Goal: Contribute content: Contribute content

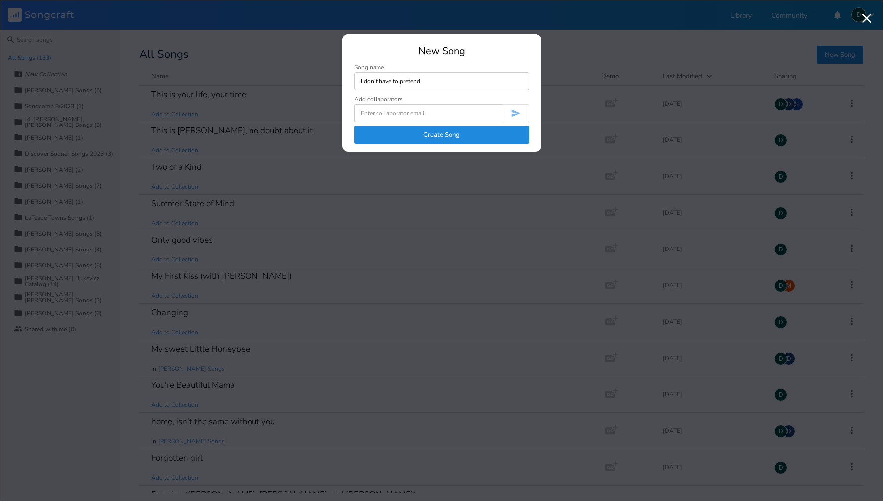
type input "I don't have to pretend"
click at [444, 133] on button "Create Song" at bounding box center [441, 135] width 175 height 18
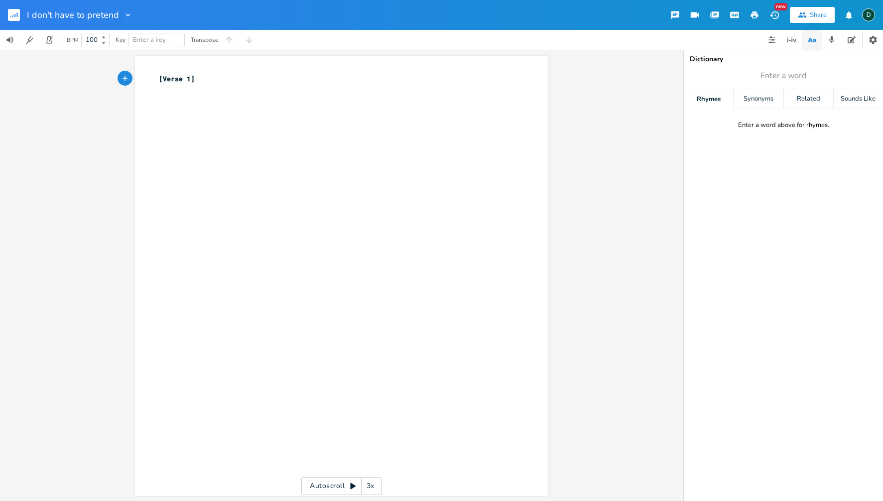
type textarea "[Verse 1]"
drag, startPoint x: 194, startPoint y: 80, endPoint x: 140, endPoint y: 73, distance: 54.3
click at [140, 73] on div "[Verse 1] x [Verse 1] ​" at bounding box center [341, 276] width 413 height 440
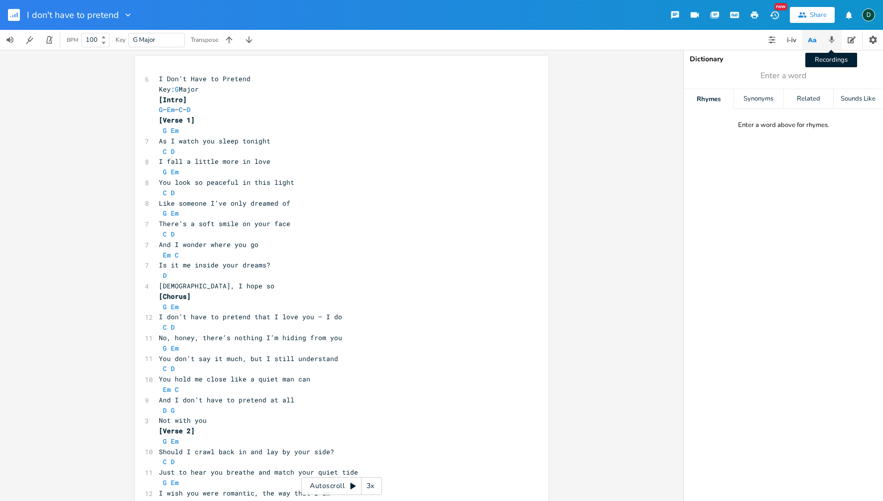
click at [833, 37] on icon "button" at bounding box center [831, 39] width 9 height 9
click at [691, 75] on icon "button" at bounding box center [693, 76] width 6 height 6
click at [691, 75] on rect "button" at bounding box center [693, 76] width 5 height 5
click at [691, 75] on icon "button" at bounding box center [693, 76] width 6 height 6
click at [691, 75] on rect "button" at bounding box center [693, 76] width 5 height 5
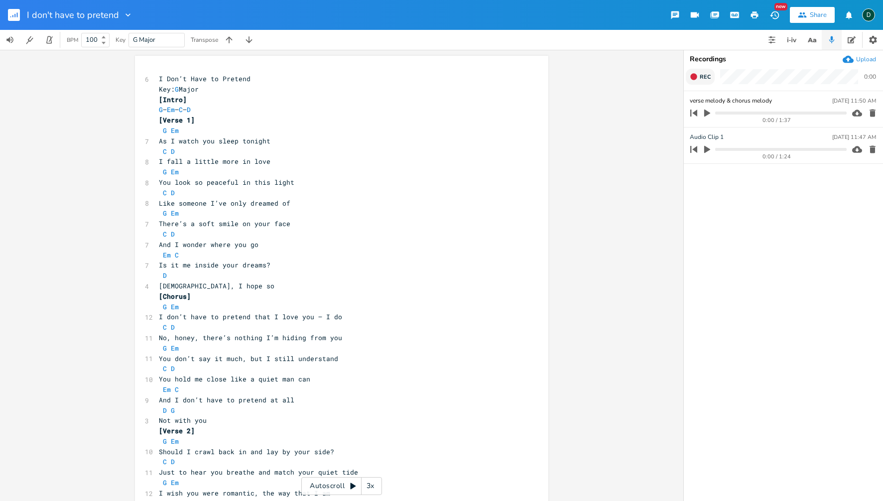
type input "verse melody & chorus melody"
click at [707, 112] on icon "button" at bounding box center [707, 113] width 6 height 7
drag, startPoint x: 270, startPoint y: 142, endPoint x: 251, endPoint y: 143, distance: 19.4
click at [270, 142] on pre "As I watch you sleep tonight" at bounding box center [337, 141] width 360 height 10
type textarea "tonight"
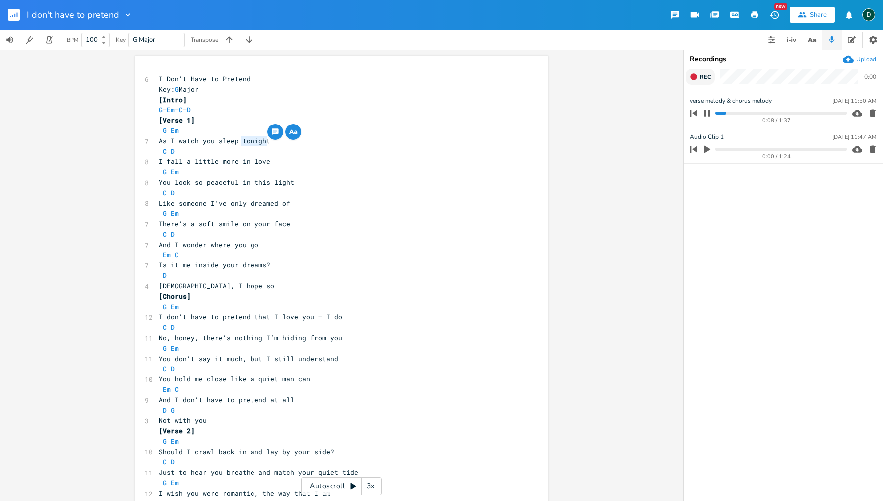
drag, startPoint x: 242, startPoint y: 142, endPoint x: 271, endPoint y: 142, distance: 29.4
click at [271, 142] on pre "As I watch you sleep tonight" at bounding box center [337, 141] width 360 height 10
drag, startPoint x: 205, startPoint y: 184, endPoint x: 298, endPoint y: 183, distance: 93.6
click at [298, 183] on pre "You look so peaceful in this light" at bounding box center [337, 182] width 360 height 10
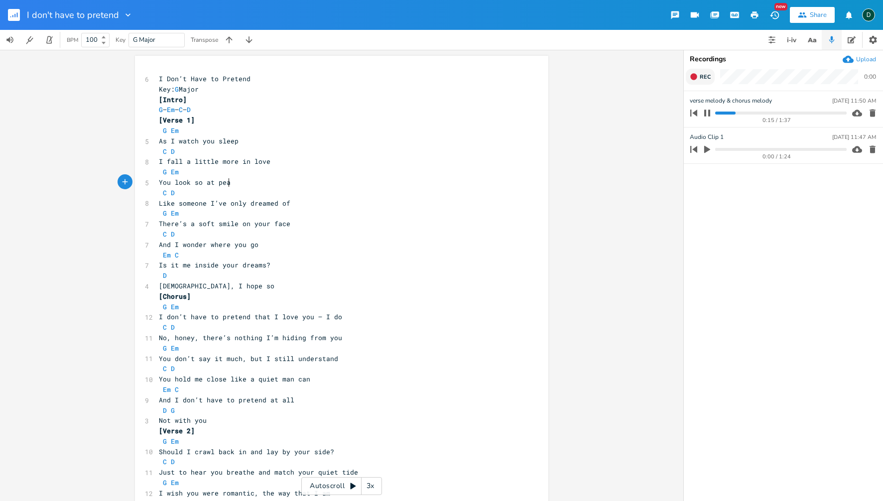
type textarea "at peace"
click at [157, 203] on pre "Like someone I’ve only dreamed of" at bounding box center [337, 203] width 360 height 10
click at [709, 113] on icon "button" at bounding box center [707, 113] width 6 height 6
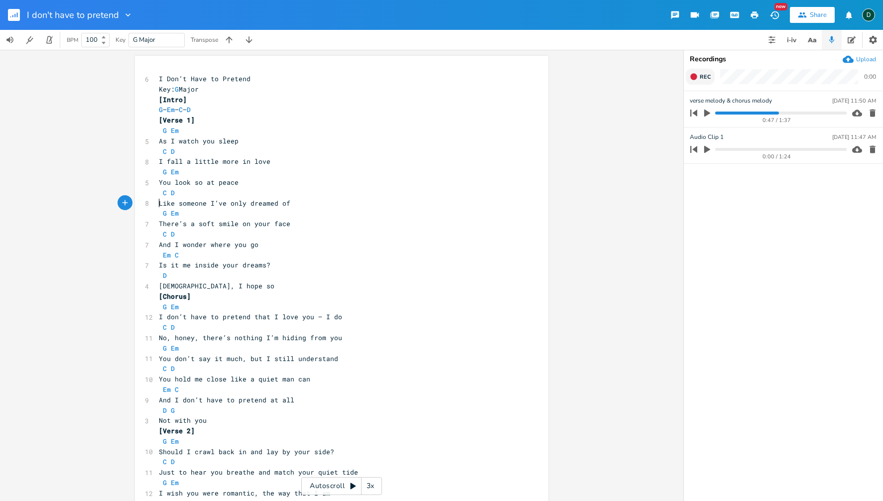
click at [159, 205] on span "Like someone I’ve only dreamed of" at bounding box center [224, 203] width 131 height 9
click at [706, 111] on icon "button" at bounding box center [707, 113] width 6 height 7
click at [272, 81] on pre "I Don’t Have to Pretend" at bounding box center [337, 79] width 360 height 10
type textarea "(capo on 2st"
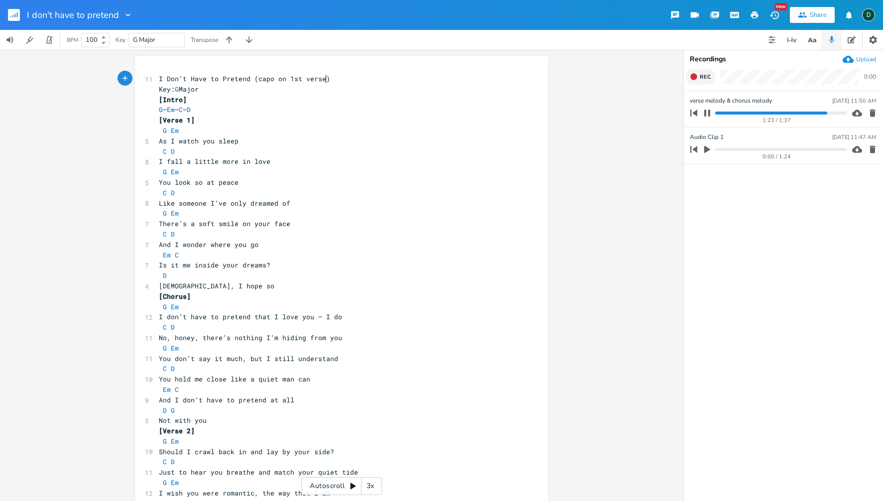
type textarea "1st verse)"
click at [709, 113] on icon "button" at bounding box center [707, 113] width 6 height 6
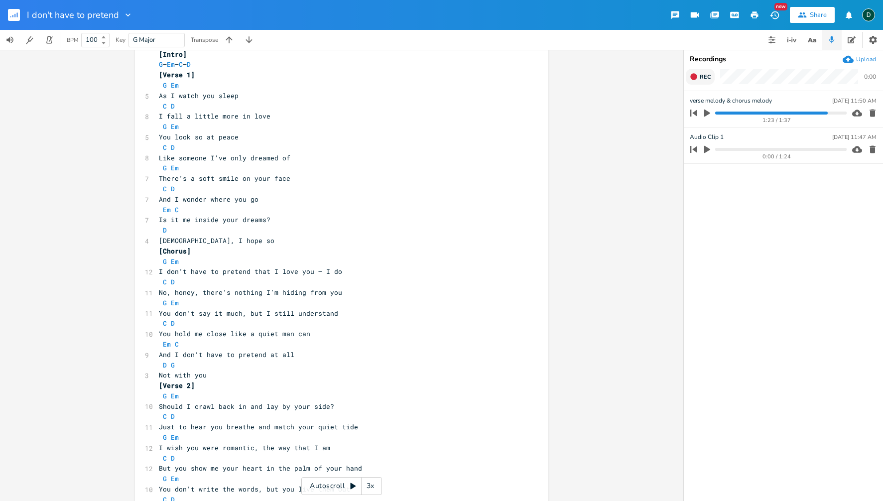
scroll to position [46, 0]
click at [337, 403] on pre "Should I crawl back in and lay by your side?" at bounding box center [337, 406] width 360 height 10
type textarea "(Tell me what you need)"
click at [355, 428] on pre "Just to hear you breathe and match your quiet tide" at bounding box center [337, 426] width 360 height 10
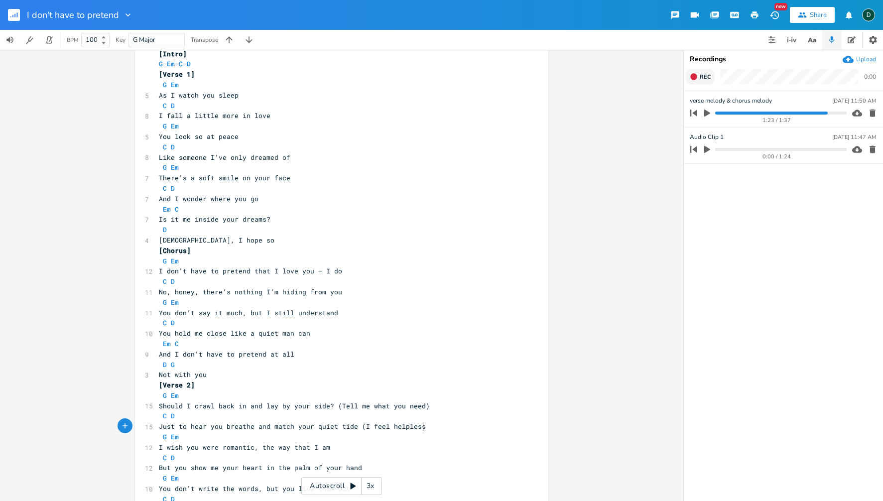
type textarea "(I feel helpless y"
type textarea "by your side)"
type textarea "("
click at [358, 427] on span "Just to hear you breathe and match your quiet tide (I feel helpless by your sid…" at bounding box center [320, 426] width 323 height 9
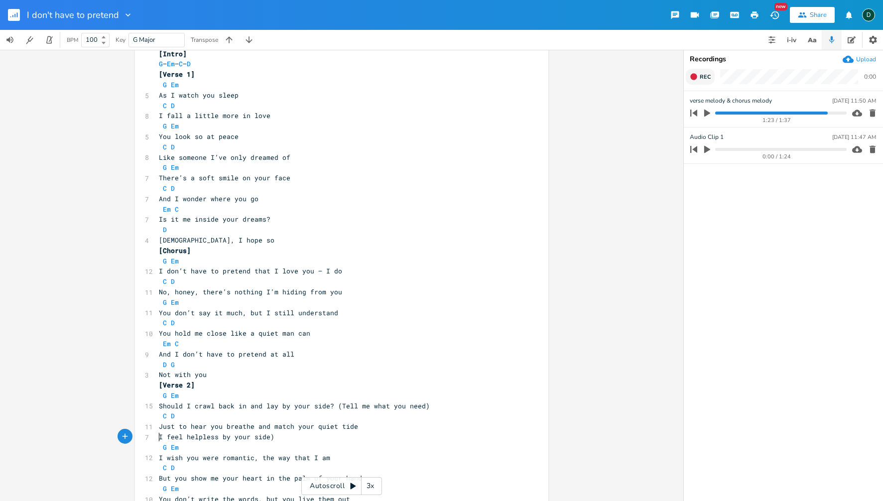
type textarea ")"
drag, startPoint x: 267, startPoint y: 437, endPoint x: 272, endPoint y: 437, distance: 5.5
click at [270, 437] on pre "I feel helpless by your side)" at bounding box center [337, 437] width 360 height 10
click at [183, 437] on span "I feel helpless by your side" at bounding box center [215, 436] width 112 height 9
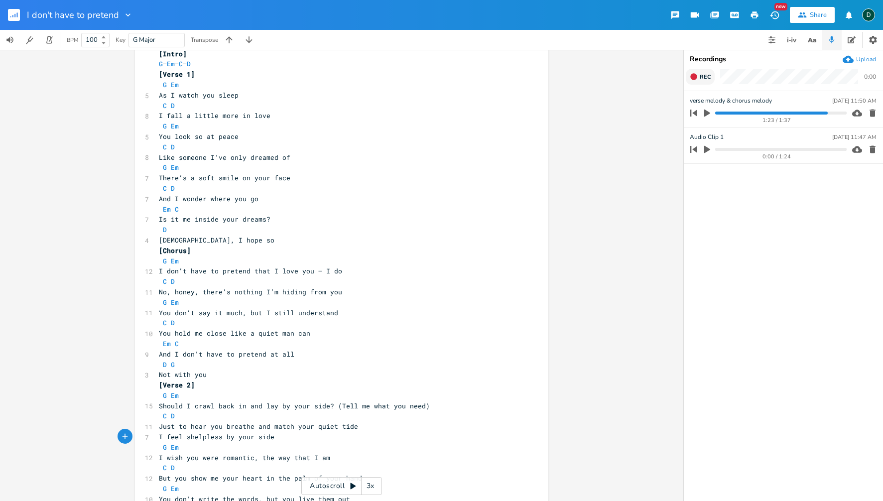
type textarea "so"
drag, startPoint x: 232, startPoint y: 438, endPoint x: 277, endPoint y: 437, distance: 45.3
click at [277, 437] on span "I feel so helpless by your side" at bounding box center [221, 436] width 124 height 9
type textarea "here with you"
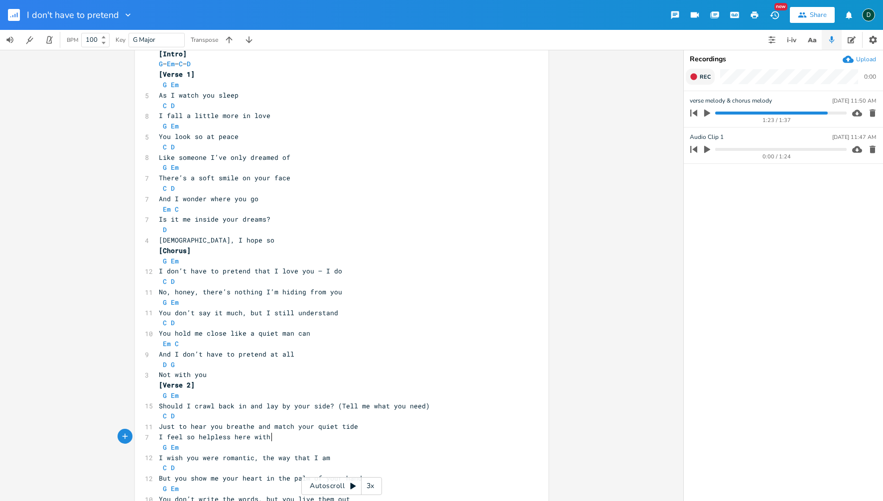
scroll to position [0, 40]
click at [202, 395] on pre "G Em" at bounding box center [337, 395] width 360 height 10
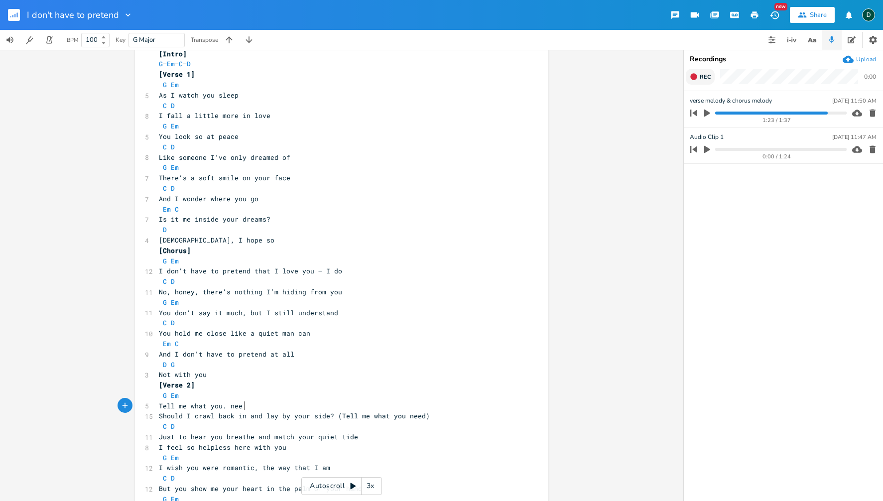
type textarea "Tell me what you. need"
type textarea "need"
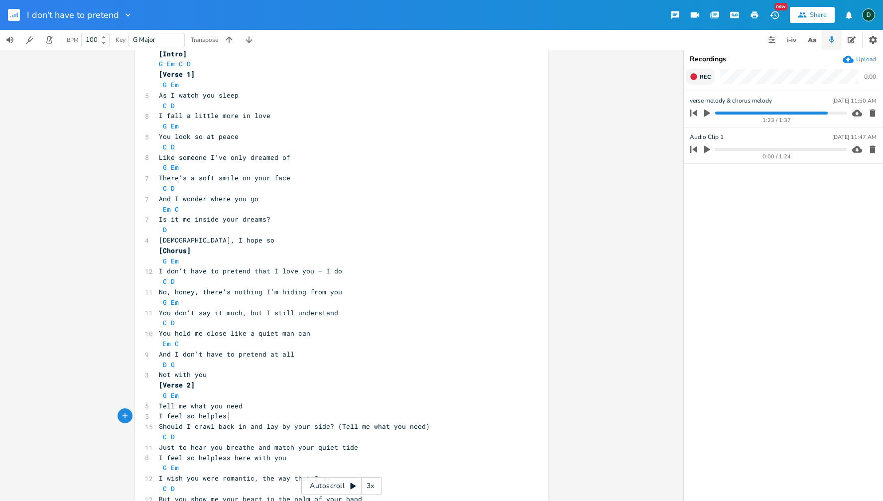
scroll to position [0, 49]
type textarea "I feel so helpless here w"
type textarea "right now"
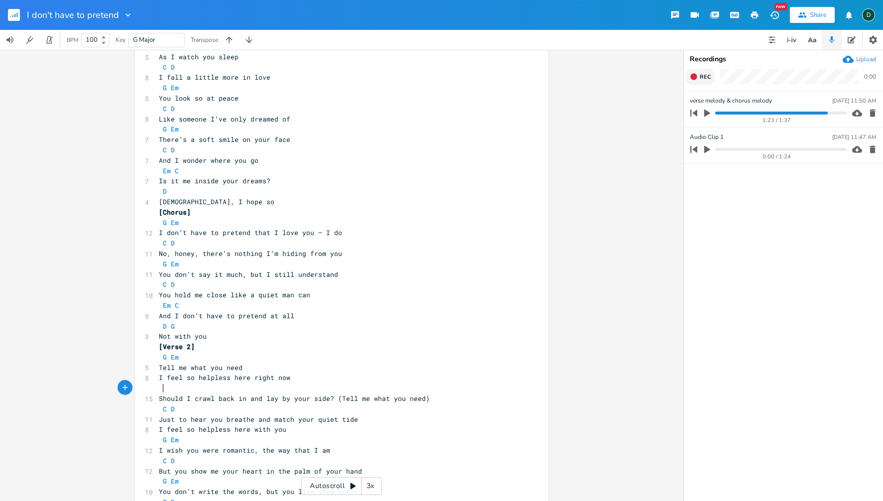
scroll to position [90, 0]
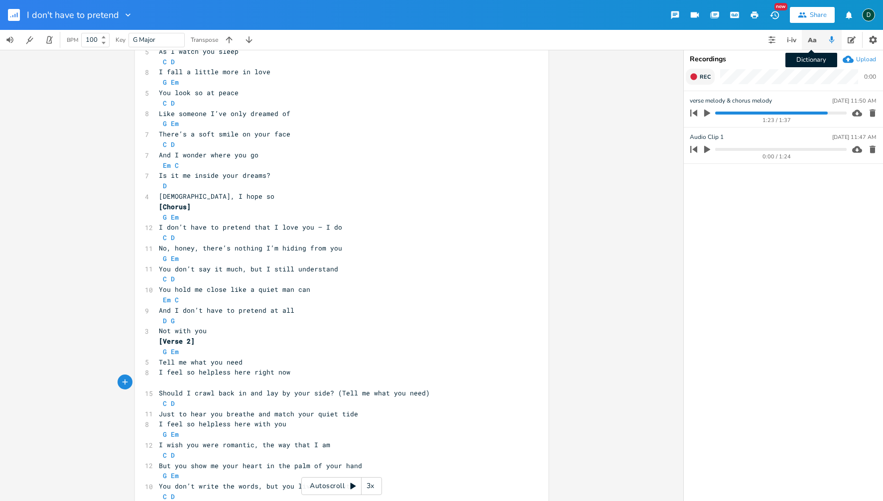
drag, startPoint x: 813, startPoint y: 40, endPoint x: 805, endPoint y: 44, distance: 9.1
click at [813, 40] on icon "button" at bounding box center [812, 40] width 12 height 12
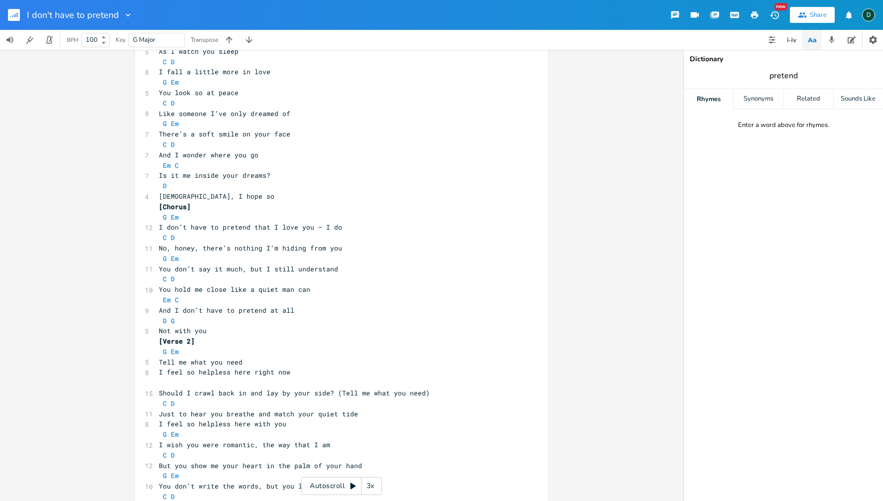
type input "pretend"
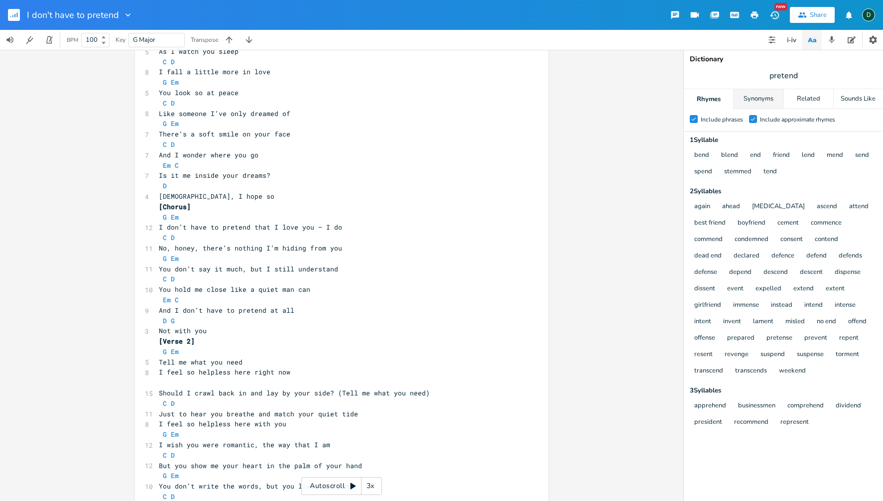
click at [763, 97] on div "Synonyms" at bounding box center [758, 99] width 49 height 20
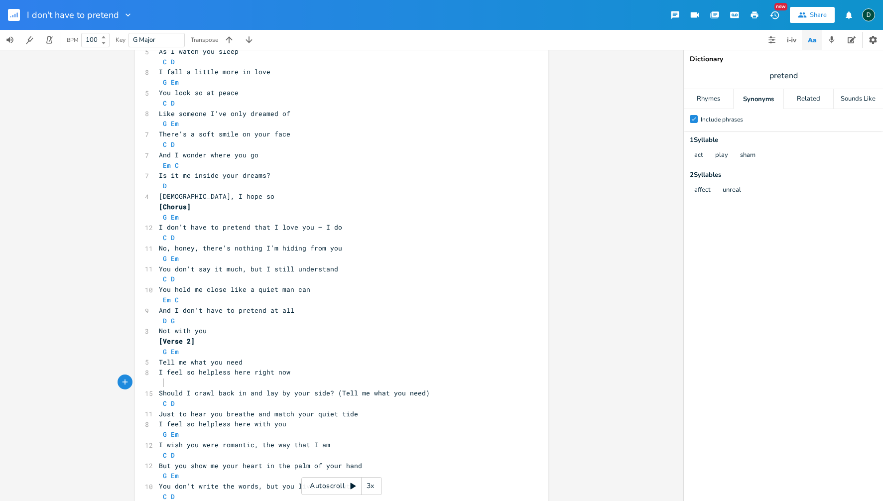
scroll to position [0, 0]
click at [166, 383] on pre at bounding box center [337, 383] width 360 height 10
click at [713, 101] on div "Rhymes" at bounding box center [708, 99] width 49 height 20
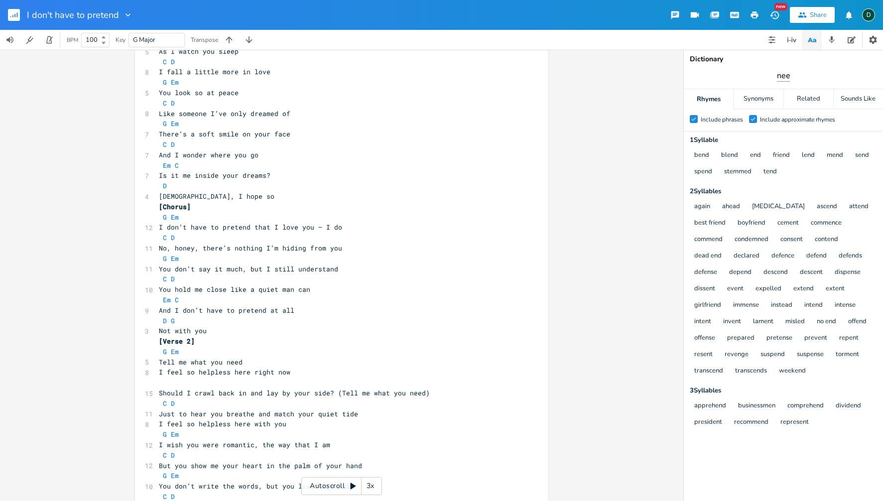
type input "need"
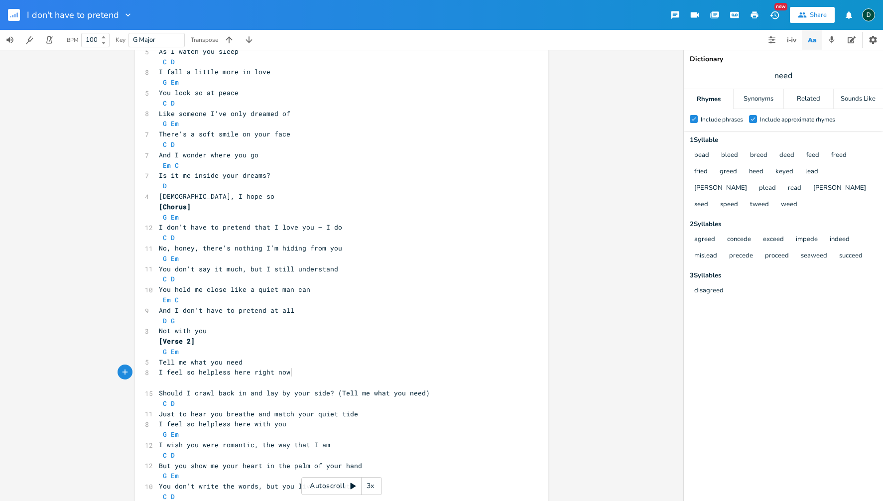
click at [291, 375] on pre "I feel so helpless here right now" at bounding box center [337, 372] width 360 height 10
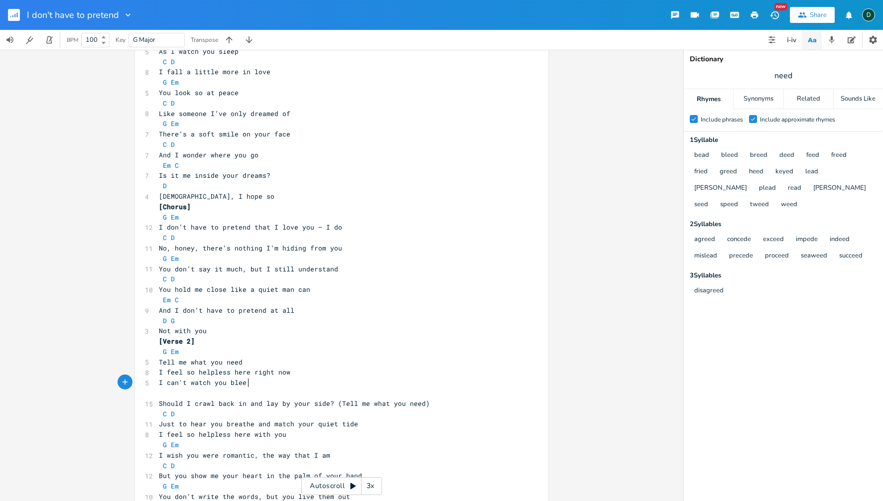
type textarea "I can't watch you bleed"
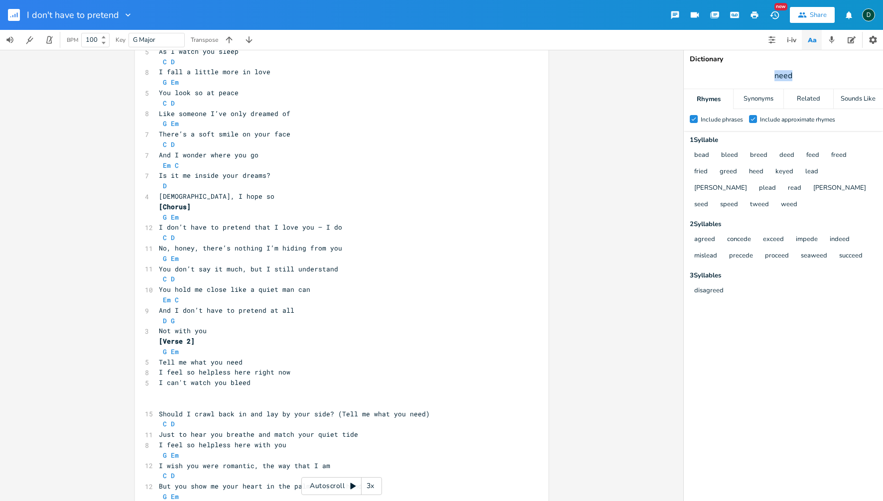
drag, startPoint x: 775, startPoint y: 74, endPoint x: 797, endPoint y: 74, distance: 21.9
type input "now"
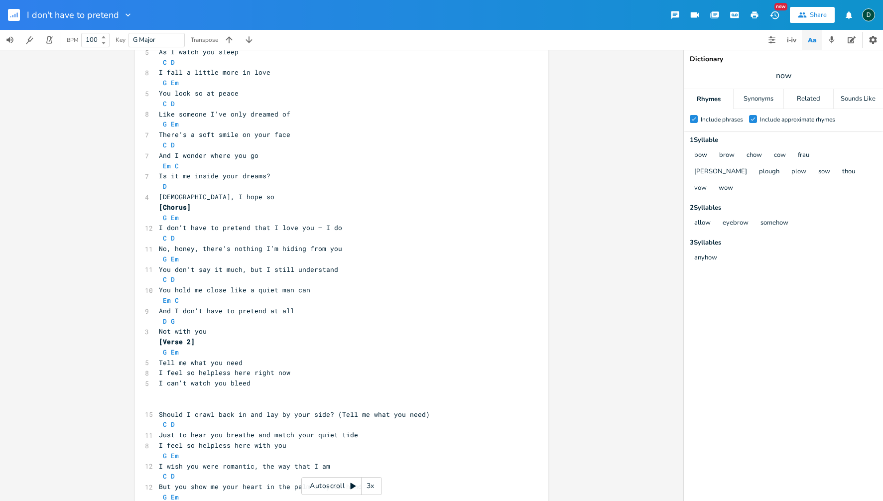
scroll to position [0, 0]
click at [264, 384] on pre "I can't watch you bleed" at bounding box center [337, 383] width 360 height 10
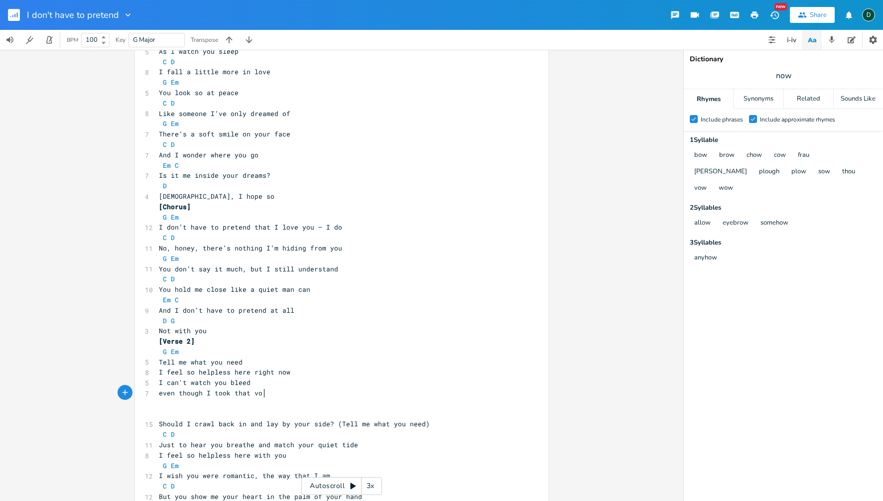
type textarea "even though I took that vow"
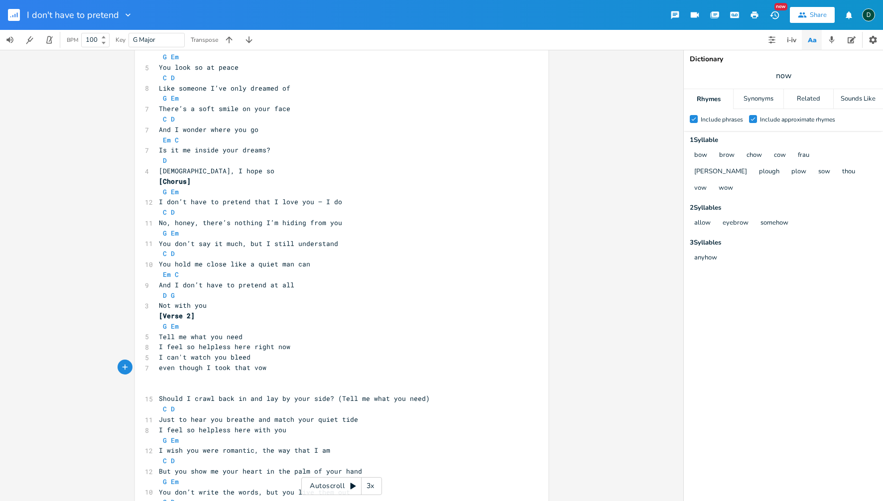
scroll to position [120, 0]
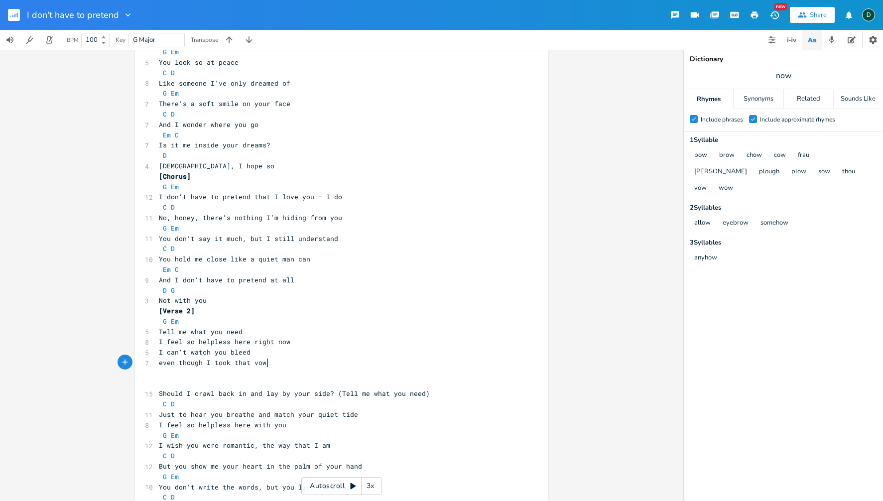
click at [275, 364] on pre "even though I took that vow" at bounding box center [337, 363] width 360 height 10
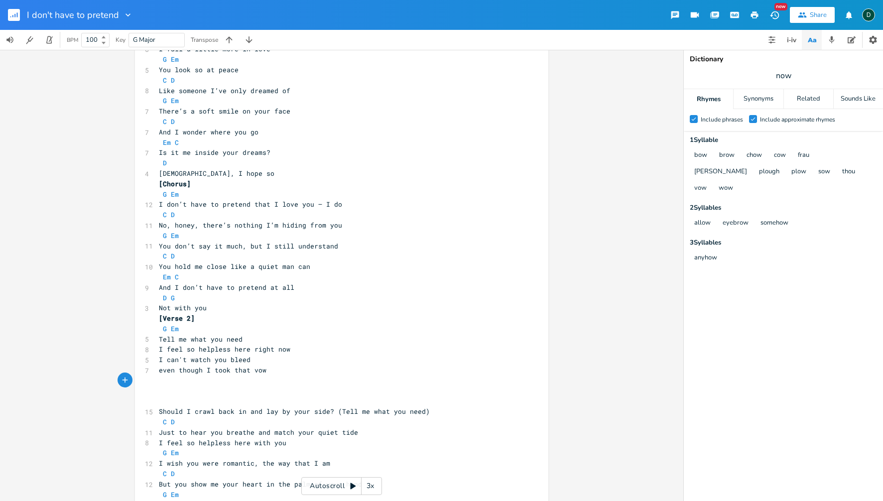
scroll to position [105, 0]
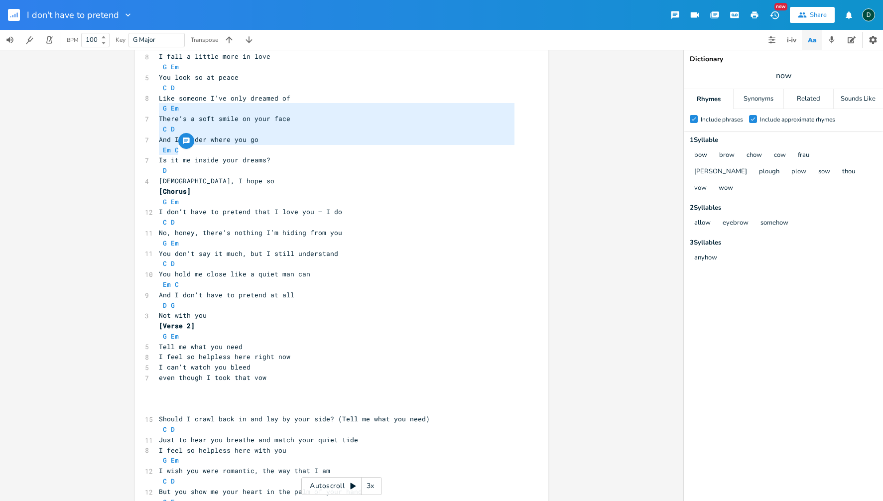
type textarea "G Em There’s a soft smile on your face C D And I wonder where you go Em C Is it…"
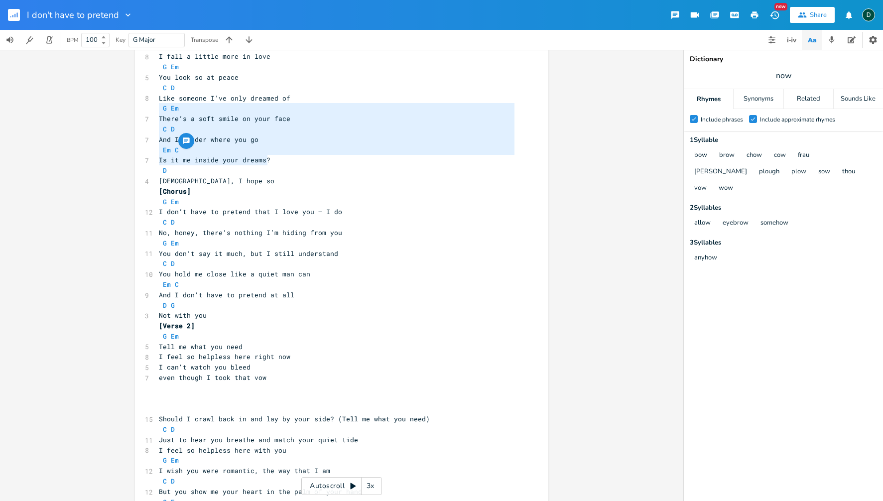
drag, startPoint x: 154, startPoint y: 111, endPoint x: 269, endPoint y: 159, distance: 125.4
click at [269, 159] on div "11 I Don’t Have to Pretend (capo on 1st verse) Key: G Major [Intro] G – Em – C …" at bounding box center [337, 264] width 360 height 590
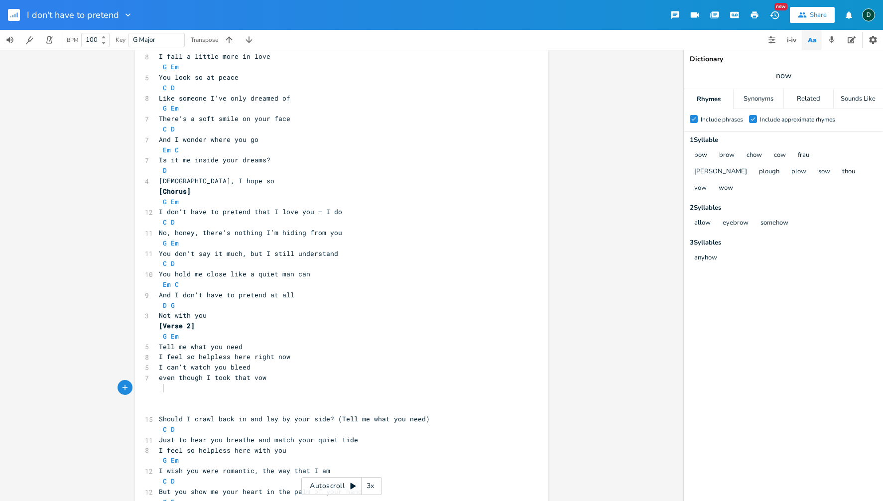
click at [163, 386] on pre at bounding box center [337, 388] width 360 height 10
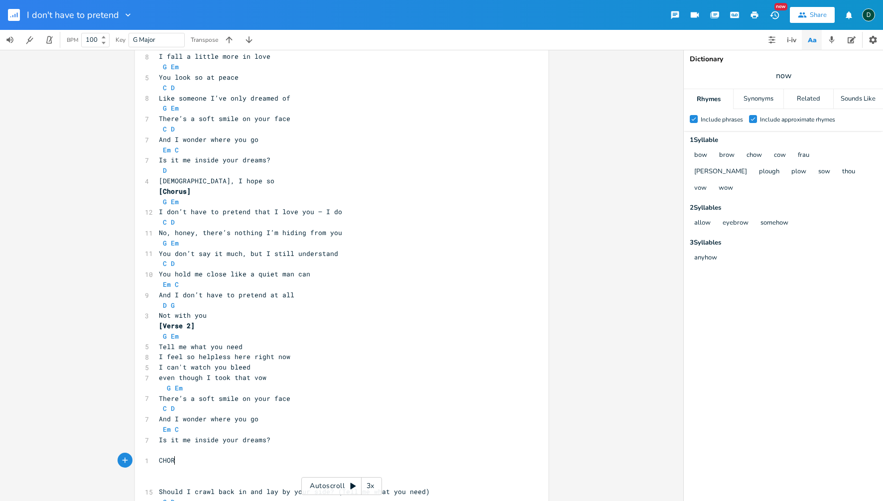
type textarea "CHORUS"
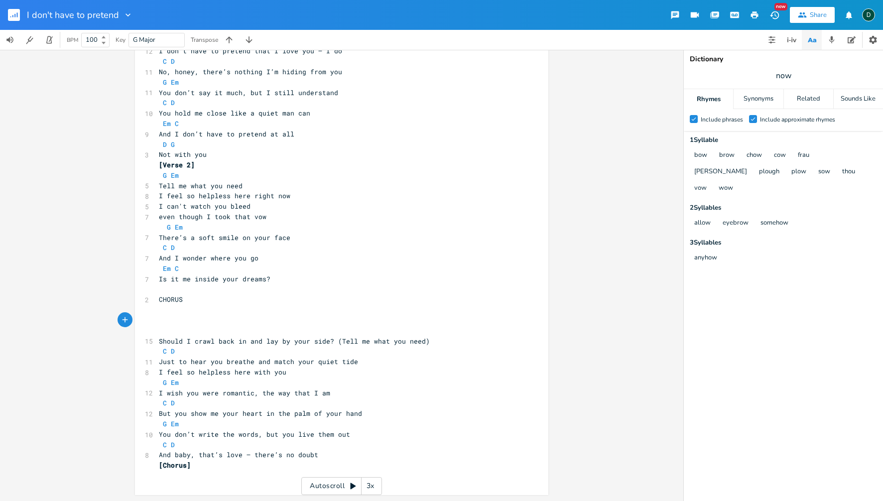
scroll to position [256, 0]
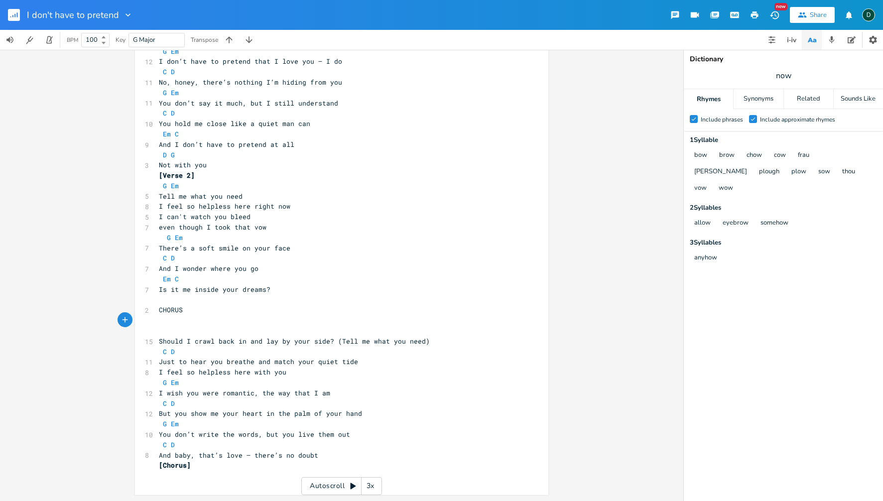
click at [270, 229] on pre "even though I took that vow" at bounding box center [337, 227] width 360 height 10
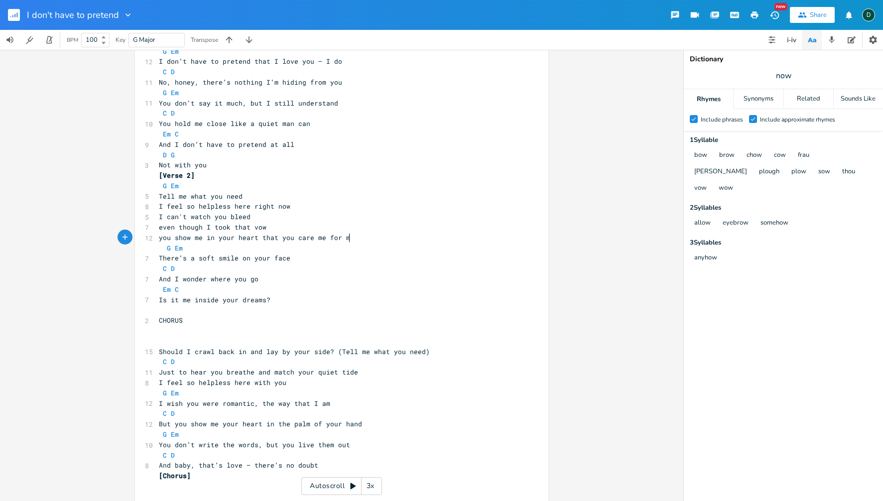
type textarea "you show me in your heart that you care me for me"
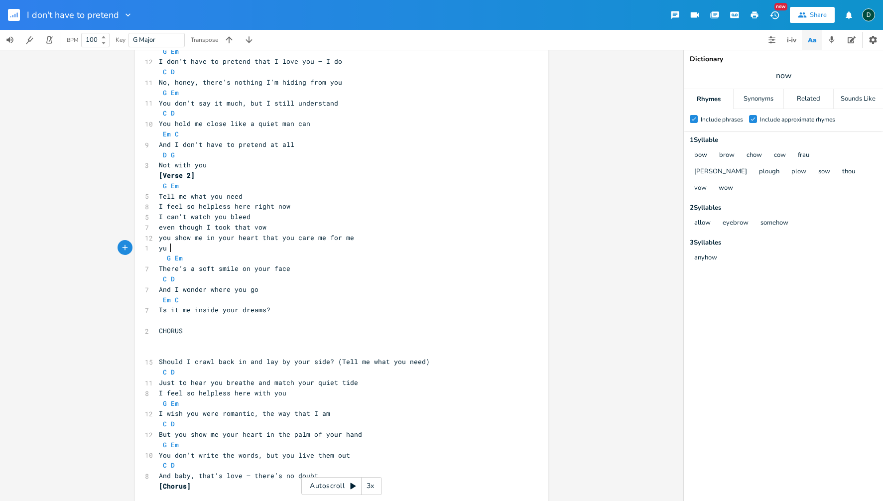
type textarea "yu"
type textarea "ou don't write the words, but you live them out"
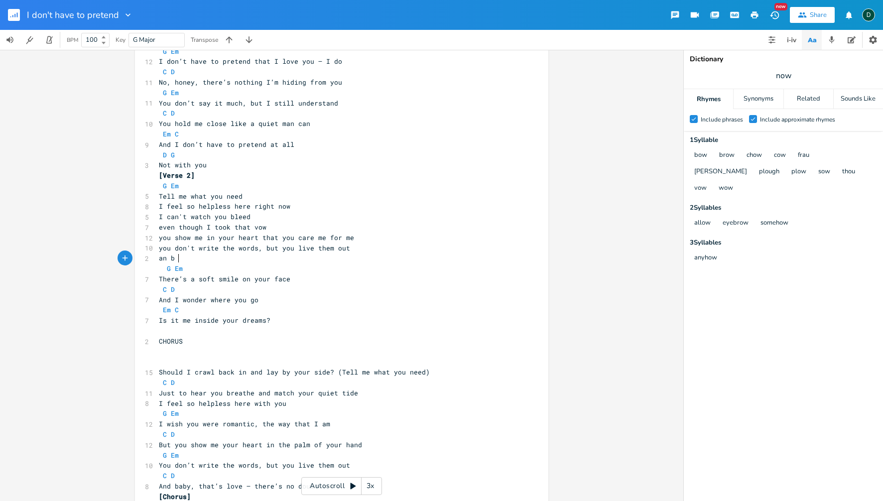
type textarea "an bab"
type textarea "d baby, that's love, there's no doube"
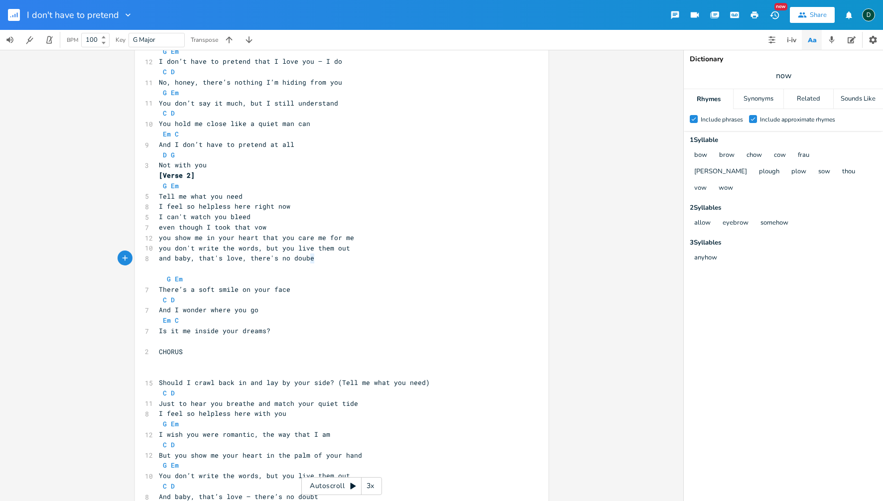
drag, startPoint x: 310, startPoint y: 259, endPoint x: 316, endPoint y: 259, distance: 6.0
click at [316, 259] on pre "and baby, that's love, there's no doube" at bounding box center [337, 258] width 360 height 10
type textarea "t"
drag, startPoint x: 261, startPoint y: 239, endPoint x: 336, endPoint y: 236, distance: 75.3
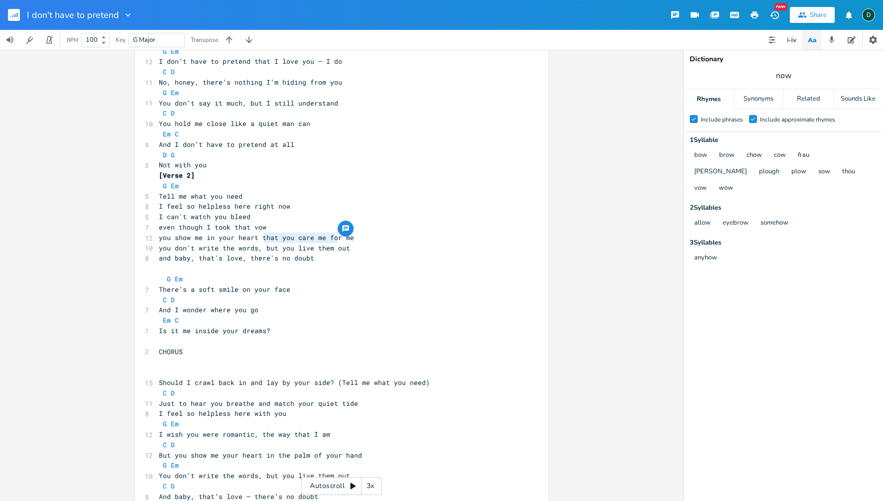
click at [336, 236] on div "that you care me fo x 11 I Don’t Have to Pretend (capo on 1st verse) Key: G Maj…" at bounding box center [341, 168] width 413 height 736
type textarea "and the way you look at"
click at [329, 256] on pre "and baby, that's love, there's no doubt" at bounding box center [337, 258] width 360 height 10
drag, startPoint x: 257, startPoint y: 239, endPoint x: 272, endPoint y: 238, distance: 15.0
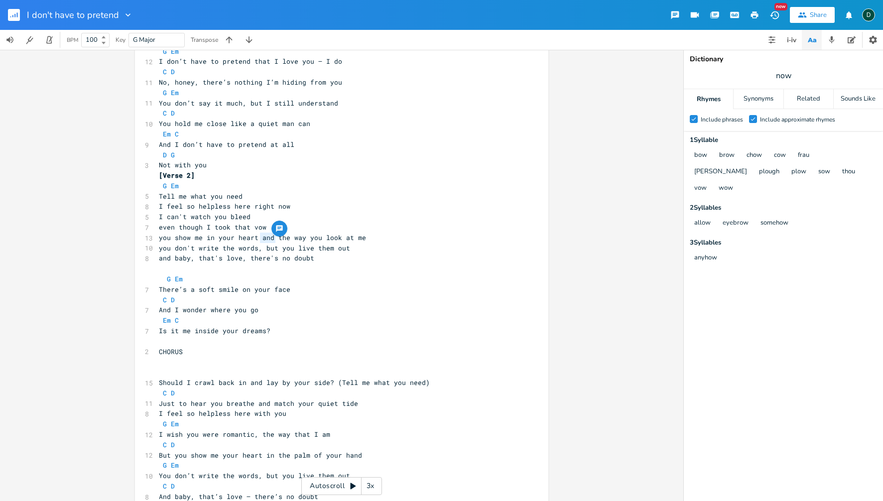
click at [272, 238] on span "you show me in your heart and the way you look at me" at bounding box center [262, 237] width 207 height 9
type textarea ","
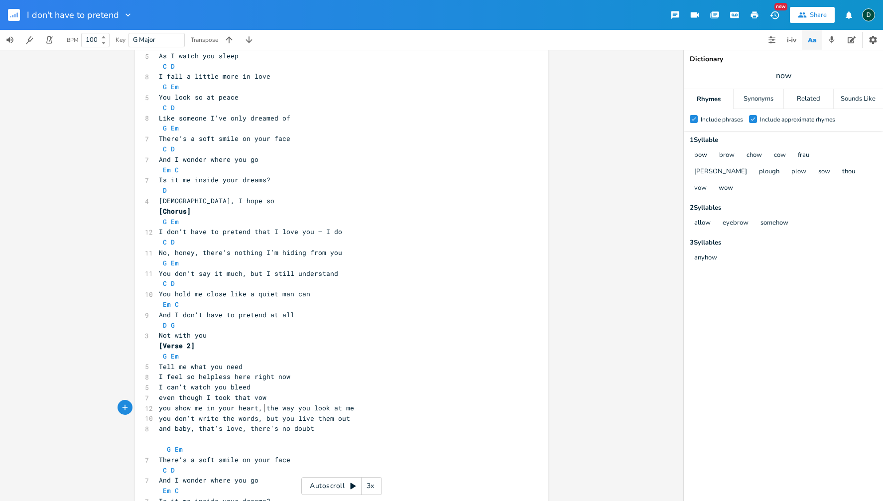
scroll to position [77, 0]
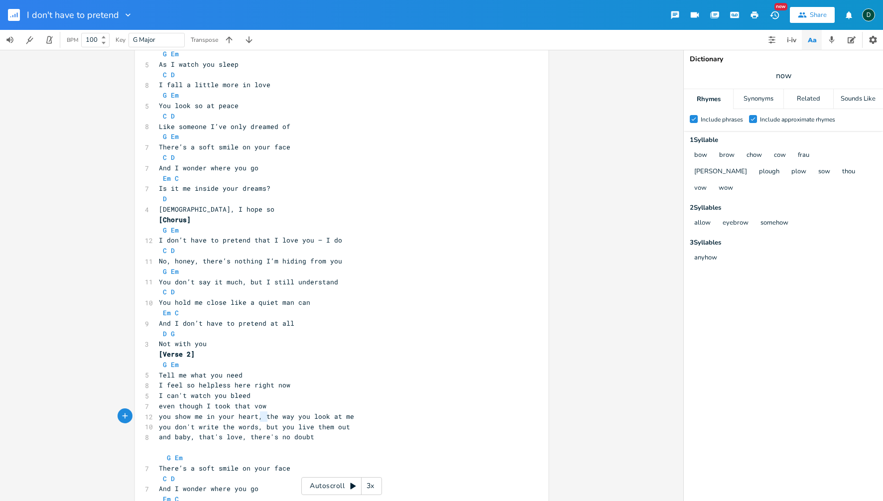
drag, startPoint x: 258, startPoint y: 419, endPoint x: 263, endPoint y: 417, distance: 5.7
click at [263, 417] on span "you show me in your heart, the way you look at me" at bounding box center [256, 416] width 195 height 9
type textarea ","
click at [263, 417] on span "you show me in your heart, the way you look at me" at bounding box center [256, 416] width 195 height 9
click at [258, 417] on span "you show me in your heart, the way you look at me" at bounding box center [256, 416] width 195 height 9
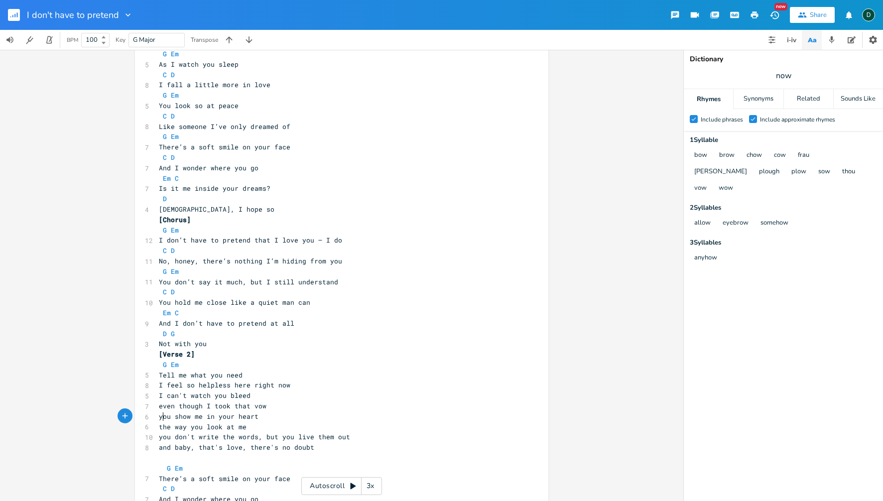
click at [160, 419] on span "you show me in your heart" at bounding box center [209, 416] width 100 height 9
type textarea "yes,"
type textarea "but"
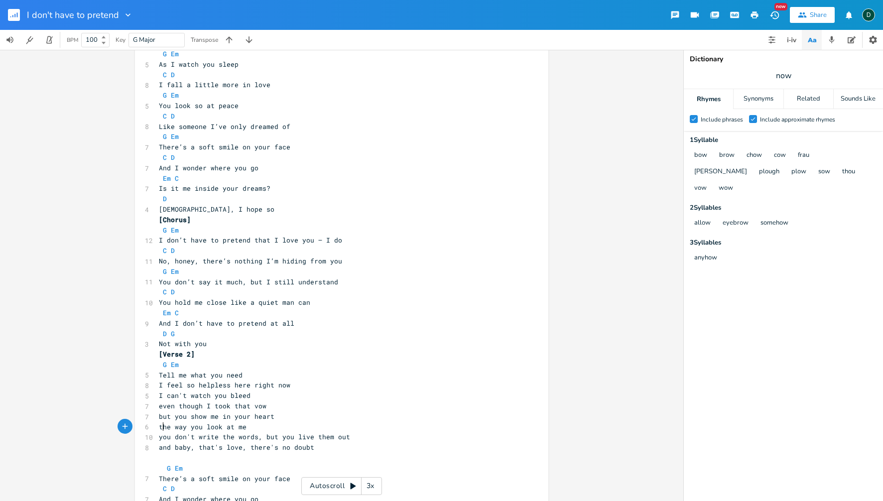
click at [159, 427] on span "the way you look at me" at bounding box center [203, 426] width 88 height 9
type textarea "with"
click at [298, 427] on pre "with the way you look at me" at bounding box center [337, 427] width 360 height 10
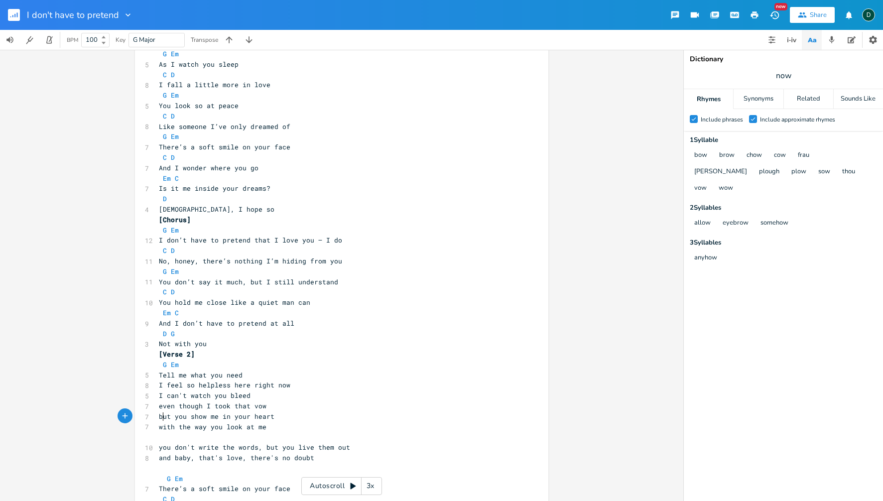
click at [160, 418] on span "but you show me in your heart" at bounding box center [217, 416] width 116 height 9
type textarea "I see what's in your heart"
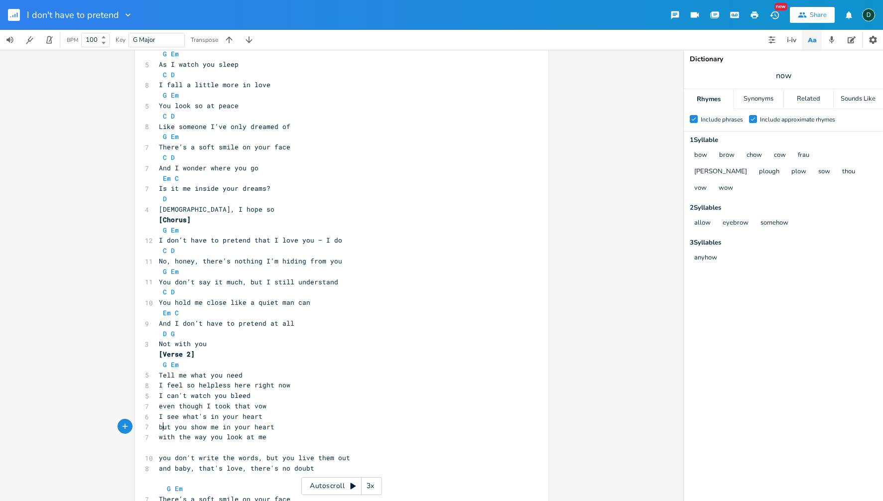
click at [159, 417] on span "I see what's in your heart" at bounding box center [211, 416] width 104 height 9
click at [262, 416] on span "I see what's in your heart" at bounding box center [211, 416] width 104 height 9
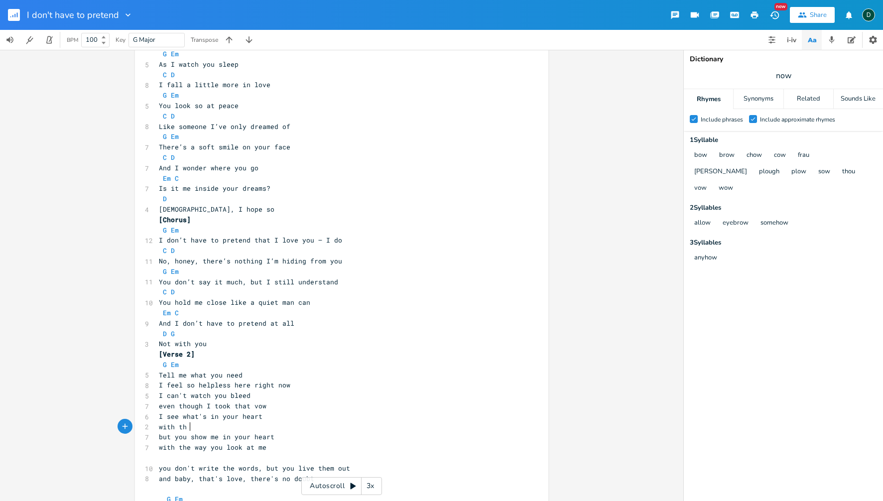
type textarea "with the"
type textarea "and"
type textarea "and the way you look at me"
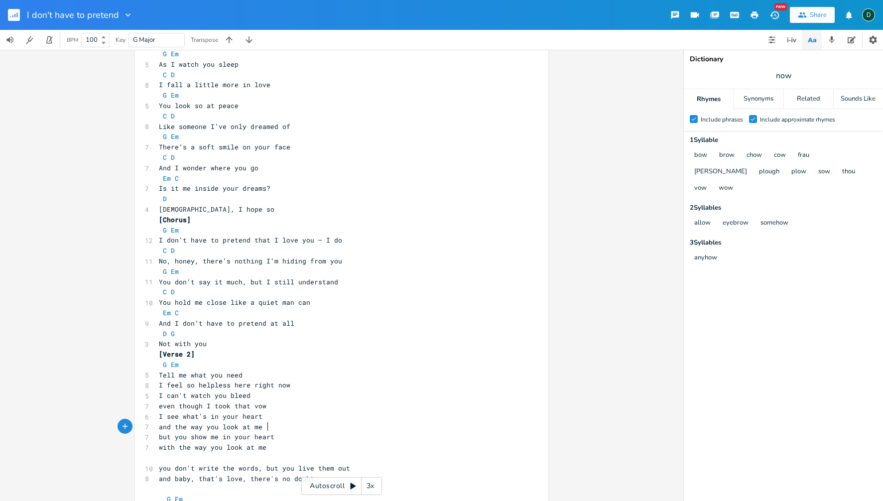
scroll to position [0, 83]
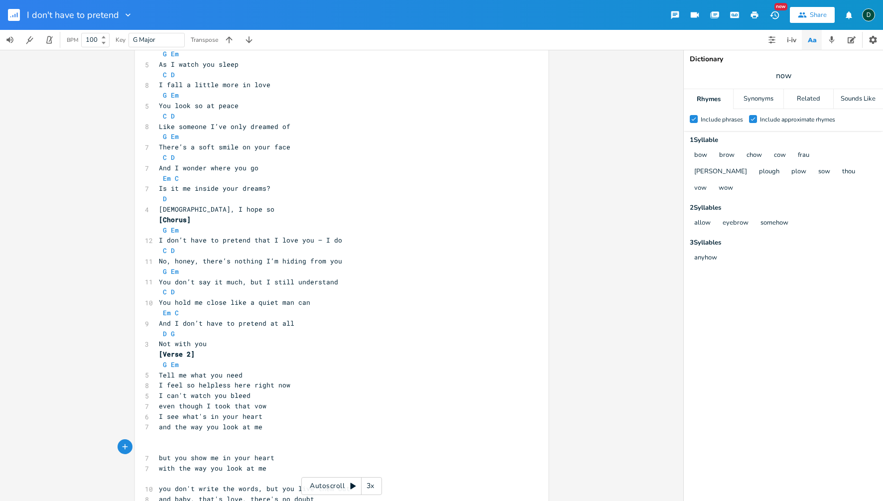
click at [167, 418] on span "I see what's in your heart" at bounding box center [211, 416] width 104 height 9
type textarea "always"
type textarea "feel it in you rhear"
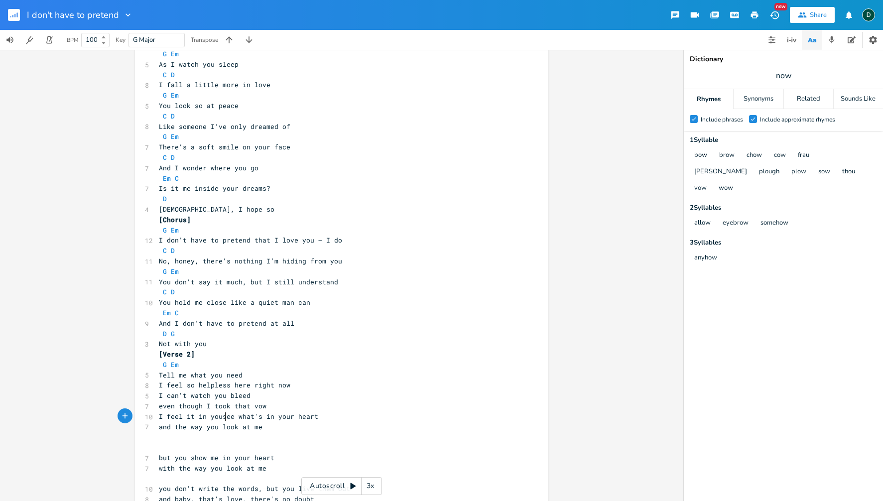
type textarea "r"
type textarea "ur"
type textarea "see it in your eyes"
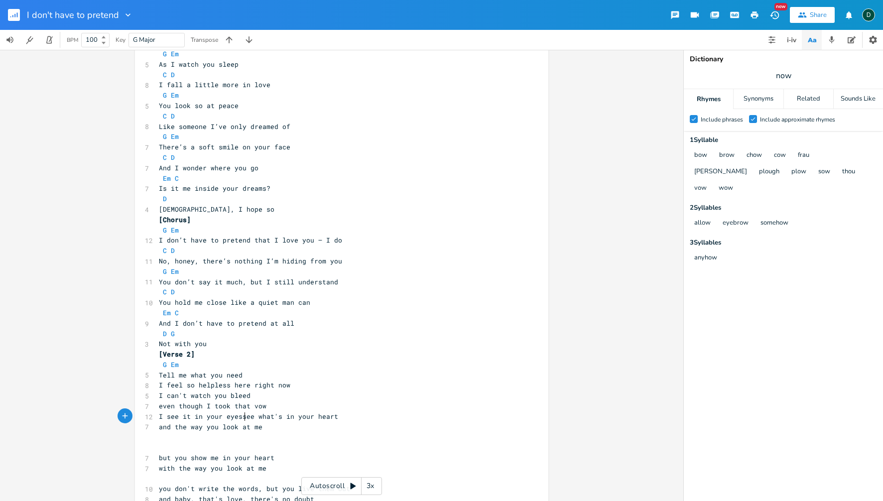
scroll to position [0, 54]
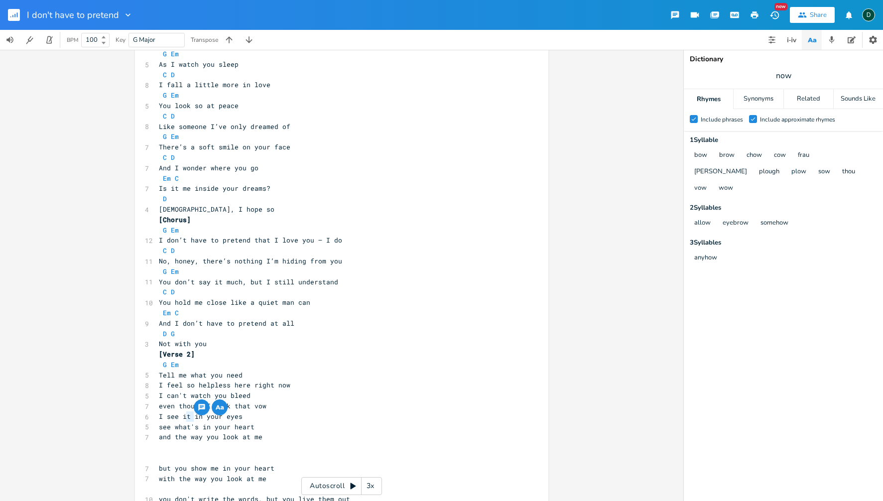
drag, startPoint x: 182, startPoint y: 419, endPoint x: 191, endPoint y: 418, distance: 9.6
click at [191, 418] on span "I see it in your eyes" at bounding box center [201, 416] width 84 height 9
type textarea "love"
type textarea "the love there"
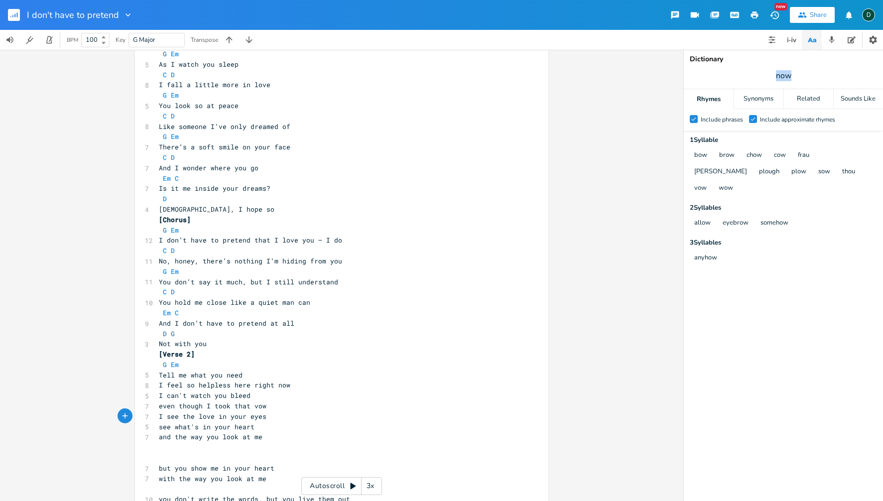
drag, startPoint x: 777, startPoint y: 76, endPoint x: 795, endPoint y: 75, distance: 18.4
type input "pretend"
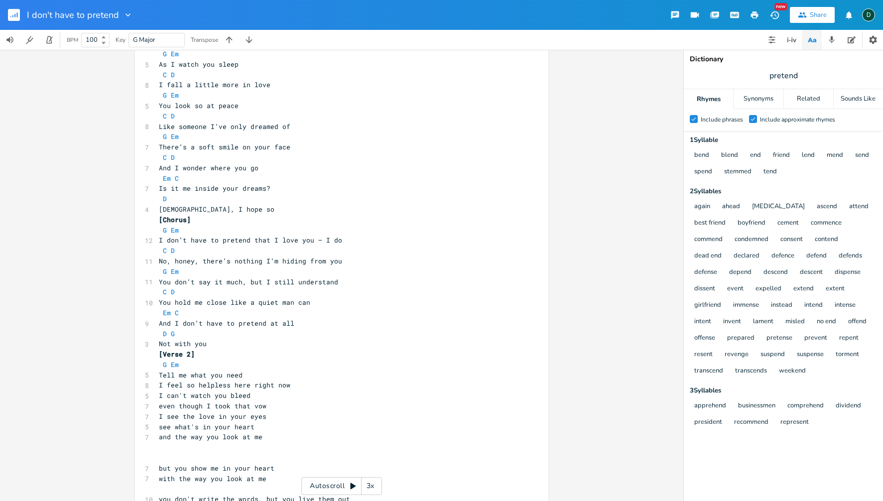
click at [753, 116] on icon "Check" at bounding box center [753, 119] width 6 height 6
click at [749, 116] on input "Check Include approximate rhymes" at bounding box center [749, 119] width 0 height 6
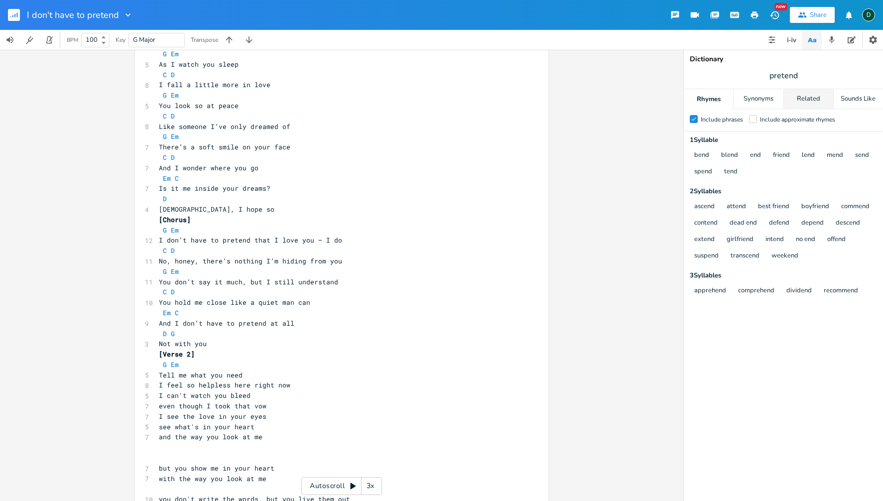
click at [801, 100] on div "Related" at bounding box center [808, 99] width 49 height 20
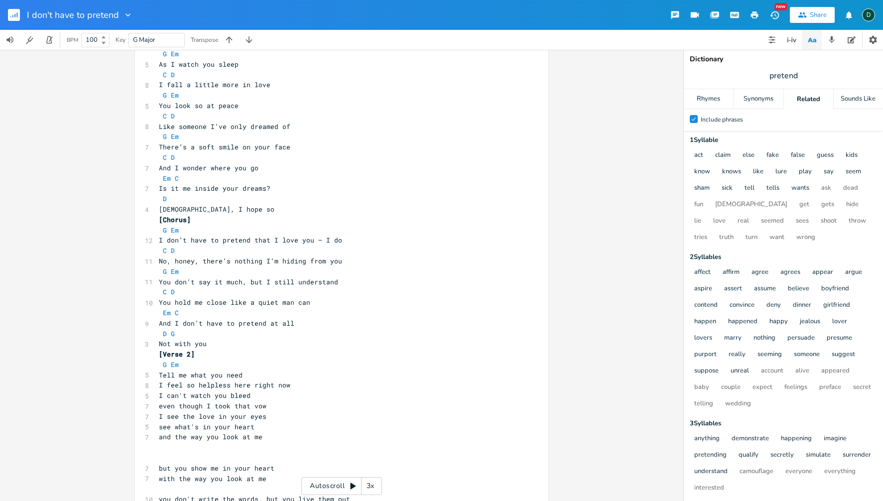
scroll to position [0, 0]
click at [280, 408] on pre "even though I took that vow" at bounding box center [337, 406] width 360 height 10
type textarea "it's hard to guess with you"
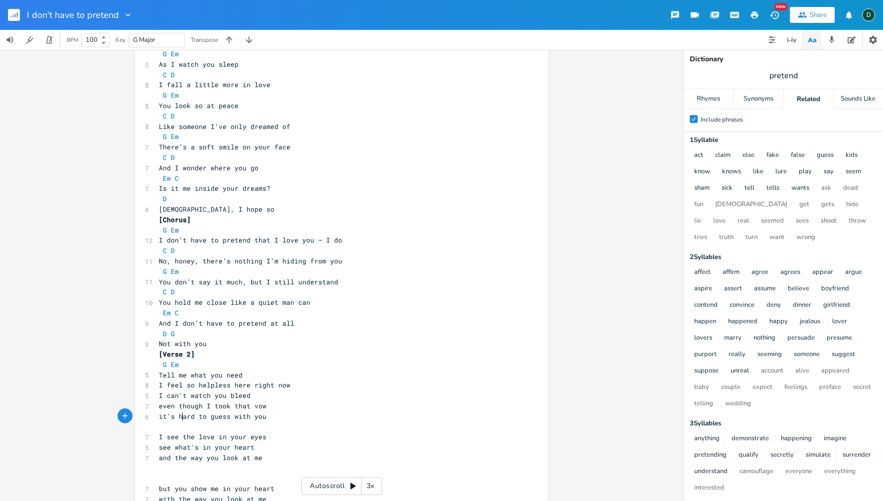
click at [178, 417] on span "it's hard to guess with you" at bounding box center [213, 416] width 108 height 9
type textarea "so"
drag, startPoint x: 184, startPoint y: 417, endPoint x: 278, endPoint y: 418, distance: 94.6
click at [278, 418] on span "it's so hard to guess with you" at bounding box center [219, 416] width 120 height 9
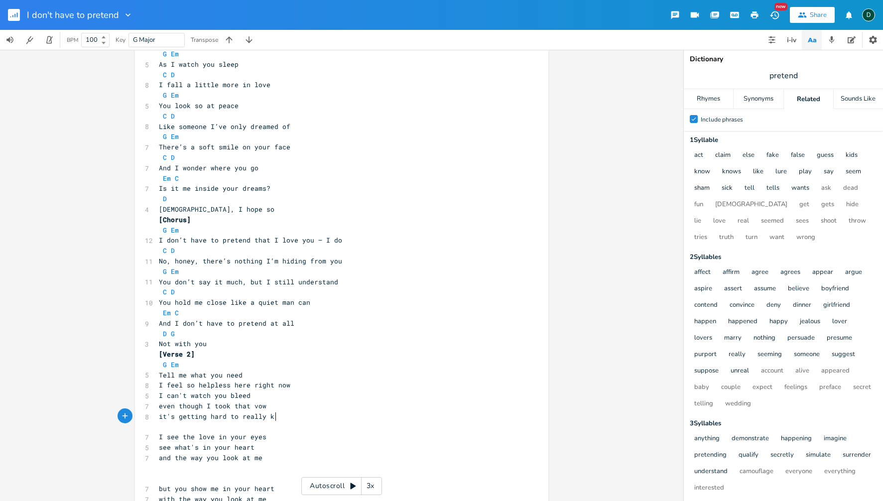
type textarea "getting hard to really know"
type textarea "to find the answer"
type textarea "r, the hiddne key"
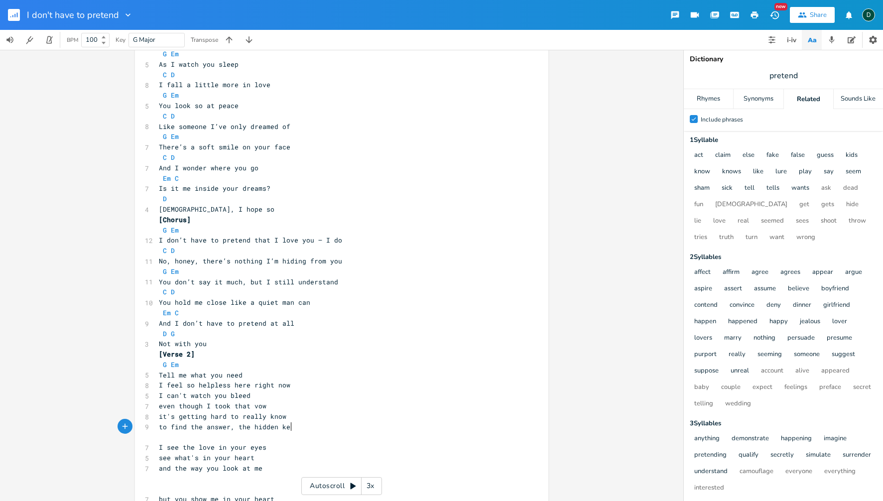
type textarea "en key"
type textarea "so"
drag, startPoint x: 187, startPoint y: 387, endPoint x: 198, endPoint y: 387, distance: 11.0
click at [198, 387] on span "I feel so helpless here right now" at bounding box center [224, 385] width 131 height 9
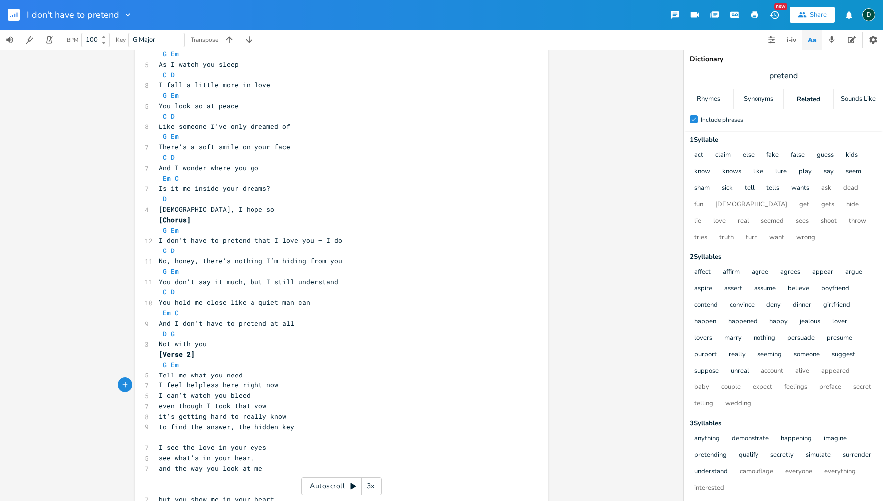
click at [286, 417] on pre "it's getting hard to really know" at bounding box center [337, 416] width 360 height 10
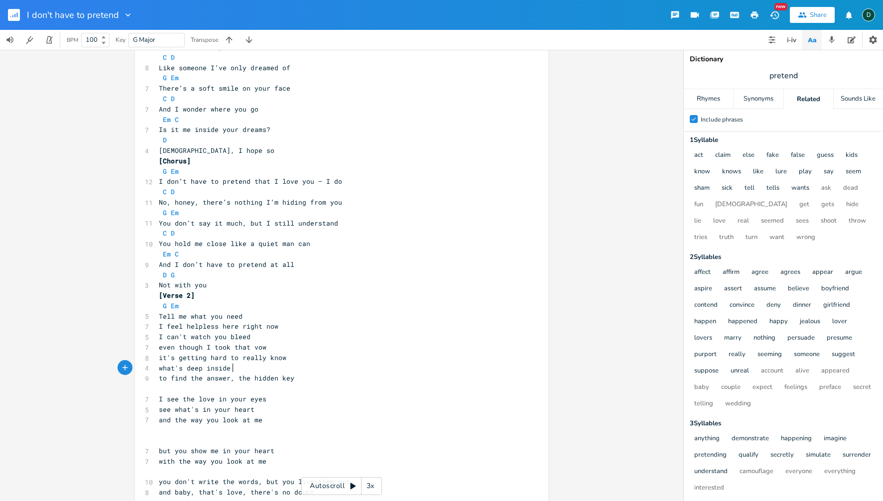
scroll to position [0, 55]
type textarea "what's deep inside you h"
type textarea "r head"
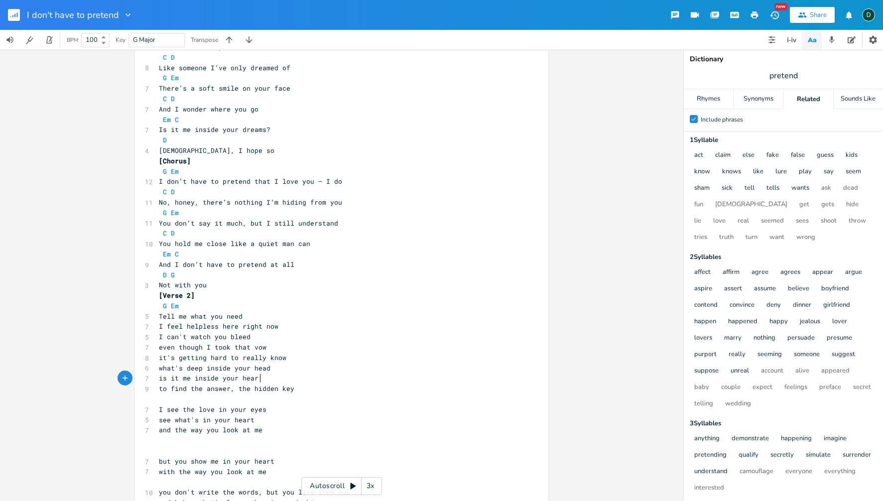
type textarea "is it me inside your hearts"
type textarea "dreams"
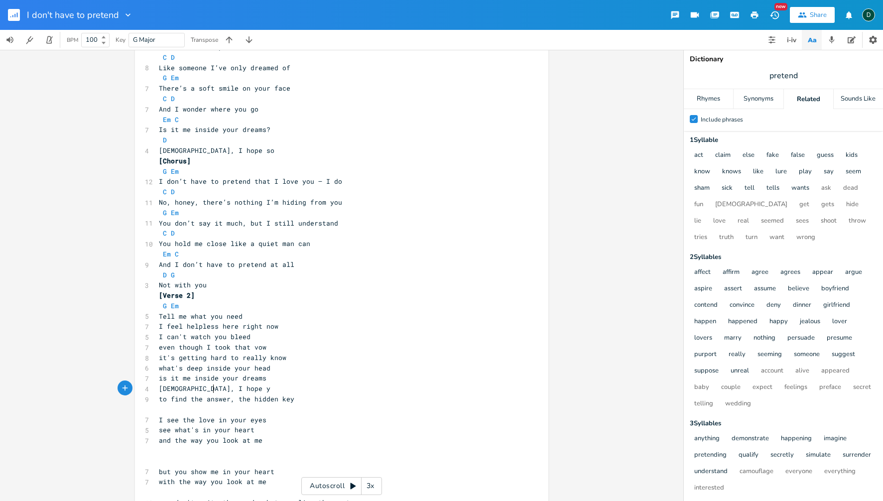
type textarea "[DEMOGRAPHIC_DATA], I hope you"
type textarea "so"
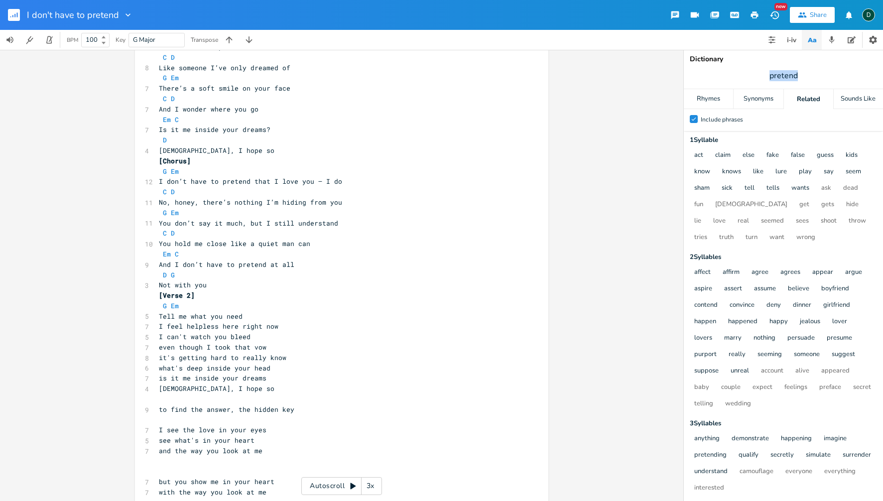
drag, startPoint x: 773, startPoint y: 76, endPoint x: 804, endPoint y: 75, distance: 31.9
type input "head"
click at [708, 97] on div "Rhymes" at bounding box center [708, 99] width 49 height 20
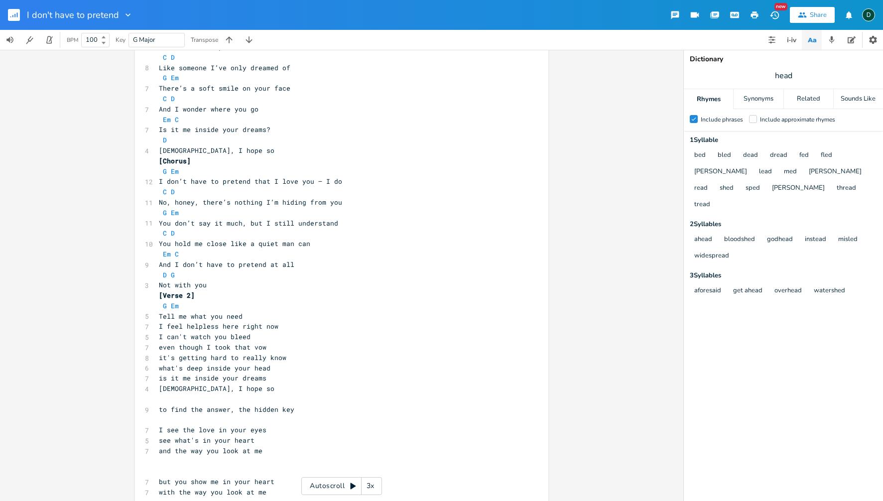
click at [197, 389] on span "[DEMOGRAPHIC_DATA], I hope so" at bounding box center [217, 388] width 116 height 9
type textarea "[DEMOGRAPHIC_DATA], I hope so"
drag, startPoint x: 168, startPoint y: 388, endPoint x: 221, endPoint y: 388, distance: 52.8
click at [221, 388] on pre "[DEMOGRAPHIC_DATA], I hope so" at bounding box center [337, 389] width 360 height 10
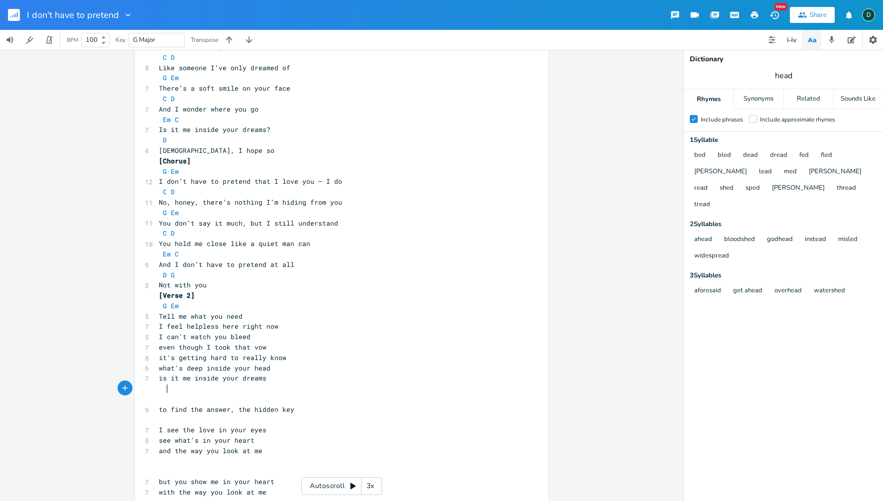
scroll to position [0, 1]
click at [757, 116] on div at bounding box center [753, 119] width 8 height 8
click at [749, 116] on input "Include approximate rhymes" at bounding box center [749, 119] width 0 height 6
click at [273, 369] on pre "what's deep inside your head" at bounding box center [337, 368] width 360 height 10
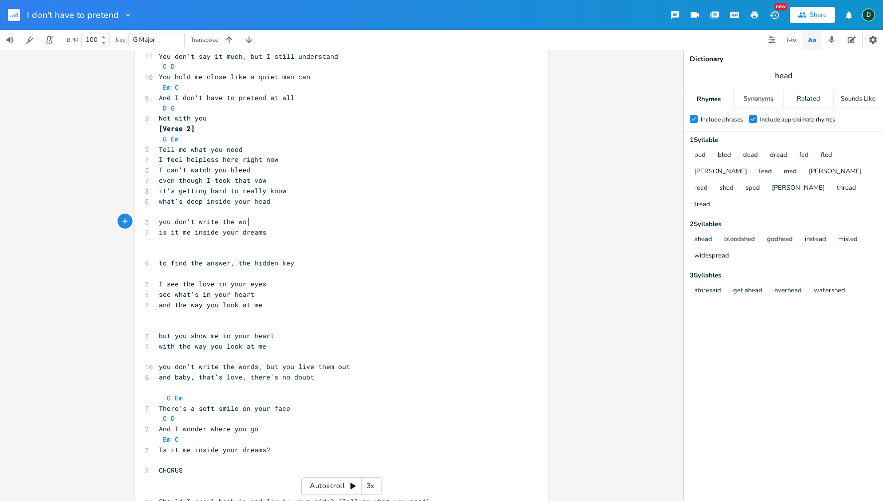
scroll to position [0, 76]
type textarea "you don't write the words"
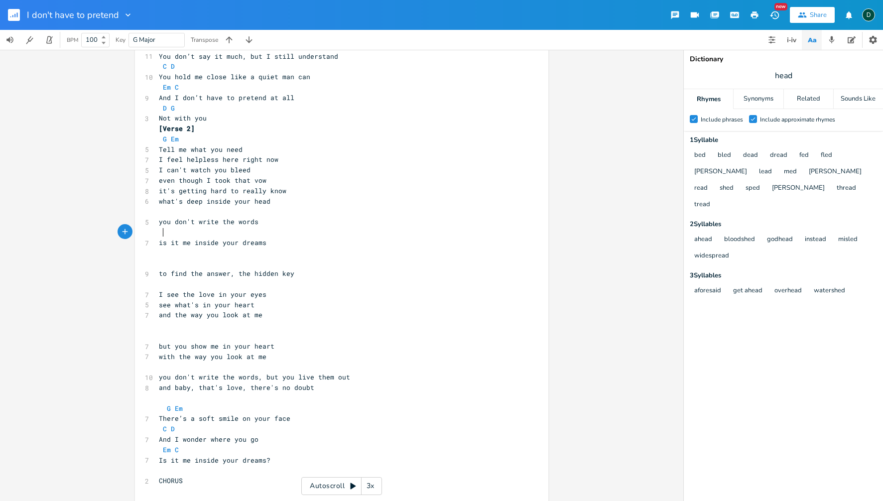
scroll to position [302, 0]
drag, startPoint x: 161, startPoint y: 224, endPoint x: 171, endPoint y: 225, distance: 10.5
click at [170, 224] on span "you don't write the words" at bounding box center [209, 222] width 100 height 9
type textarea "we"
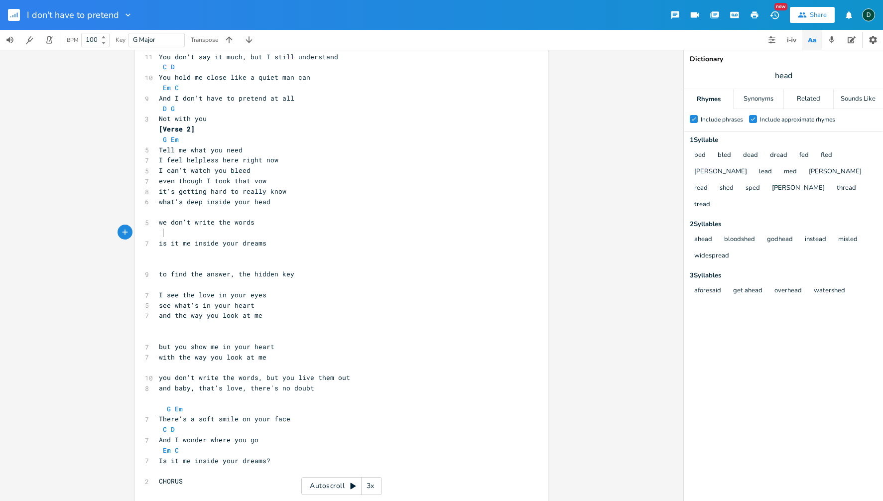
click at [170, 230] on pre at bounding box center [337, 233] width 360 height 10
type textarea "but you live them out"
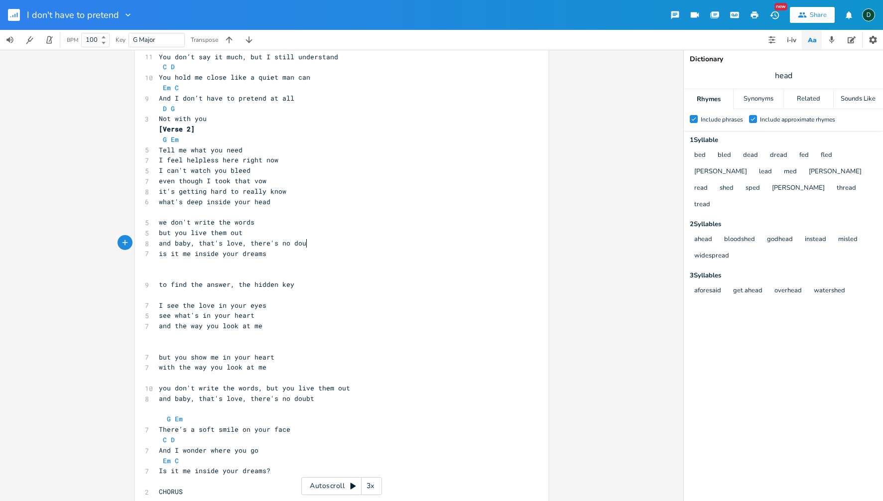
scroll to position [0, 113]
type textarea "and baby, that's love, there's no doubt"
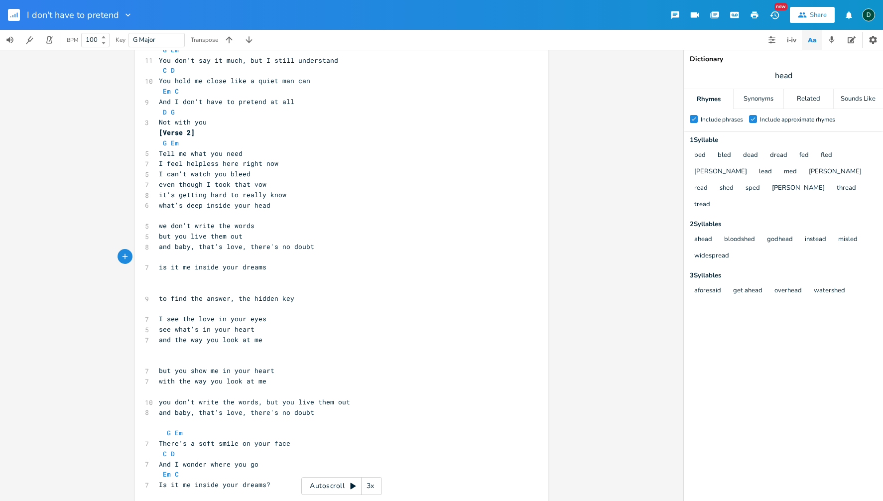
scroll to position [295, 0]
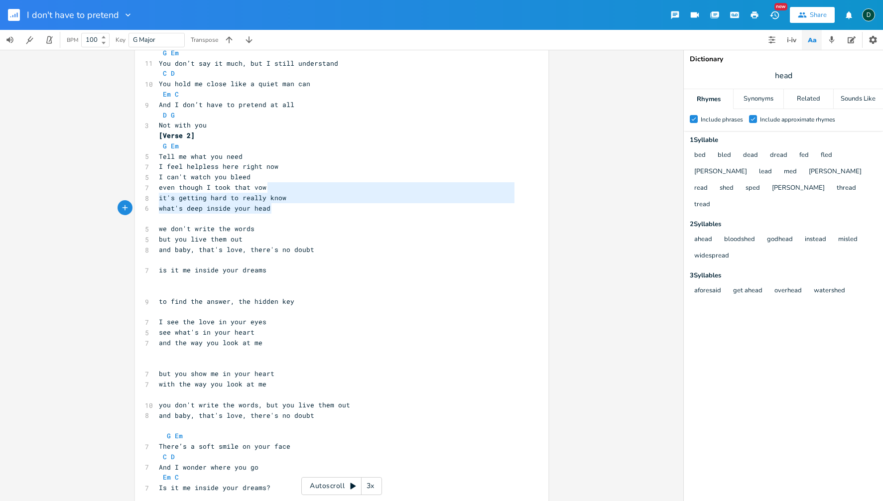
type textarea "it's getting hard to really know what's deep inside your head"
drag, startPoint x: 276, startPoint y: 190, endPoint x: 278, endPoint y: 217, distance: 26.4
click at [278, 217] on div "11 I Don’t Have to Pretend (capo on 1st verse) Key: G Major [Intro] G – Em – C …" at bounding box center [337, 228] width 360 height 901
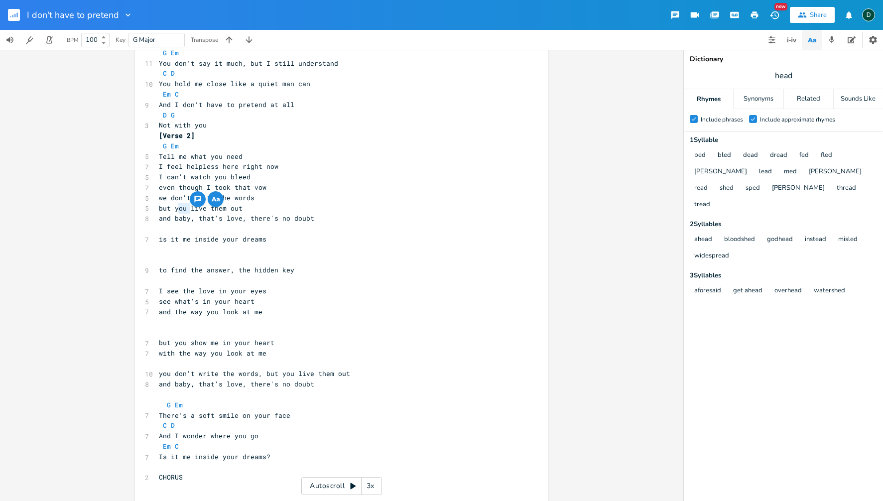
drag, startPoint x: 176, startPoint y: 209, endPoint x: 186, endPoint y: 209, distance: 9.5
click at [186, 209] on span "but you live them out" at bounding box center [201, 208] width 84 height 9
type textarea "we"
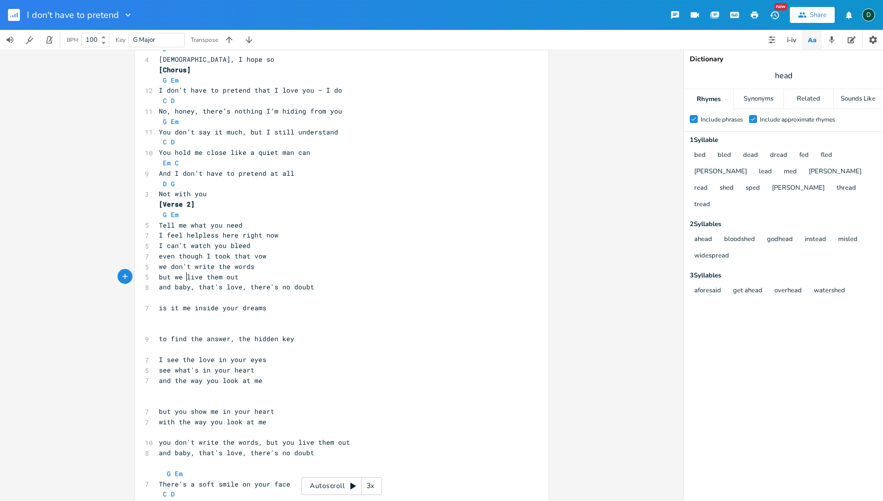
scroll to position [224, 0]
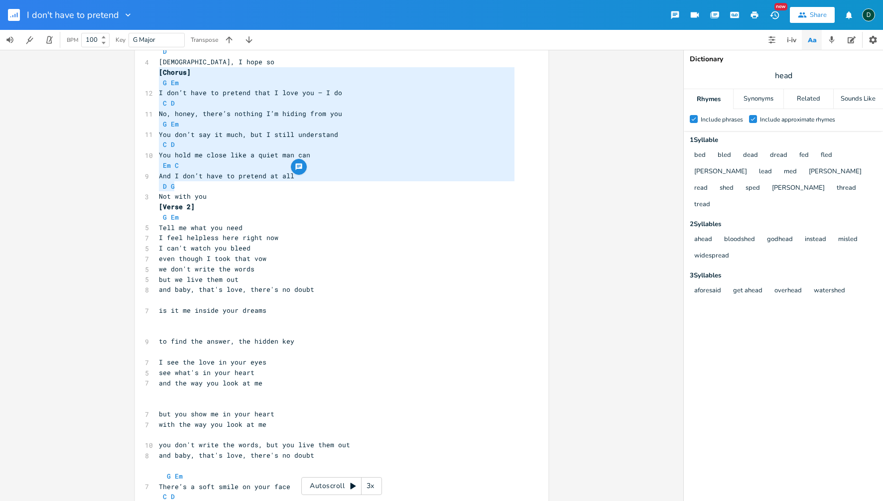
type textarea "[Chorus] G Em I don’t have to pretend that I love you — I do C D No, honey, the…"
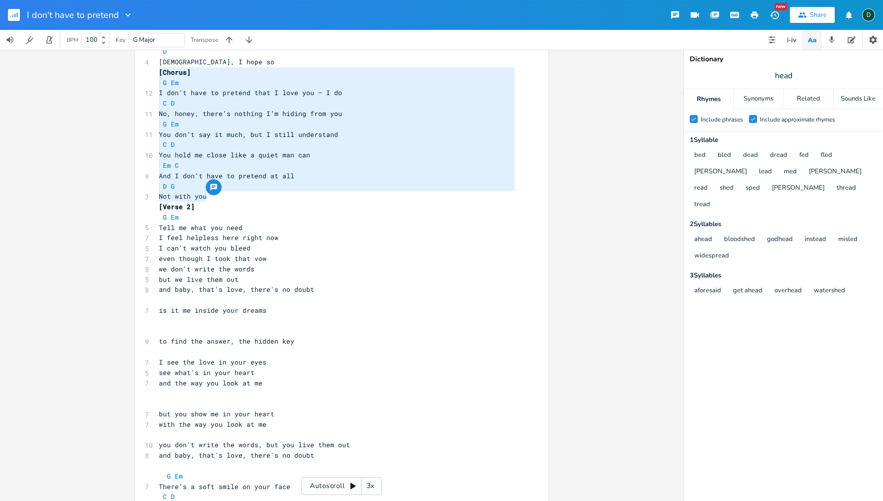
drag, startPoint x: 156, startPoint y: 73, endPoint x: 277, endPoint y: 194, distance: 171.2
click at [277, 194] on div "11 I Don’t Have to Pretend (capo on 1st verse) Key: G Major [Intro] G – Em – C …" at bounding box center [337, 285] width 360 height 870
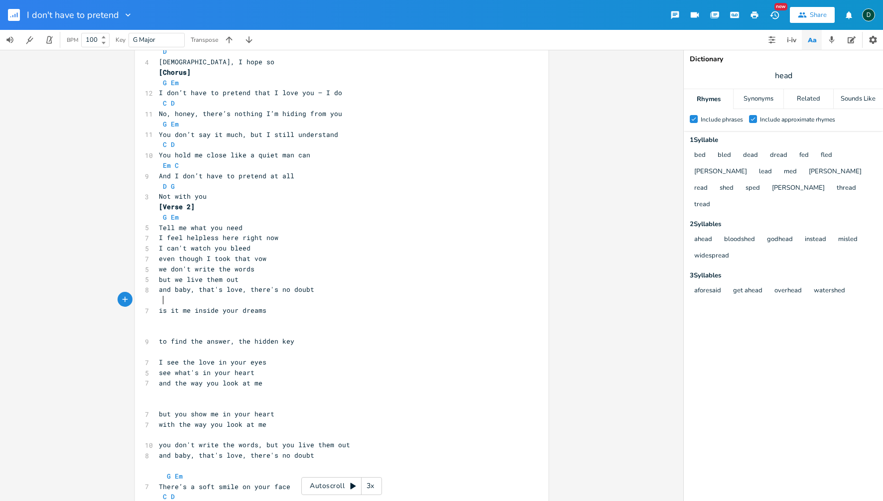
click at [217, 303] on pre at bounding box center [337, 300] width 360 height 10
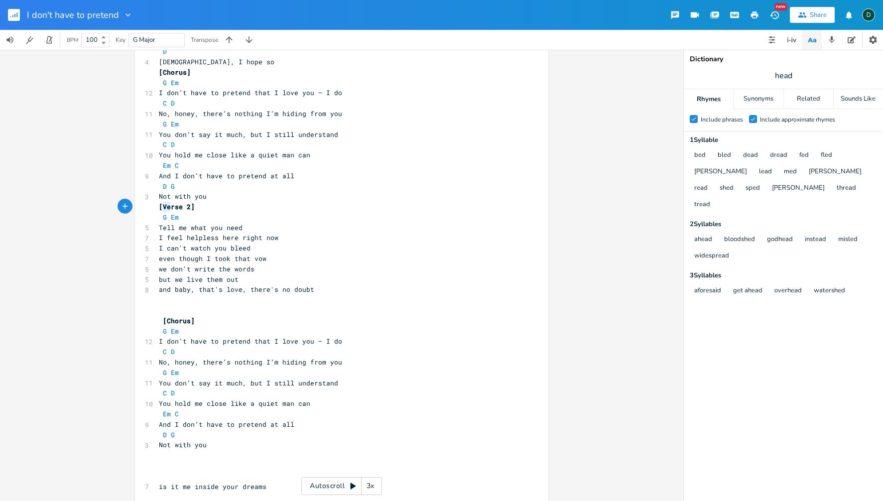
type textarea "Verse 2]"
drag, startPoint x: 161, startPoint y: 206, endPoint x: 197, endPoint y: 207, distance: 35.4
click at [196, 207] on pre "[Verse 2]" at bounding box center [337, 207] width 360 height 10
drag, startPoint x: 154, startPoint y: 209, endPoint x: 164, endPoint y: 207, distance: 10.2
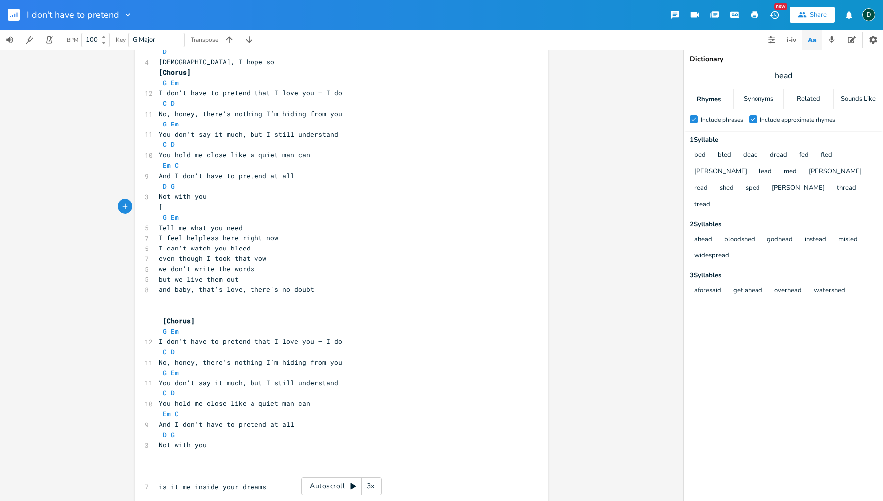
click at [164, 207] on pre "[" at bounding box center [337, 207] width 360 height 10
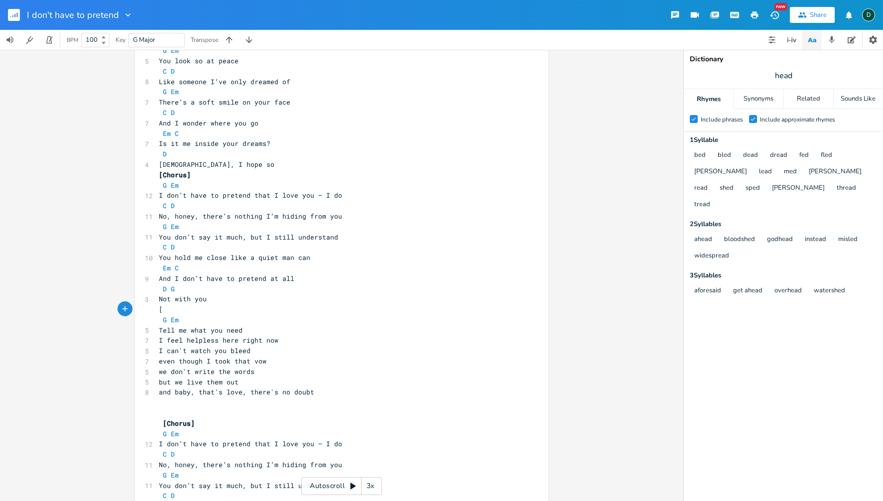
scroll to position [121, 0]
type textarea "[Chorus]"
drag, startPoint x: 156, startPoint y: 176, endPoint x: 194, endPoint y: 176, distance: 37.9
click at [193, 176] on pre "[Chorus]" at bounding box center [337, 176] width 360 height 10
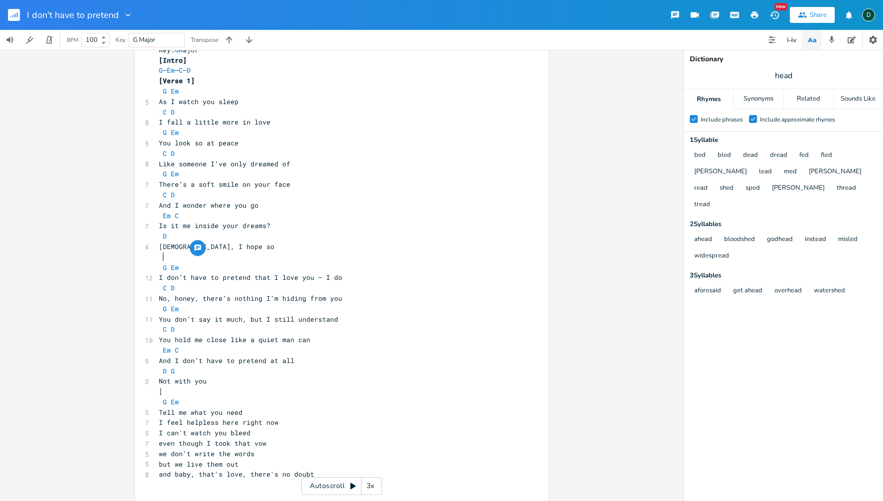
scroll to position [36, 0]
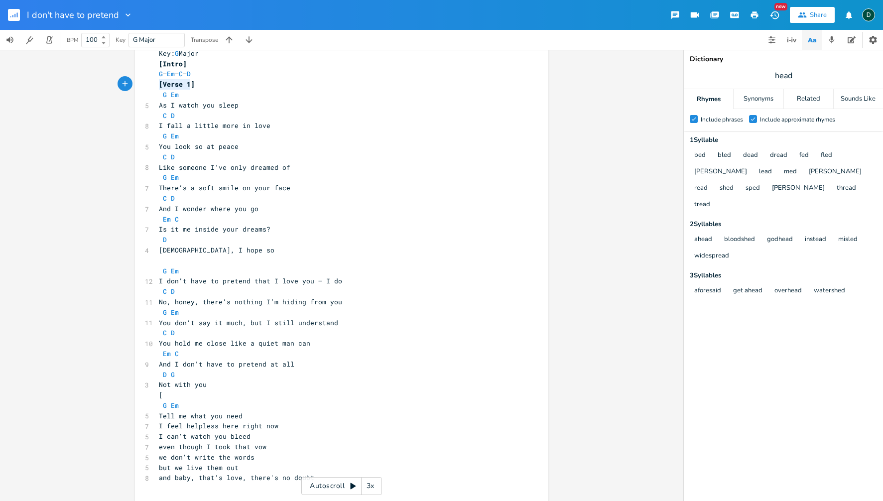
type textarea "[Verse 1]"
drag, startPoint x: 155, startPoint y: 85, endPoint x: 205, endPoint y: 85, distance: 49.8
click at [205, 85] on pre "[Verse 1]" at bounding box center [337, 84] width 360 height 10
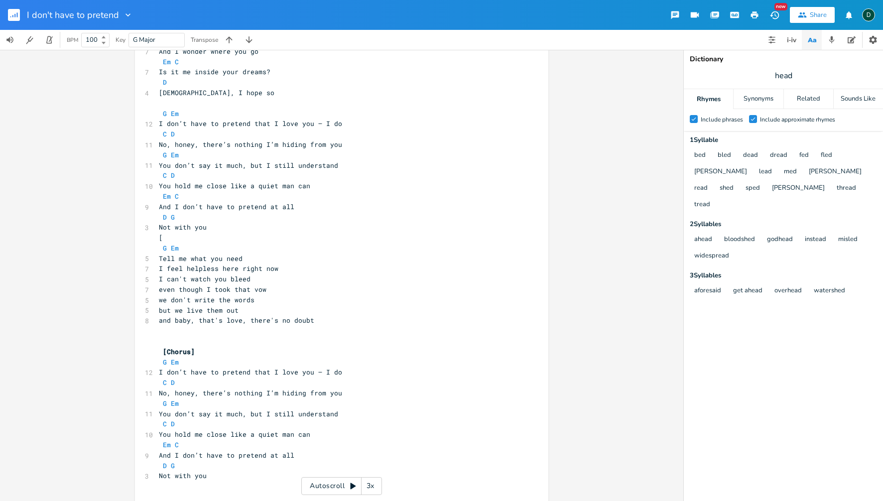
scroll to position [196, 0]
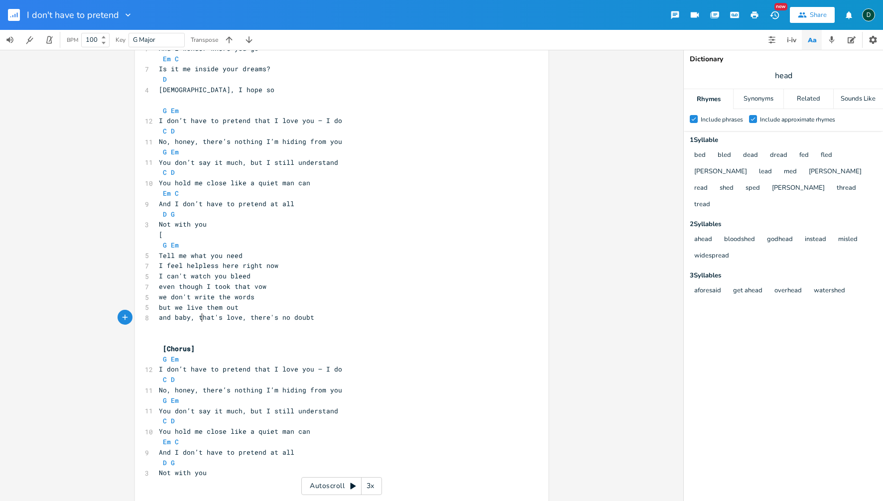
click at [199, 318] on span "and baby, that's love, there's no doubt" at bounding box center [236, 317] width 155 height 9
click at [182, 332] on pre at bounding box center [337, 328] width 360 height 10
click at [199, 321] on span "and baby, that's love, there's no doubt" at bounding box center [236, 317] width 155 height 9
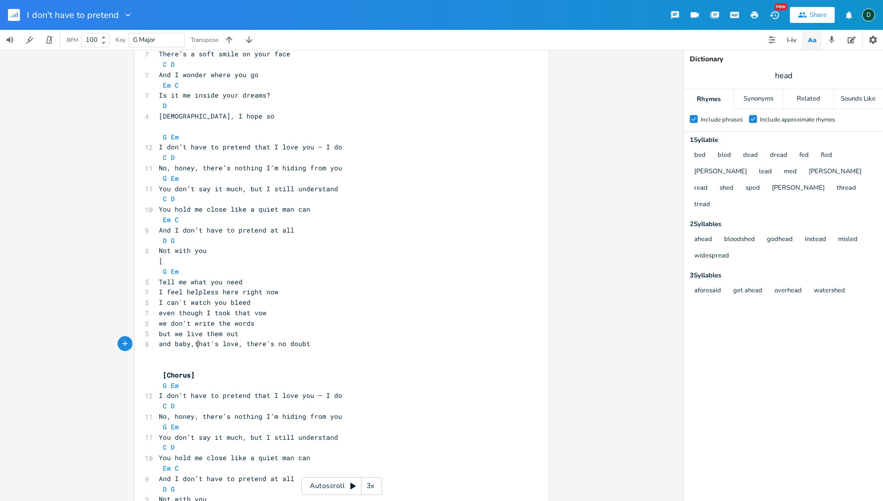
click at [246, 347] on span "and baby,that's love, there's no doubt" at bounding box center [234, 343] width 151 height 9
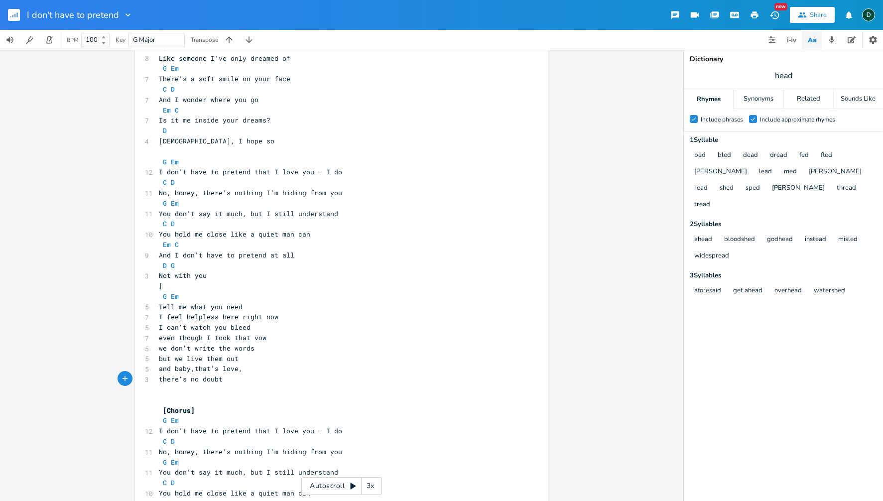
scroll to position [146, 0]
click at [188, 358] on span "but we live them out" at bounding box center [199, 357] width 80 height 9
type textarea "both"
click at [196, 370] on span "and baby,that's love," at bounding box center [201, 367] width 84 height 9
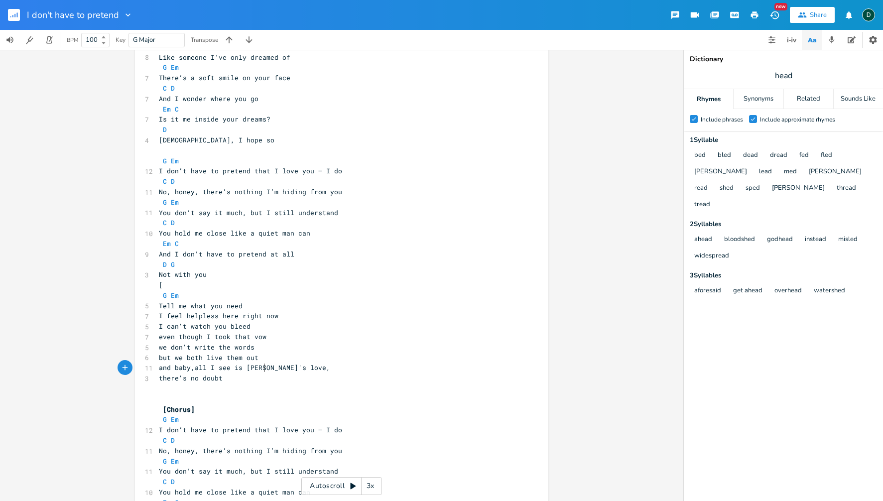
type textarea "all I see is love"
type textarea "that's love,"
drag, startPoint x: 281, startPoint y: 369, endPoint x: 318, endPoint y: 369, distance: 36.9
click at [317, 369] on pre "and baby,all I see is love that's love," at bounding box center [337, 368] width 360 height 10
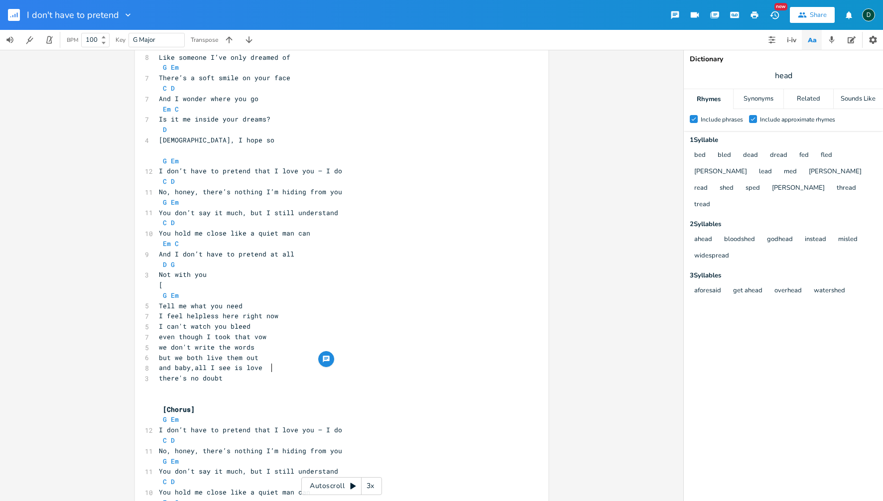
scroll to position [145, 0]
click at [194, 371] on span "and baby,all I see is love" at bounding box center [211, 368] width 104 height 9
drag, startPoint x: 213, startPoint y: 370, endPoint x: 230, endPoint y: 369, distance: 16.5
click at [230, 369] on span "and baby,all I see is love" at bounding box center [211, 368] width 104 height 9
type textarea "you show"
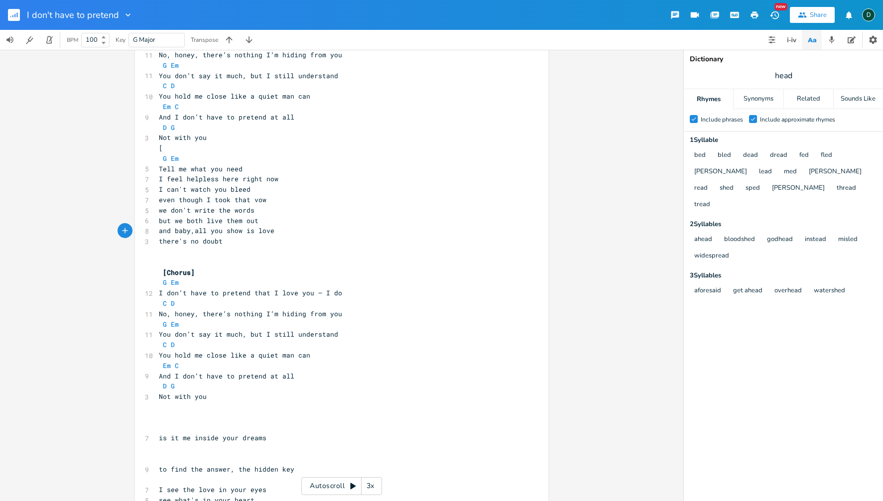
scroll to position [287, 0]
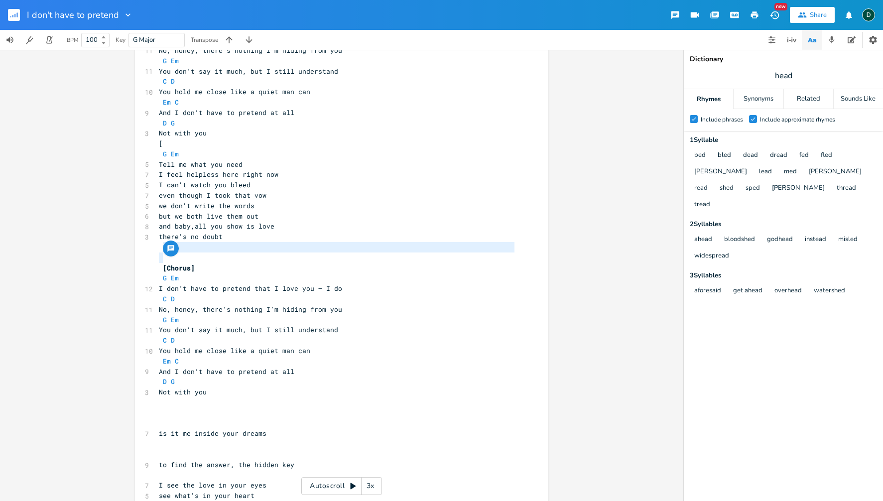
type textarea "[Chorus]"
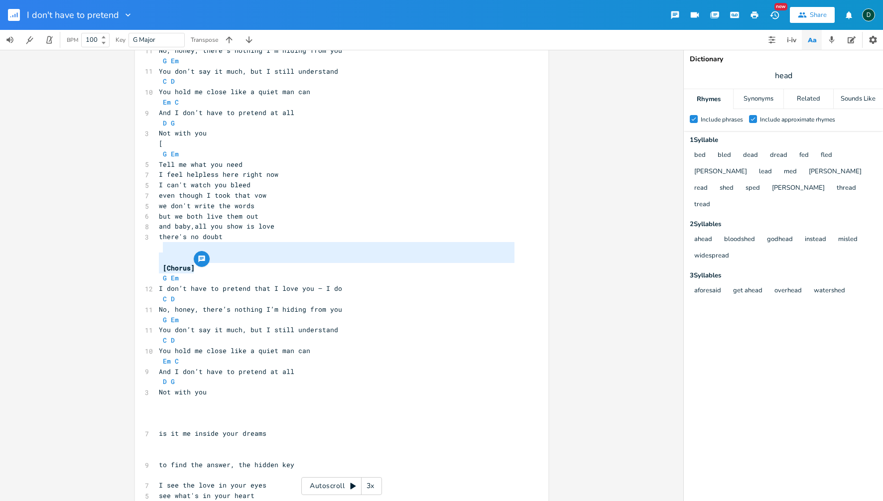
drag, startPoint x: 201, startPoint y: 250, endPoint x: 201, endPoint y: 266, distance: 16.4
click at [201, 266] on div "[Chorus] x 11 I Don’t Have to Pretend (capo on 1st verse) Key: G Major [Intro] …" at bounding box center [341, 312] width 413 height 1089
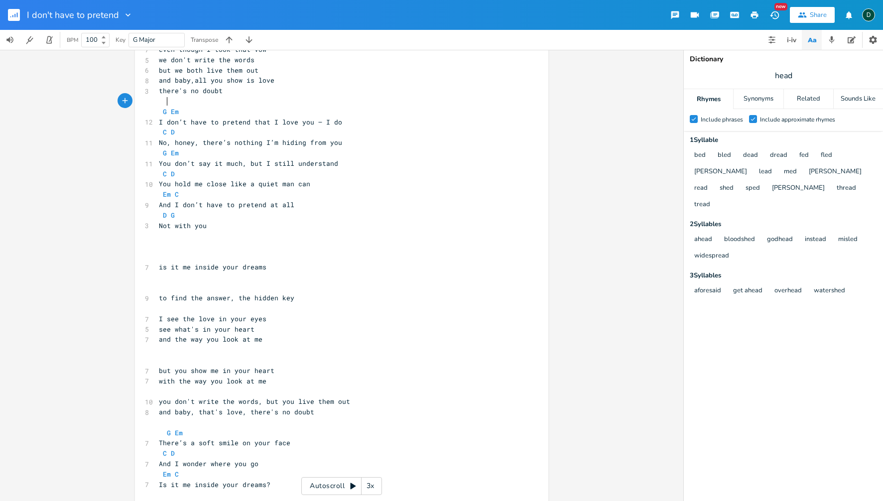
scroll to position [435, 0]
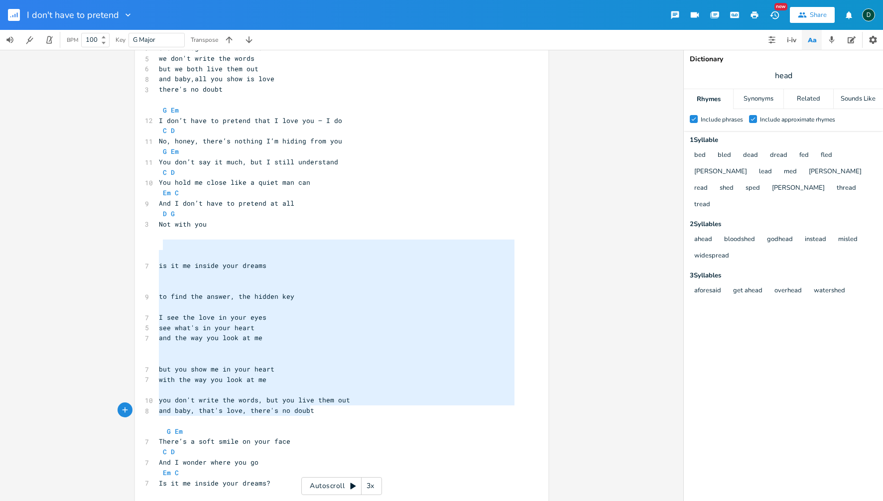
type textarea "is it me inside your dreams to find the answer, the hidden key I see the love i…"
drag, startPoint x: 253, startPoint y: 247, endPoint x: 323, endPoint y: 410, distance: 178.3
click at [322, 410] on div "11 I Don’t Have to Pretend (capo on 1st verse) Key: G Major [Intro] G – Em – C …" at bounding box center [337, 157] width 360 height 1036
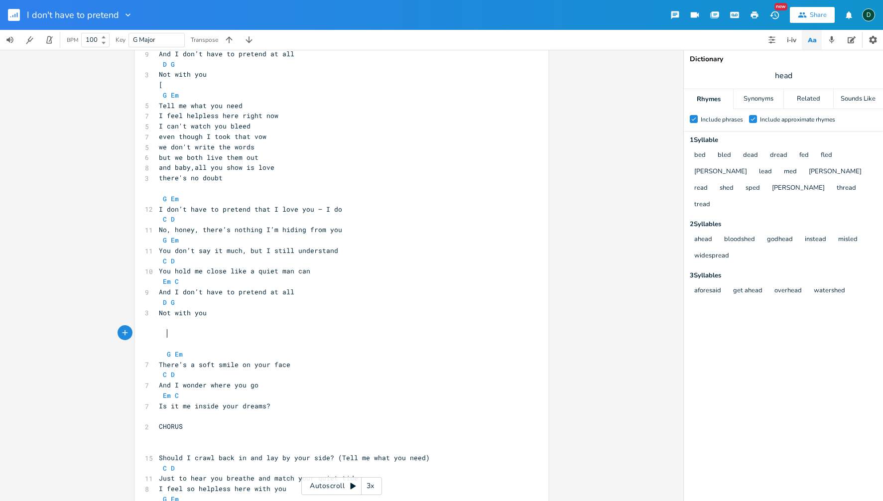
scroll to position [345, 0]
click at [285, 406] on pre "Is it me inside your dreams?" at bounding box center [337, 407] width 360 height 10
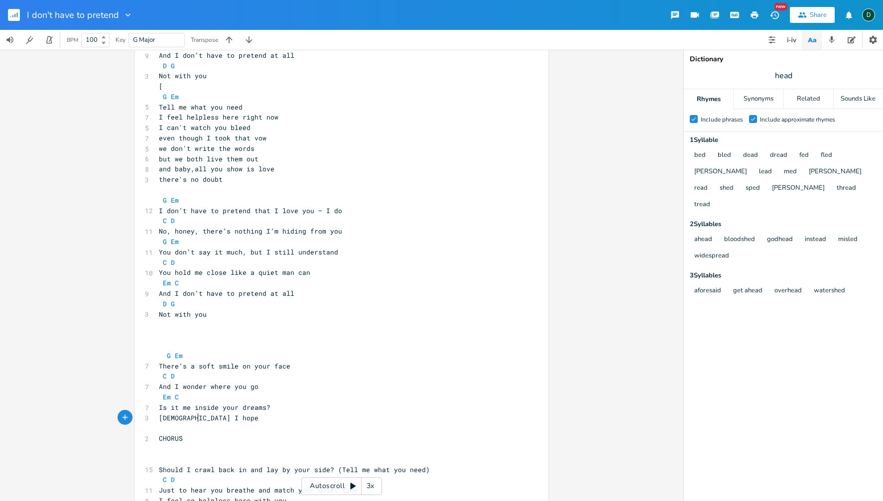
type textarea "[DEMOGRAPHIC_DATA] I hope so"
drag, startPoint x: 211, startPoint y: 170, endPoint x: 243, endPoint y: 169, distance: 31.4
click at [243, 169] on span "and baby,all you show is love" at bounding box center [217, 168] width 116 height 9
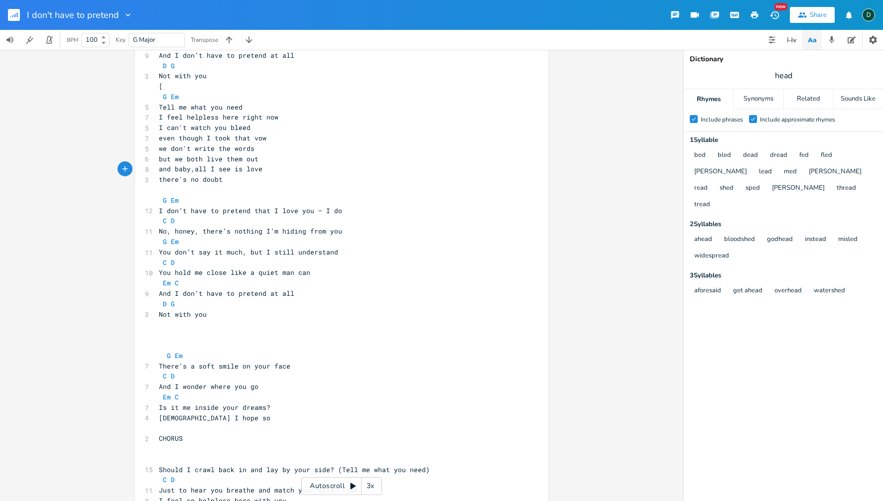
type textarea "I see"
click at [774, 77] on span "head" at bounding box center [783, 76] width 199 height 18
type input "out"
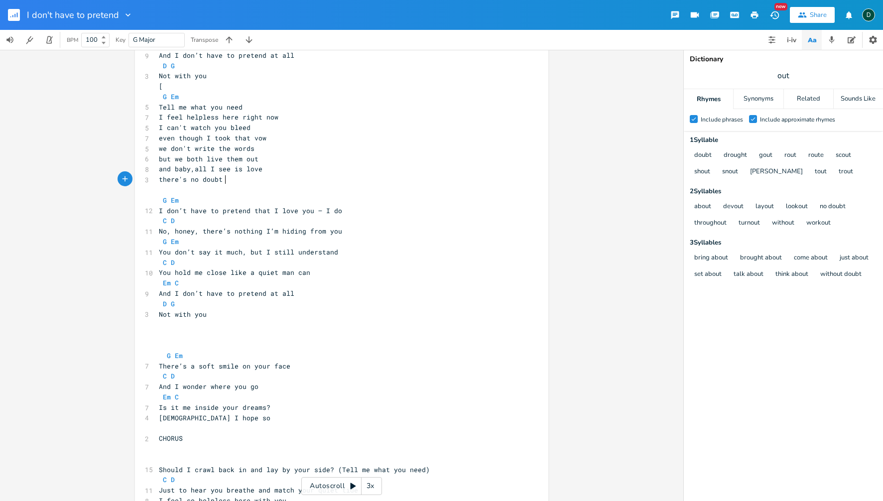
click at [222, 181] on pre "there's no doubt" at bounding box center [337, 179] width 360 height 10
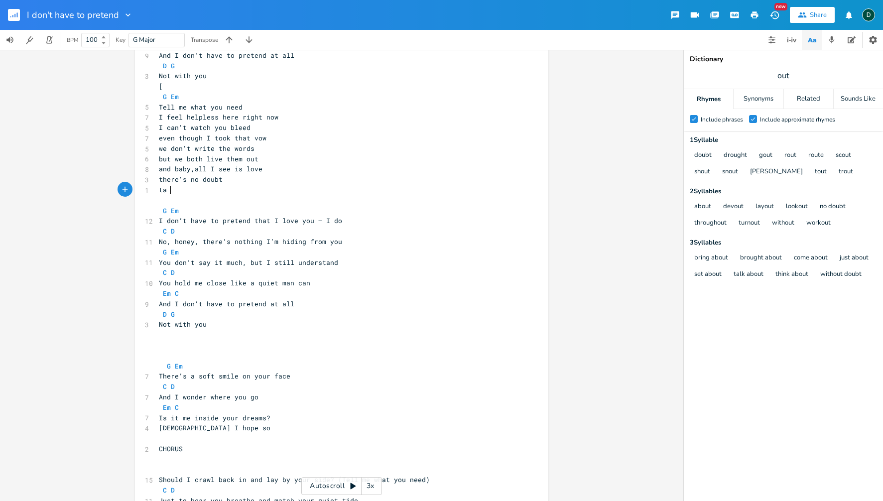
type textarea "tat"
type textarea "ht"
type textarea "at's what life's about"
click at [161, 181] on span "there's no doubt" at bounding box center [191, 179] width 64 height 9
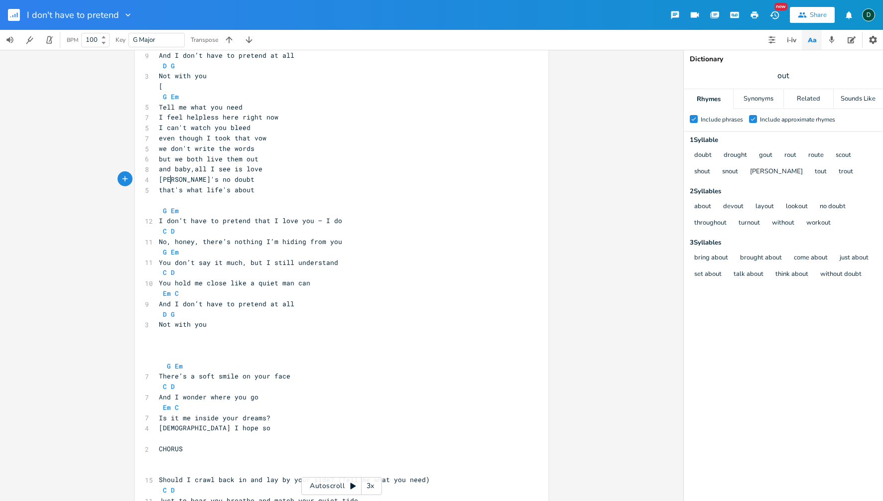
type textarea "so"
click at [242, 179] on pre "so there's no doubt" at bounding box center [337, 179] width 360 height 10
type textarea "O"
type textarea "OR htat'"
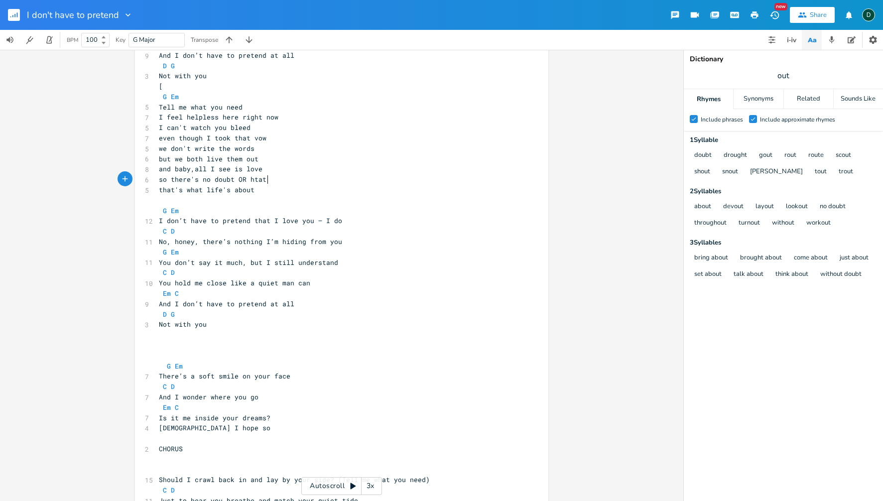
scroll to position [0, 24]
type textarea "that's what life's about"
type textarea "hat's what life's about"
drag, startPoint x: 162, startPoint y: 191, endPoint x: 252, endPoint y: 190, distance: 90.2
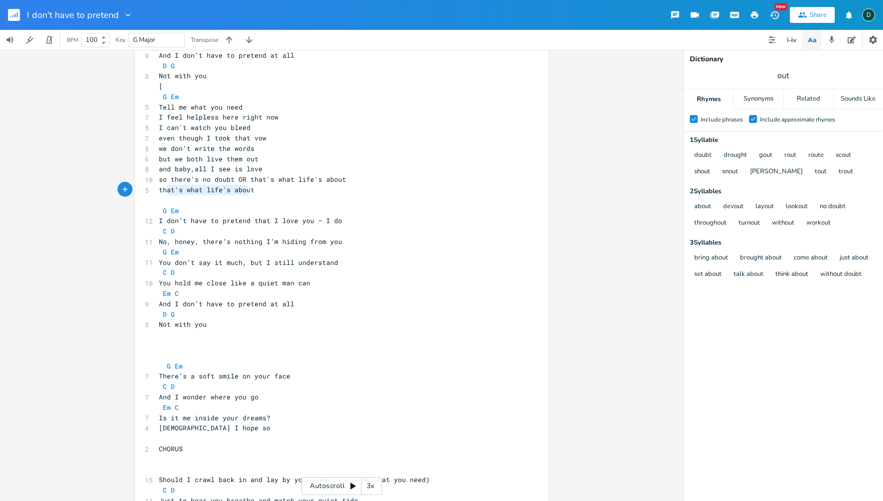
click at [252, 190] on span "that's what life's about" at bounding box center [207, 189] width 96 height 9
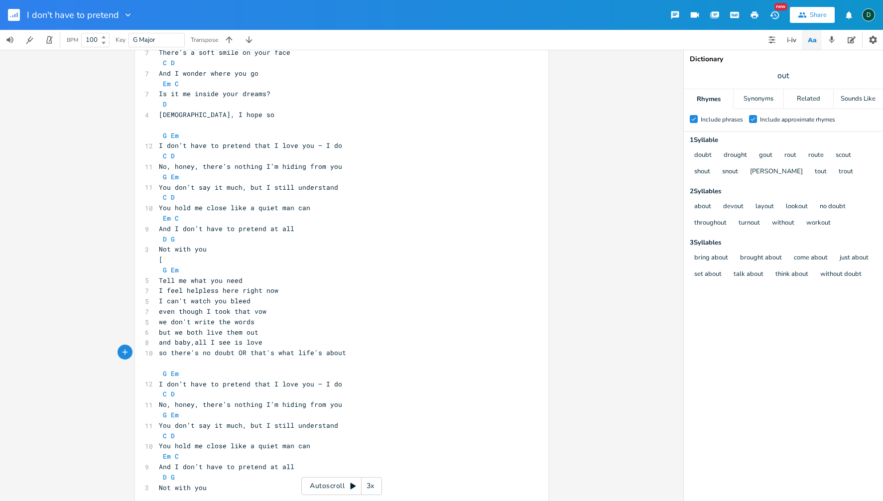
scroll to position [169, 0]
click at [159, 271] on span "G Em" at bounding box center [169, 272] width 20 height 9
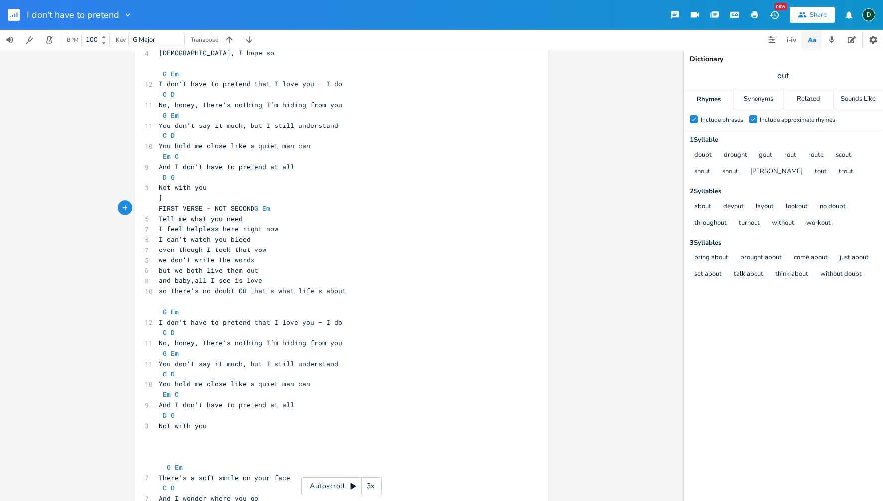
scroll to position [237, 0]
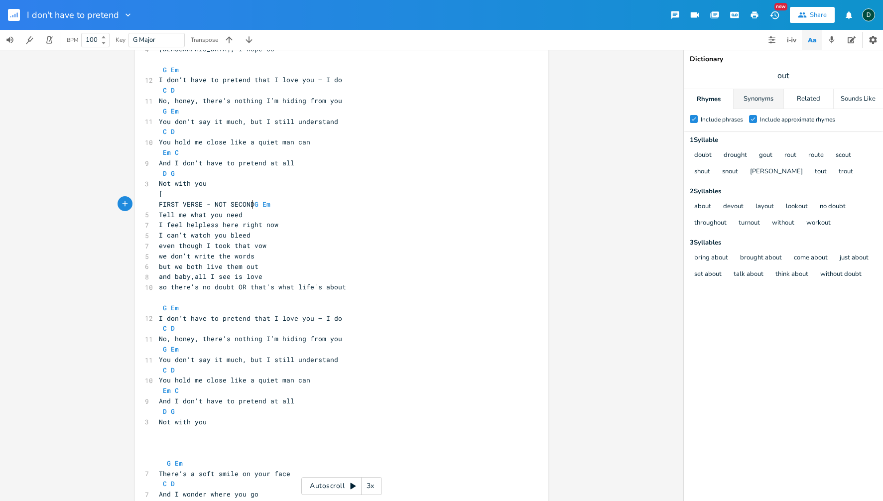
type textarea "FIRST VERSE - NOT SECOND"
drag, startPoint x: 768, startPoint y: 100, endPoint x: 798, endPoint y: 98, distance: 30.4
click at [768, 100] on div "Synonyms" at bounding box center [758, 99] width 49 height 20
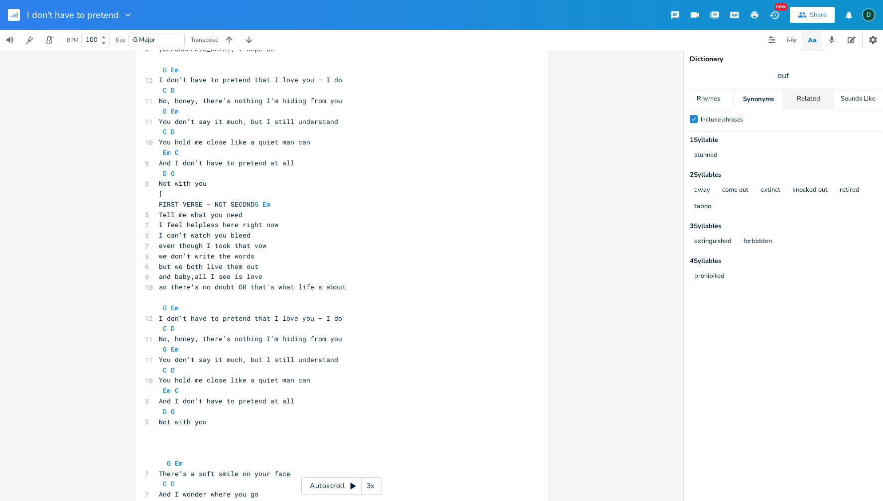
click at [816, 99] on div "Related" at bounding box center [808, 99] width 49 height 20
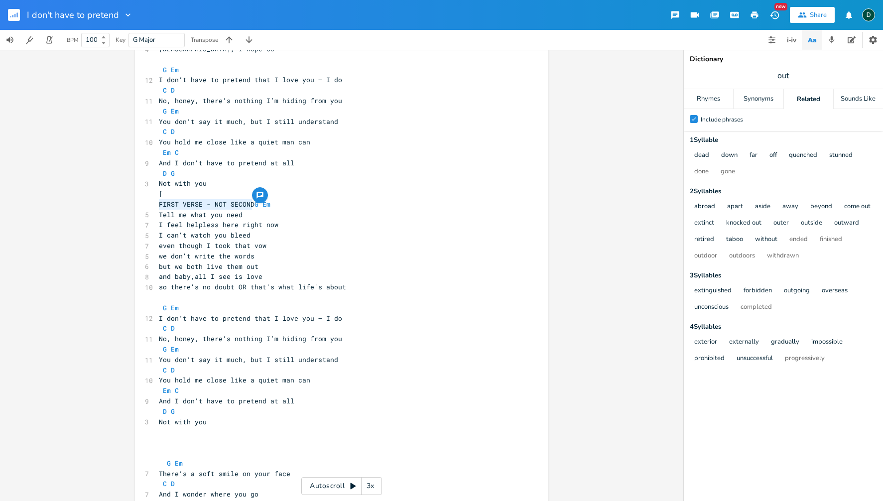
type textarea "FIRST VERSE - NOT SECOND"
drag, startPoint x: 159, startPoint y: 204, endPoint x: 252, endPoint y: 203, distance: 92.2
click at [252, 203] on span "FIRST VERSE - NOT SECOND G Em" at bounding box center [215, 204] width 112 height 9
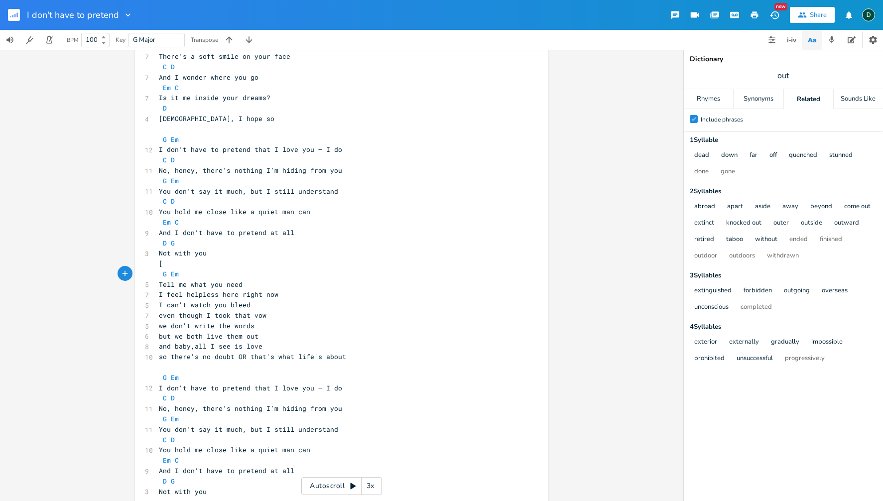
scroll to position [171, 0]
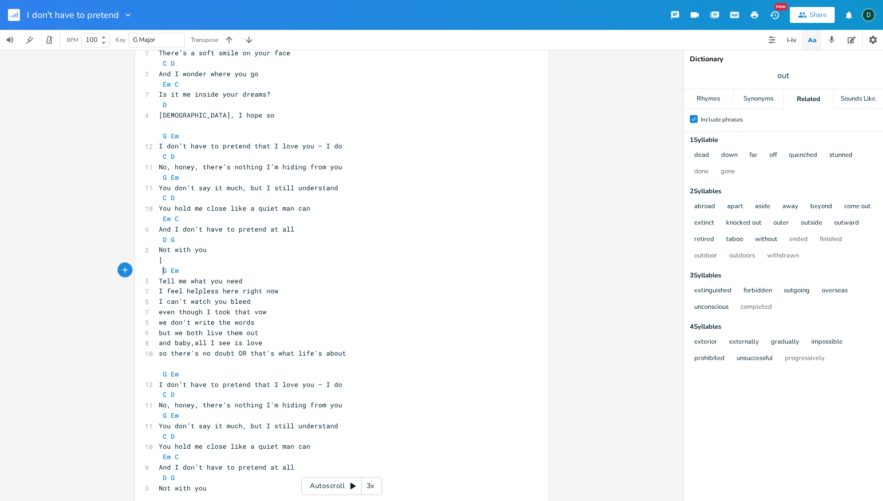
click at [186, 292] on span "I feel helpless here right now" at bounding box center [219, 290] width 120 height 9
type textarea "so"
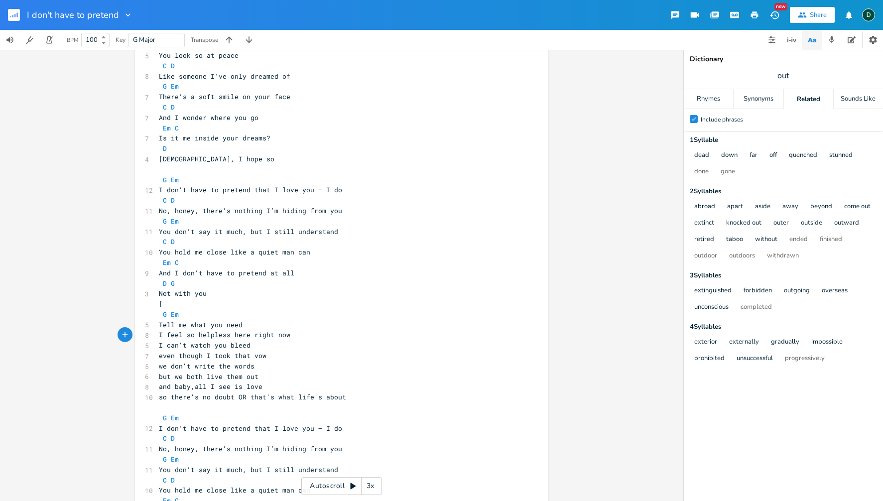
scroll to position [124, 0]
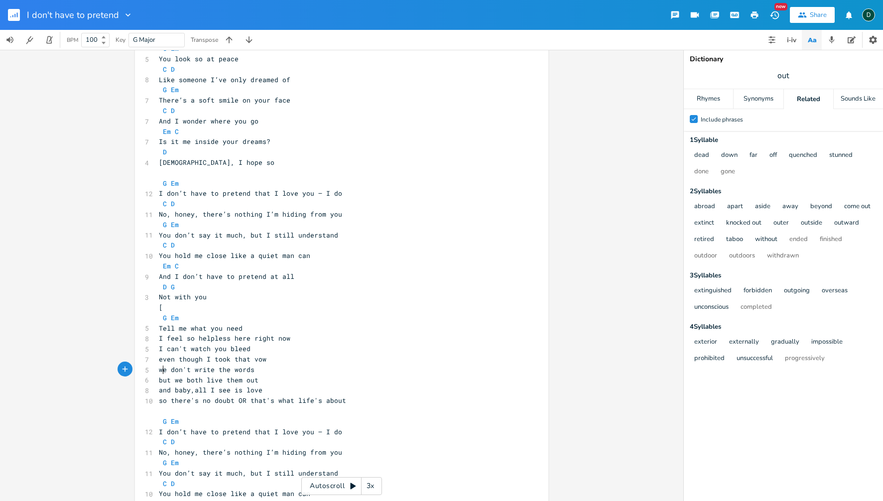
click at [159, 371] on span "we don't write the words" at bounding box center [207, 369] width 96 height 9
type textarea "but"
drag, startPoint x: 160, startPoint y: 371, endPoint x: 171, endPoint y: 368, distance: 11.4
click at [171, 368] on div "but x 11 I Don’t Have to Pretend (capo on 1st verse) Key: G Major [Intro] G – E…" at bounding box center [341, 388] width 413 height 912
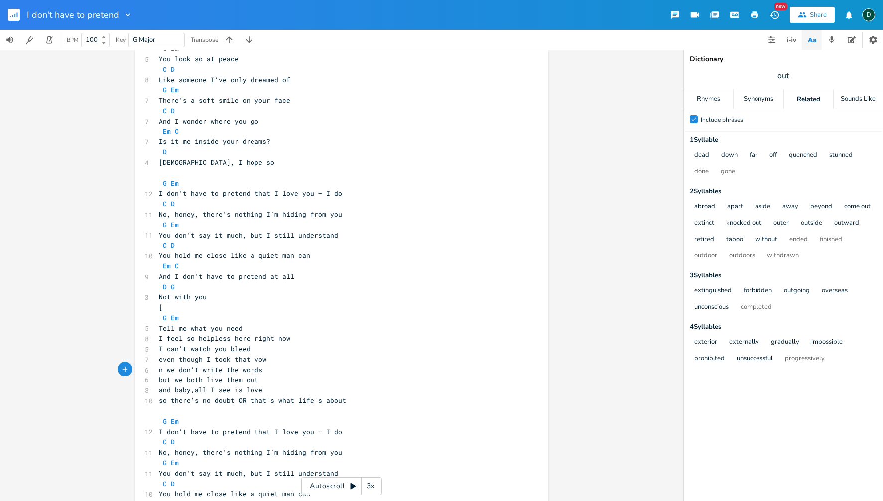
type textarea "no"
type textarea "OR that's what life's about"
drag, startPoint x: 244, startPoint y: 402, endPoint x: 364, endPoint y: 403, distance: 119.5
click at [364, 403] on pre "so there's no doubt OR that's what life's about" at bounding box center [337, 400] width 360 height 10
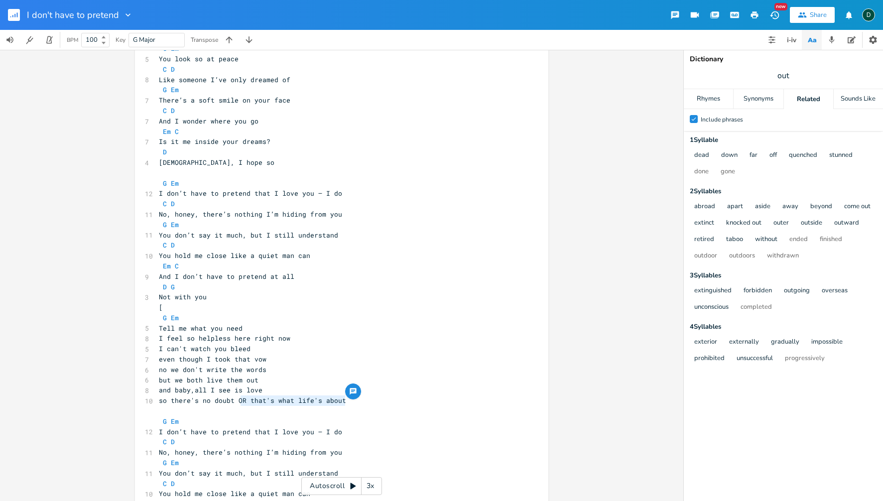
scroll to position [0, 2]
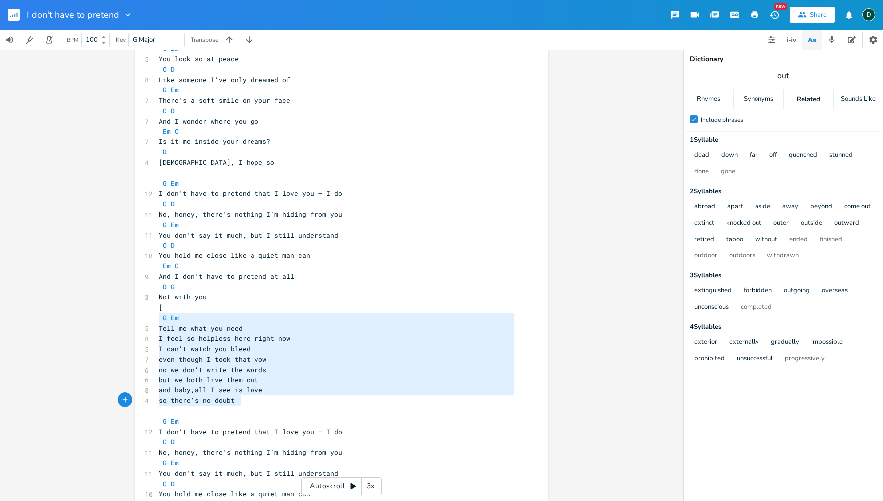
type textarea "G Em Tell me what you need I feel so helpless here right now I can't watch you …"
drag, startPoint x: 157, startPoint y: 320, endPoint x: 245, endPoint y: 401, distance: 119.5
click at [245, 401] on div "11 I Don’t Have to Pretend (capo on 1st verse) Key: G Major [Intro] G – Em – C …" at bounding box center [337, 390] width 360 height 881
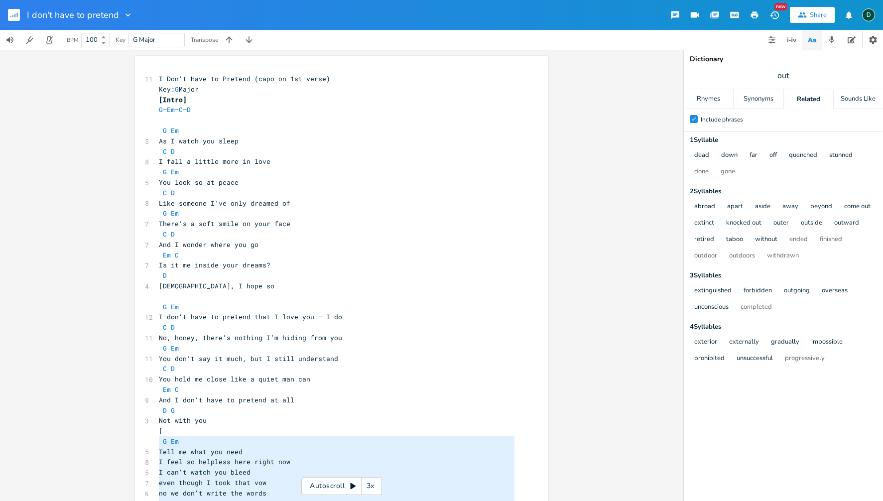
click at [179, 118] on pre at bounding box center [337, 120] width 360 height 10
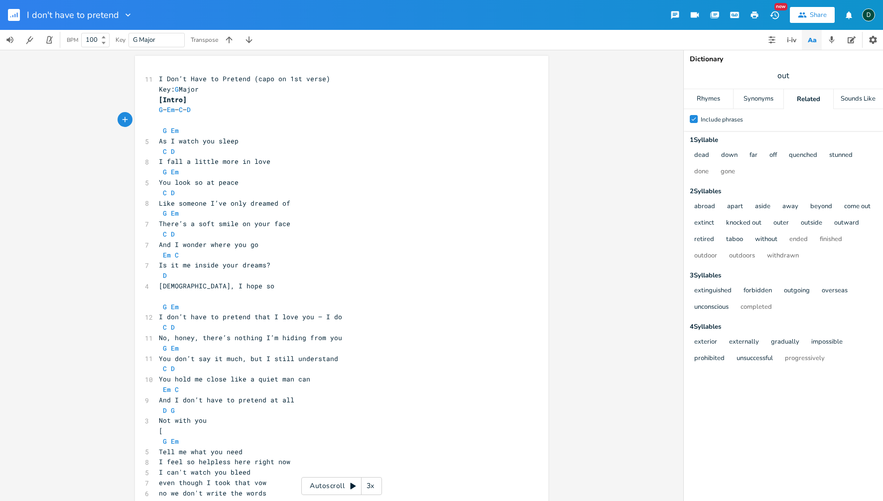
paste textarea "C"
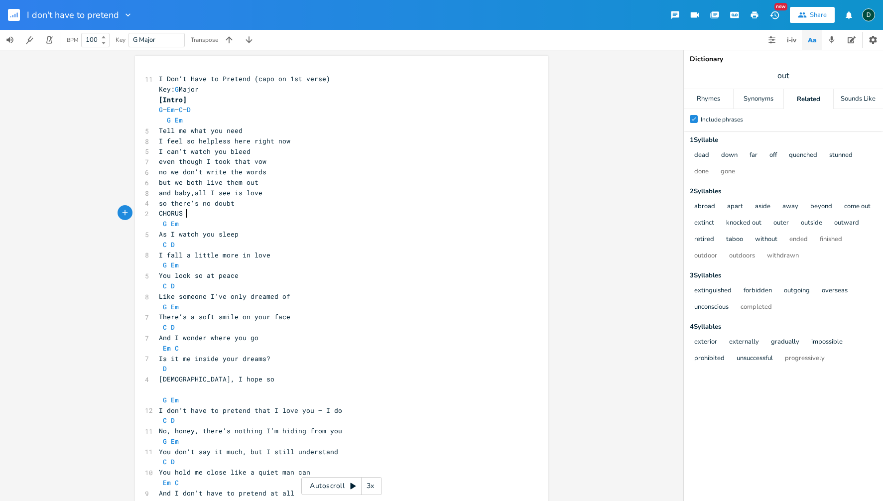
type textarea "CHORUS:"
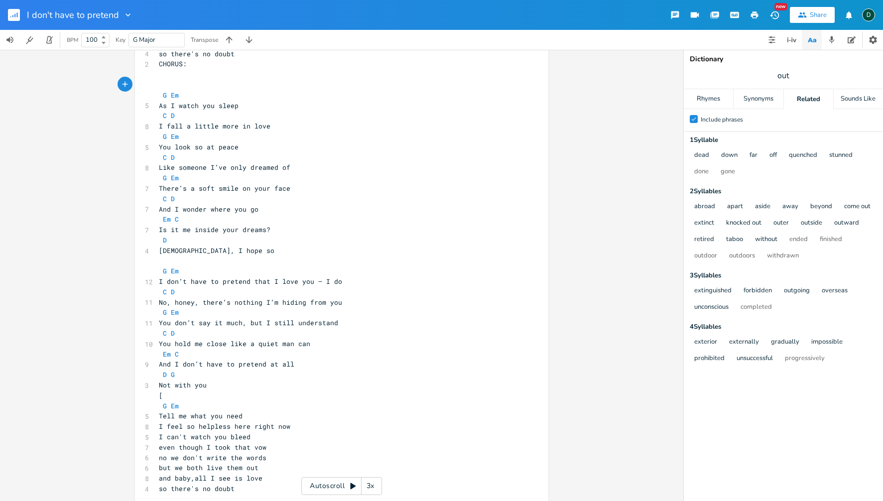
scroll to position [150, 0]
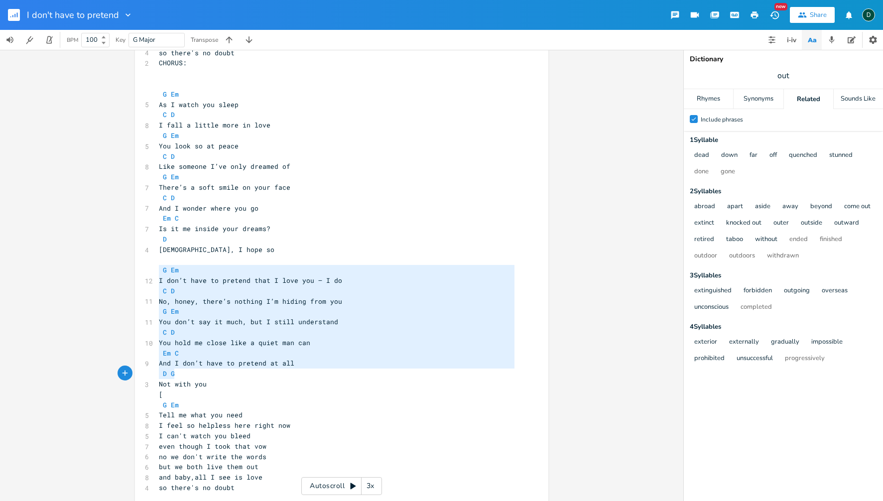
type textarea "G Em I don’t have to pretend that I love you — I do C D No, honey, there’s noth…"
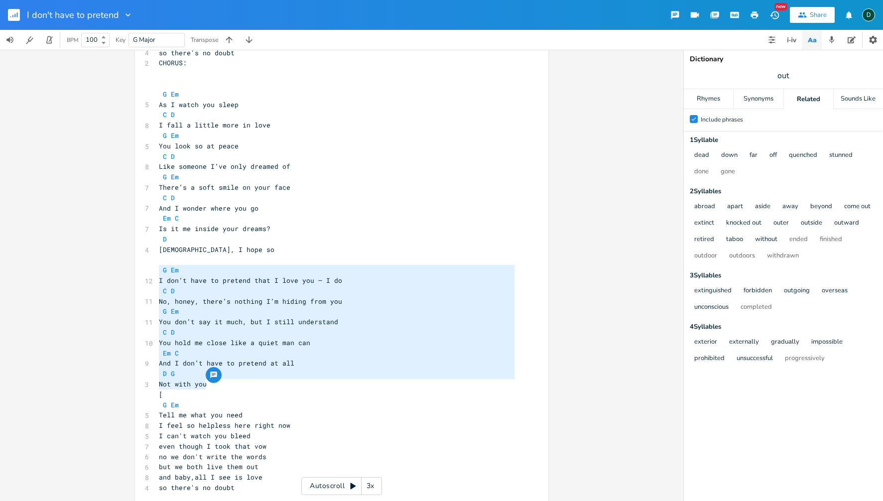
drag, startPoint x: 158, startPoint y: 270, endPoint x: 251, endPoint y: 382, distance: 145.4
click at [251, 382] on div "11 I Don’t Have to Pretend (capo on 1st verse) Key: G Major [Intro] G – Em – C …" at bounding box center [337, 420] width 360 height 995
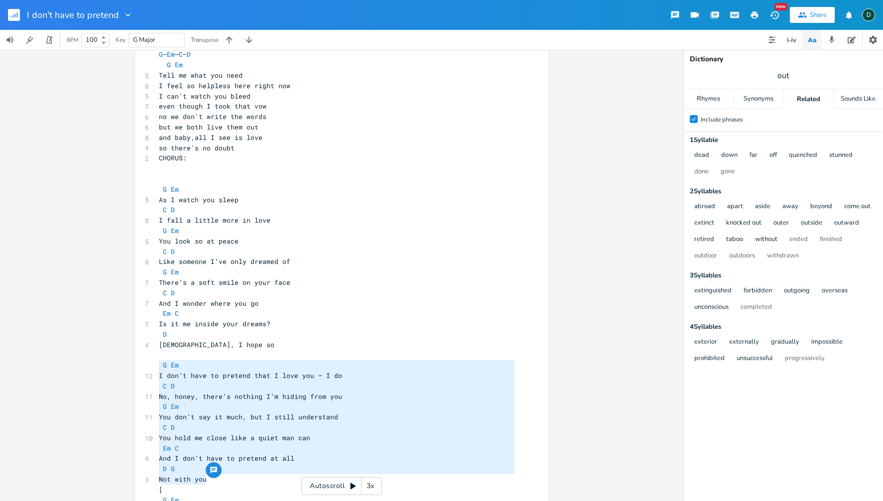
scroll to position [0, 0]
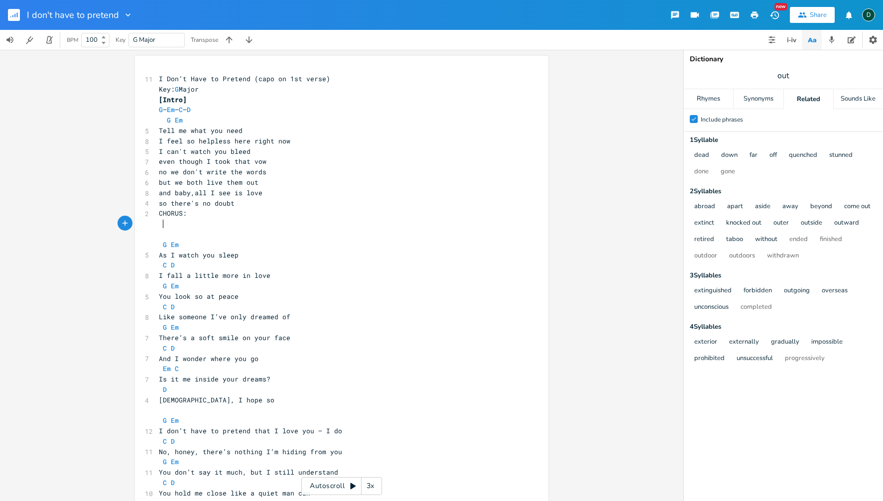
click at [163, 226] on pre at bounding box center [337, 224] width 360 height 10
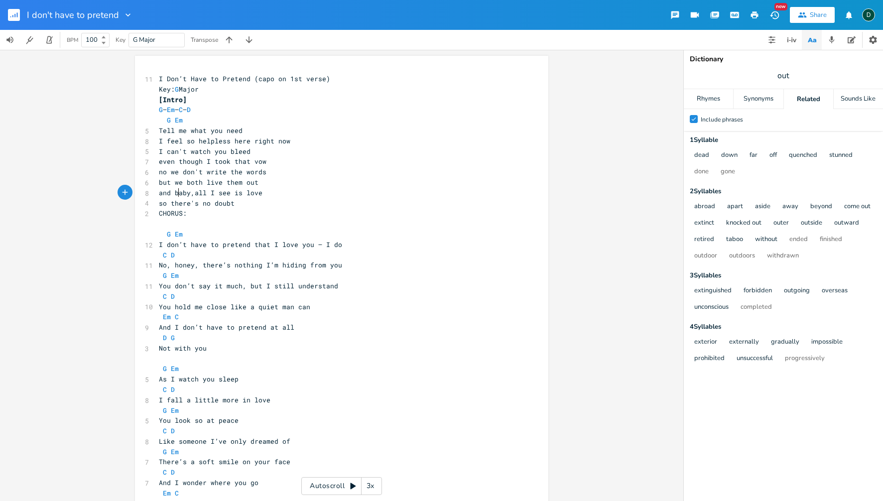
click at [177, 195] on span "and baby,all I see is love" at bounding box center [211, 192] width 104 height 9
drag, startPoint x: 176, startPoint y: 195, endPoint x: 190, endPoint y: 194, distance: 14.0
click at [190, 194] on span "and baby,all I see is love" at bounding box center [211, 192] width 104 height 9
type textarea "honey"
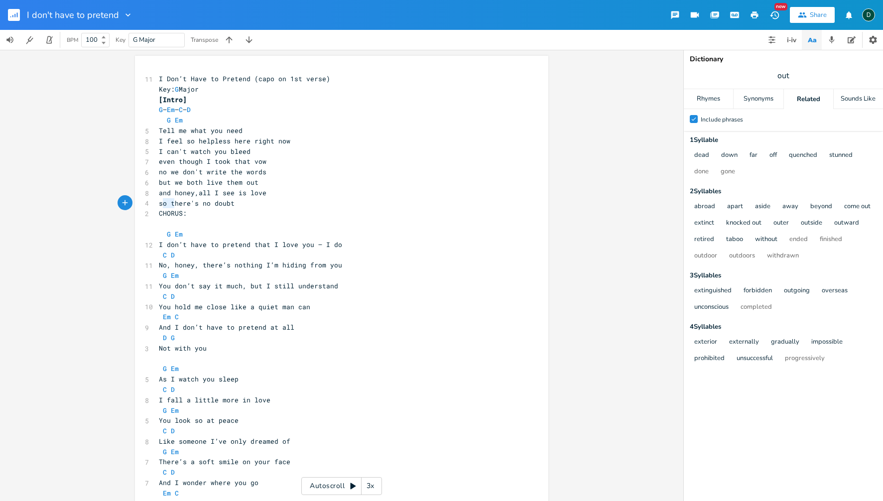
type textarea "so"
drag, startPoint x: 173, startPoint y: 205, endPoint x: 160, endPoint y: 204, distance: 13.5
click at [160, 204] on span "so there's no doubt" at bounding box center [197, 203] width 76 height 9
click at [159, 215] on span "CHORUS:" at bounding box center [173, 213] width 28 height 9
type textarea "CHORUS:"
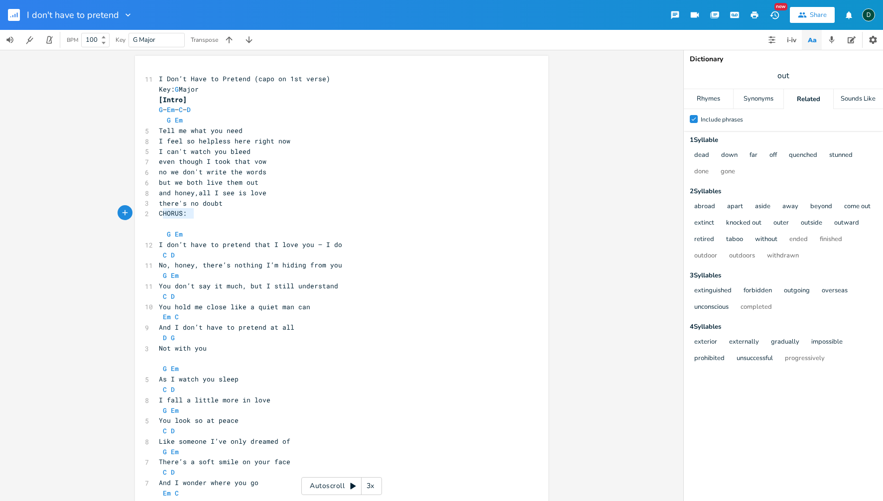
drag, startPoint x: 160, startPoint y: 215, endPoint x: 193, endPoint y: 215, distance: 32.4
click at [193, 215] on pre "CHORUS:" at bounding box center [337, 213] width 360 height 10
click at [193, 223] on pre at bounding box center [337, 224] width 360 height 10
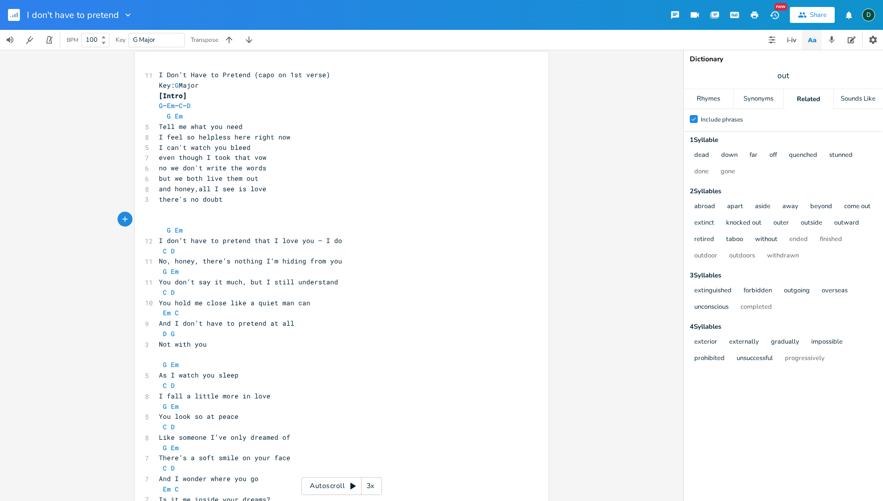
scroll to position [0, 0]
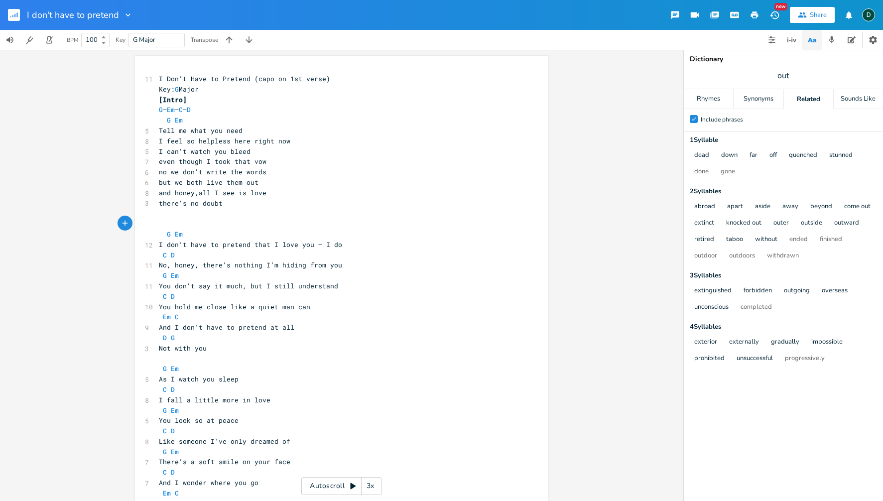
click at [251, 130] on pre "Tell me what you need" at bounding box center [337, 131] width 360 height 10
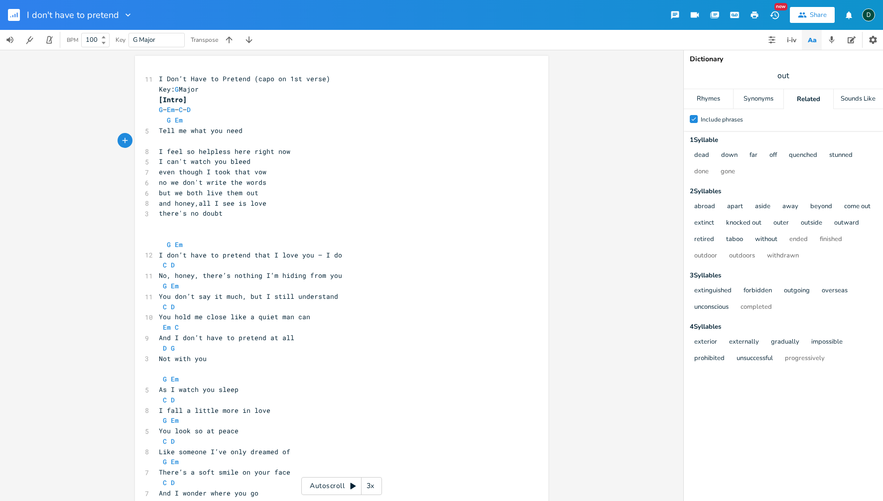
click at [265, 161] on pre "I can't watch you bleed" at bounding box center [337, 161] width 360 height 10
click at [300, 150] on pre "I feel so helpless here right now" at bounding box center [337, 151] width 360 height 10
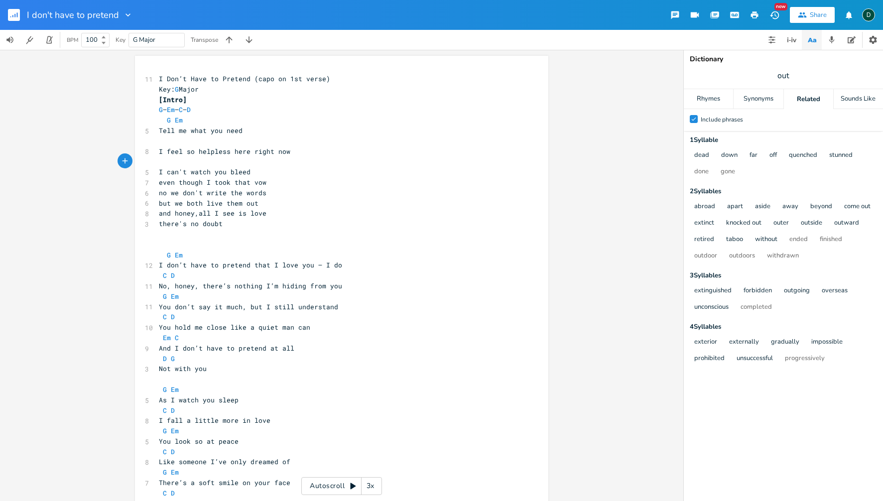
click at [289, 175] on pre "I can't watch you bleed" at bounding box center [337, 172] width 360 height 10
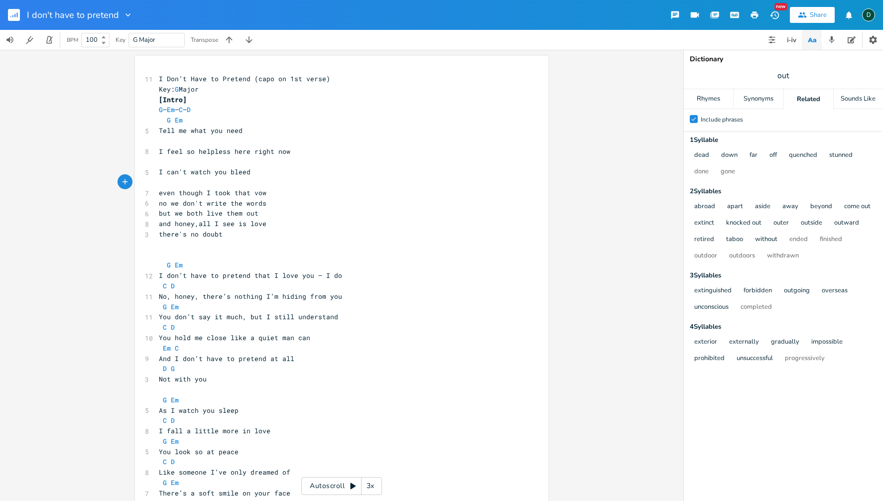
click at [284, 192] on pre "even though I took that vow" at bounding box center [337, 193] width 360 height 10
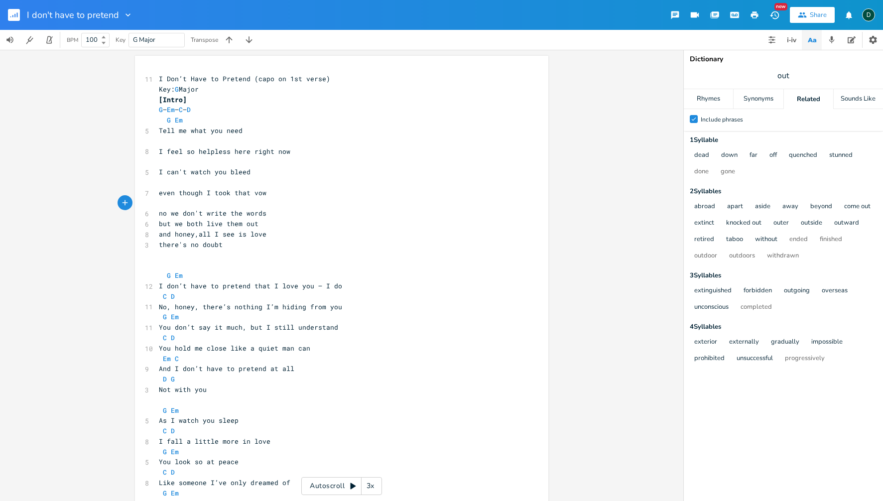
click at [279, 212] on pre "no we don't write the words" at bounding box center [337, 213] width 360 height 10
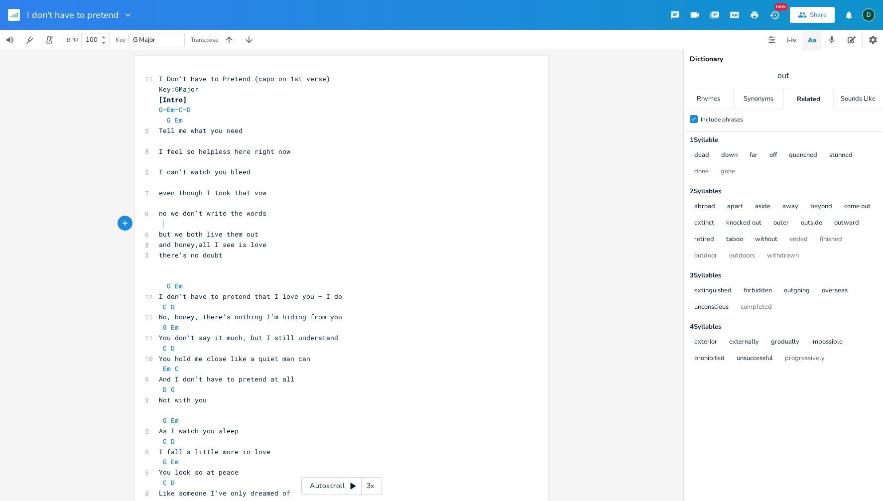
click at [277, 233] on pre "but we both live them out" at bounding box center [337, 234] width 360 height 10
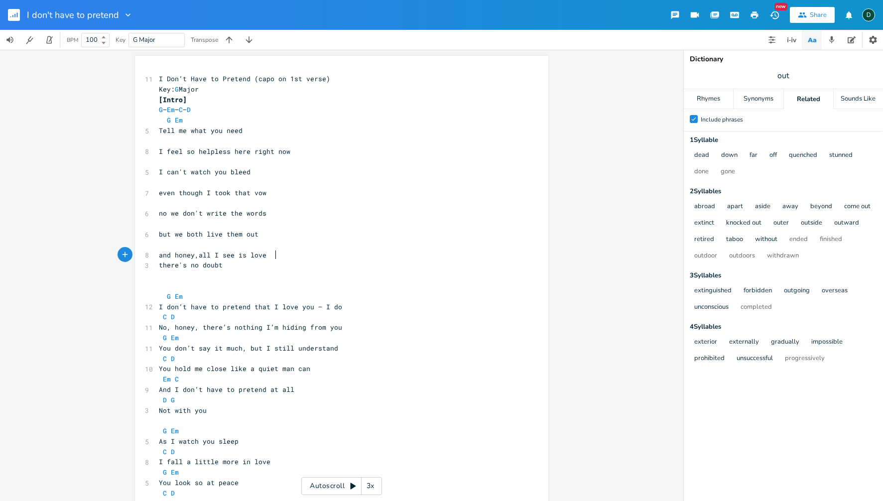
click at [274, 255] on pre "and honey,all I see is love" at bounding box center [337, 255] width 360 height 10
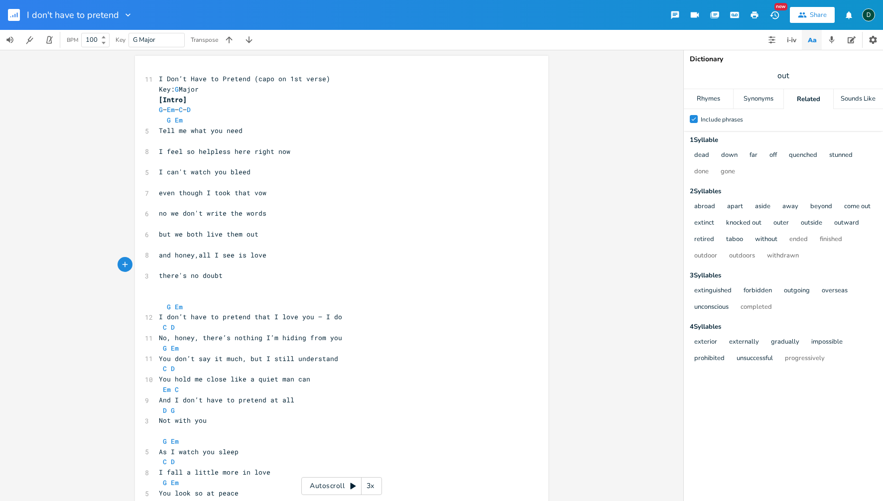
click at [269, 171] on pre "I can't watch you bleed" at bounding box center [337, 172] width 360 height 10
type textarea "(the secrets that you keep"
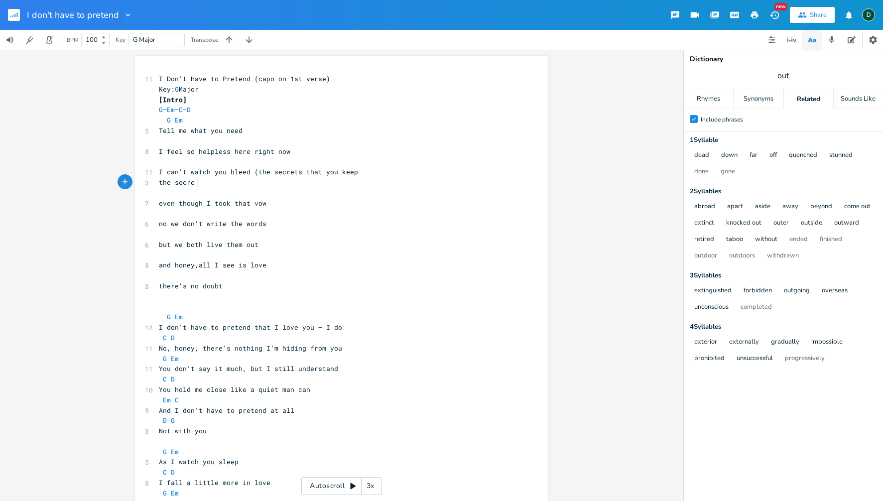
type textarea "the secres"
type textarea "ts that you keep"
type textarea "I can't watch you bleed (the secrets that you keep"
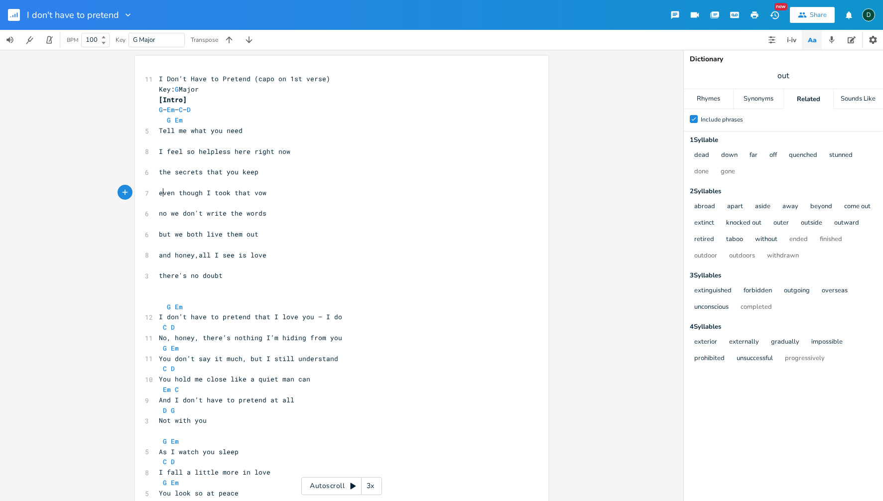
click at [159, 194] on span "even though I took that vow" at bounding box center [213, 192] width 108 height 9
type textarea "it ts"
type textarea "started with your vow"
drag, startPoint x: 226, startPoint y: 193, endPoint x: 237, endPoint y: 193, distance: 10.5
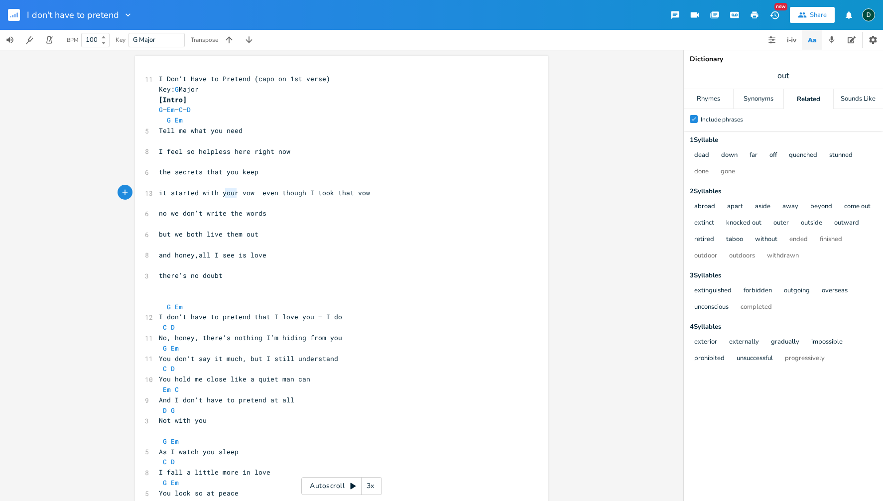
click at [236, 193] on span "it started with your vow even though I took that vow" at bounding box center [264, 192] width 211 height 9
type textarea "a"
type textarea "ven though I took that vow"
drag, startPoint x: 276, startPoint y: 189, endPoint x: 377, endPoint y: 189, distance: 100.6
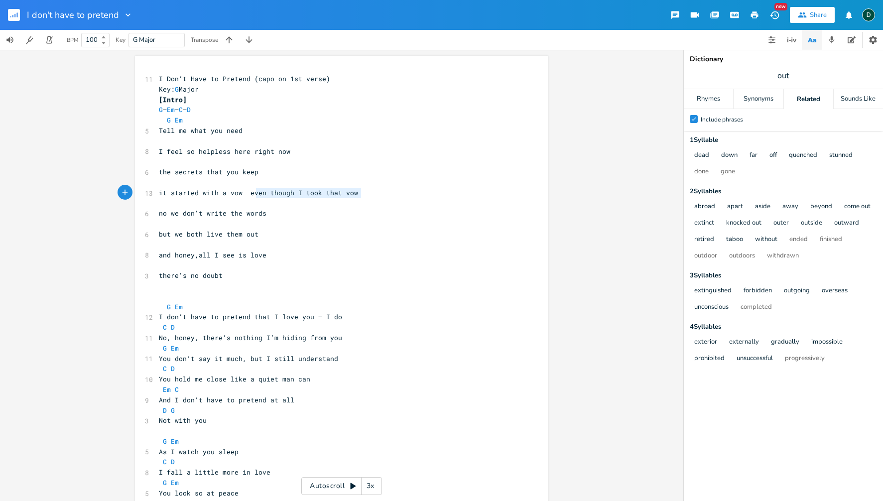
click at [377, 189] on pre "it started with a vow even though I took that vow" at bounding box center [337, 193] width 360 height 10
type textarea "e"
drag, startPoint x: 247, startPoint y: 194, endPoint x: 263, endPoint y: 194, distance: 16.4
click at [262, 194] on pre "it started with a vow e" at bounding box center [337, 193] width 360 height 10
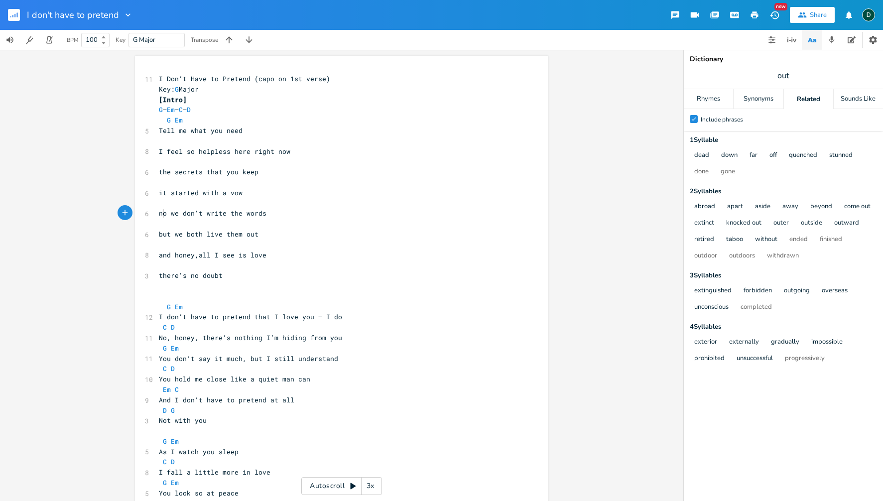
click at [160, 216] on span "no we don't write the words" at bounding box center [213, 213] width 108 height 9
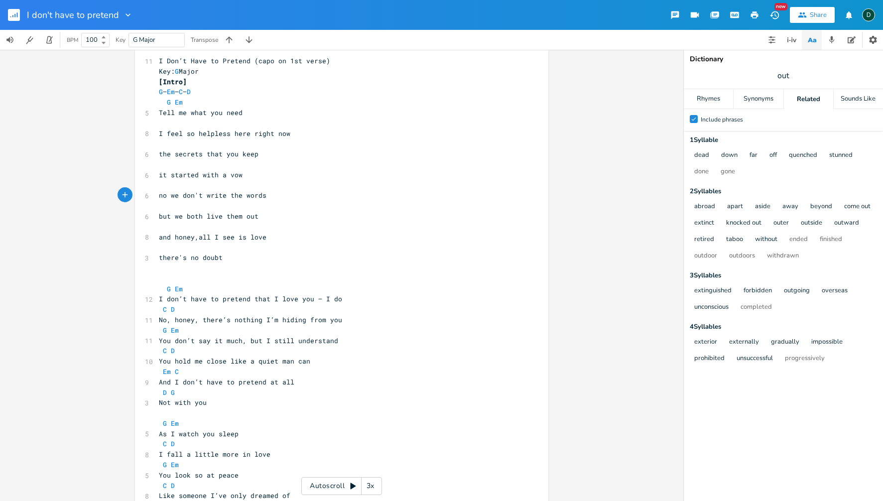
scroll to position [16, 0]
type textarea "no"
drag, startPoint x: 160, startPoint y: 199, endPoint x: 171, endPoint y: 198, distance: 10.5
click at [171, 198] on span "no we don't write the words" at bounding box center [213, 196] width 108 height 9
drag, startPoint x: 179, startPoint y: 198, endPoint x: 196, endPoint y: 197, distance: 17.0
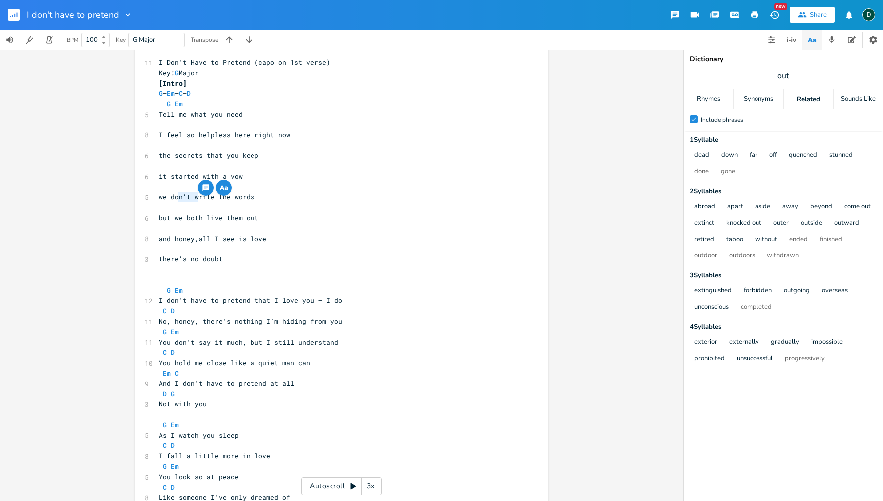
click at [196, 197] on span "we don't write the words" at bounding box center [207, 196] width 96 height 9
type textarea "may not"
click at [162, 198] on span "we may not write the words" at bounding box center [211, 196] width 104 height 9
click at [218, 238] on span "and honey,all I see is love" at bounding box center [213, 238] width 108 height 9
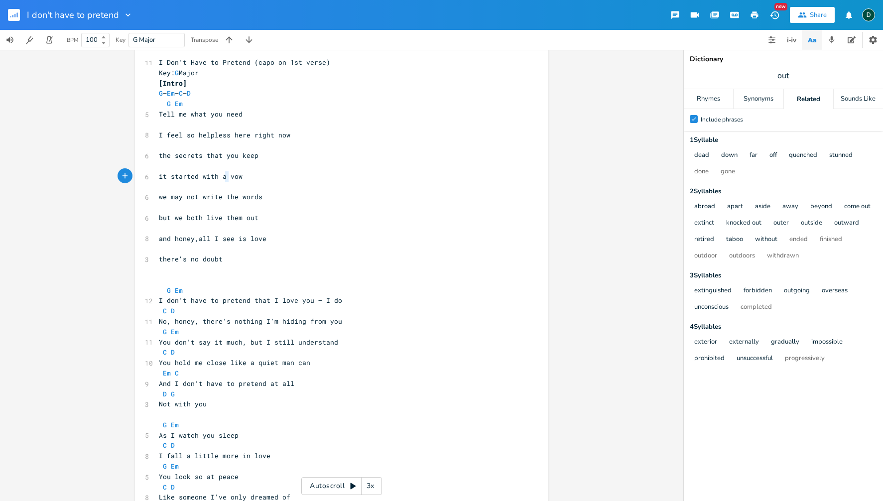
click at [225, 177] on span "it started with a vow" at bounding box center [201, 176] width 84 height 9
type textarea "your"
drag, startPoint x: 208, startPoint y: 158, endPoint x: 238, endPoint y: 156, distance: 30.4
click at [238, 156] on span "the secrets that you keep" at bounding box center [209, 155] width 100 height 9
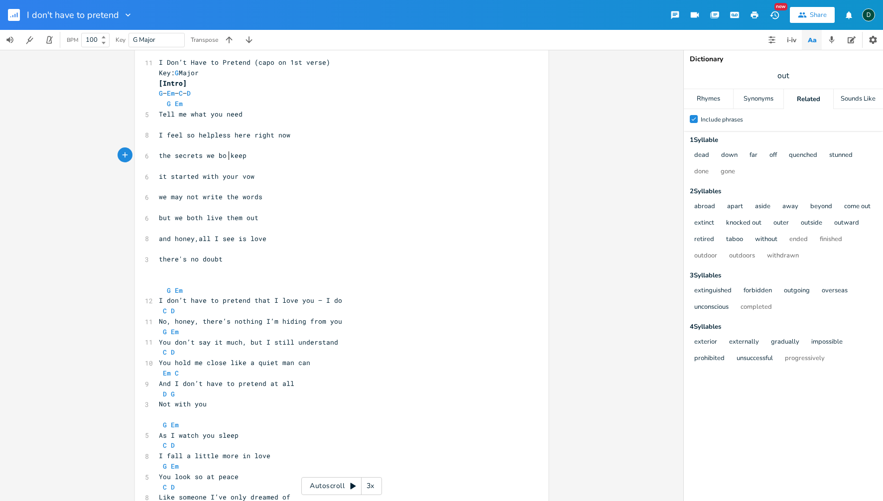
type textarea "we both"
drag, startPoint x: 224, startPoint y: 178, endPoint x: 240, endPoint y: 177, distance: 16.5
click at [240, 177] on span "it started with your vow" at bounding box center [207, 176] width 96 height 9
type textarea "a"
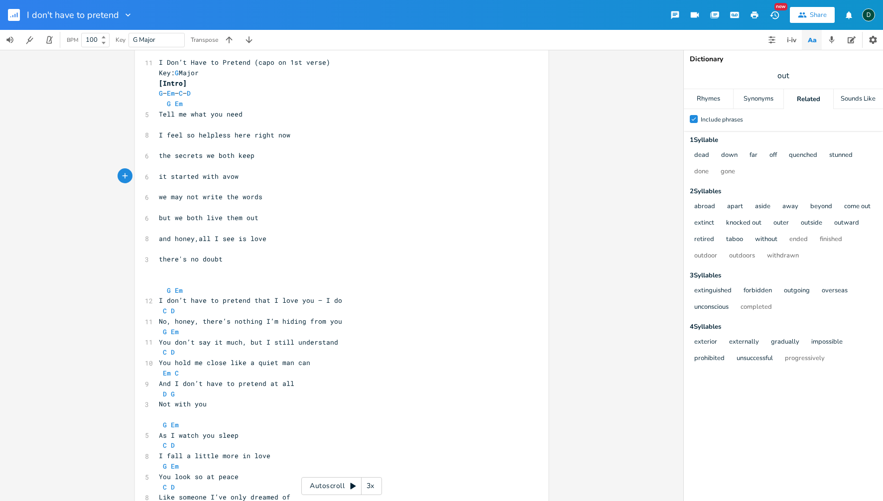
scroll to position [0, 4]
click at [161, 178] on span "it started with a vow" at bounding box center [201, 176] width 84 height 9
type textarea "are hudde"
type textarea "iden"
type textarea "den within our vows"
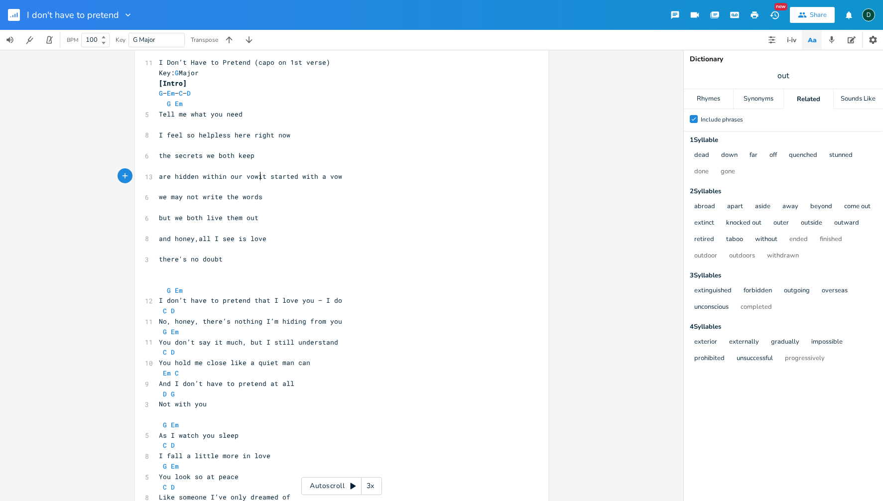
scroll to position [0, 61]
type textarea "it started with a vow"
drag, startPoint x: 266, startPoint y: 178, endPoint x: 351, endPoint y: 177, distance: 84.7
click at [350, 177] on span "are hidden within our vows it started with a vow" at bounding box center [254, 176] width 191 height 9
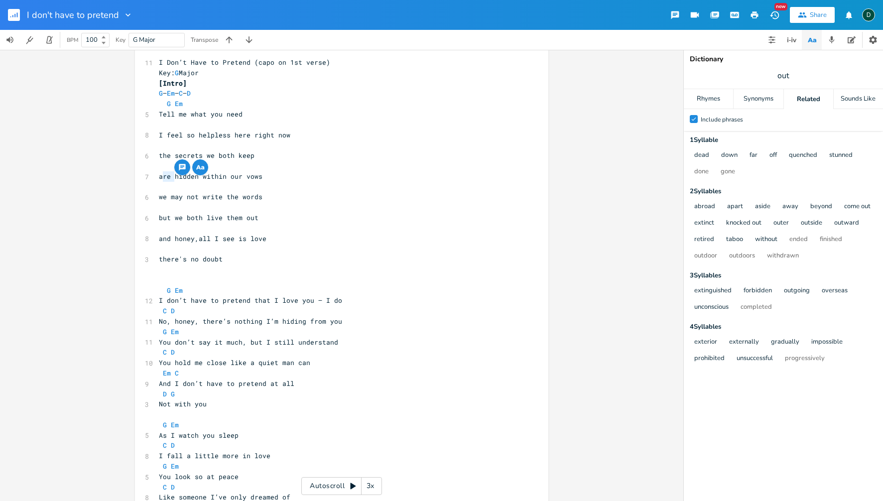
drag, startPoint x: 160, startPoint y: 178, endPoint x: 171, endPoint y: 177, distance: 10.5
click at [171, 177] on span "are hidden within our vows" at bounding box center [211, 176] width 104 height 9
type textarea "stay"
click at [698, 95] on div "Rhymes" at bounding box center [708, 99] width 49 height 20
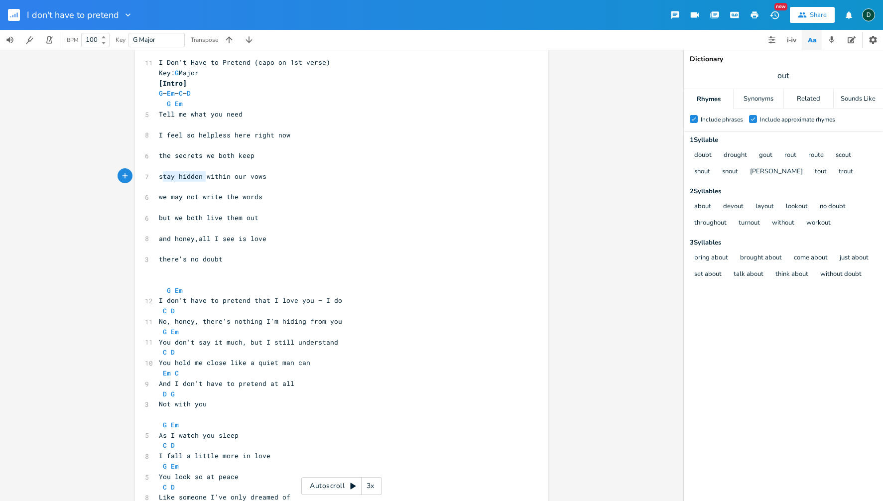
drag, startPoint x: 160, startPoint y: 178, endPoint x: 202, endPoint y: 177, distance: 41.9
click at [202, 177] on span "stay hidden within our vows" at bounding box center [213, 176] width 108 height 9
type textarea "are written"
drag, startPoint x: 160, startPoint y: 179, endPoint x: 201, endPoint y: 177, distance: 41.4
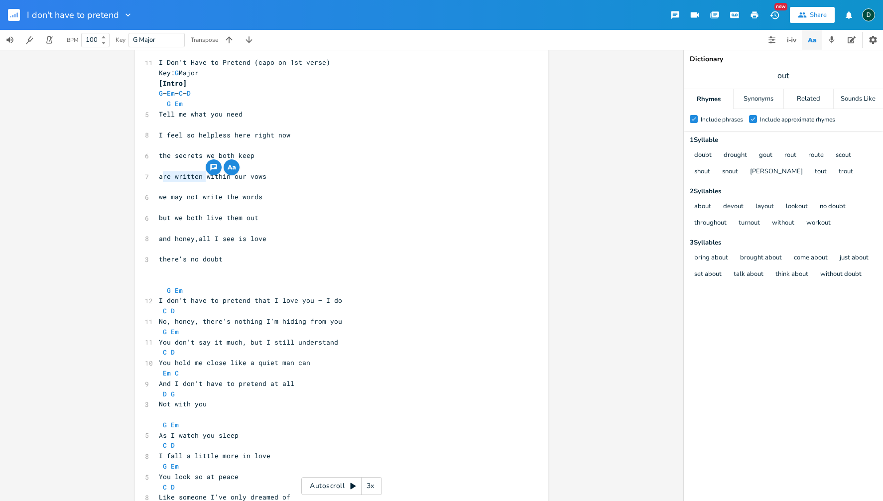
click at [201, 177] on span "are written within our vows" at bounding box center [213, 176] width 108 height 9
type textarea "stay hidden"
drag, startPoint x: 201, startPoint y: 136, endPoint x: 229, endPoint y: 134, distance: 28.0
click at [229, 134] on span "I feel so helpless here right now" at bounding box center [224, 134] width 131 height 9
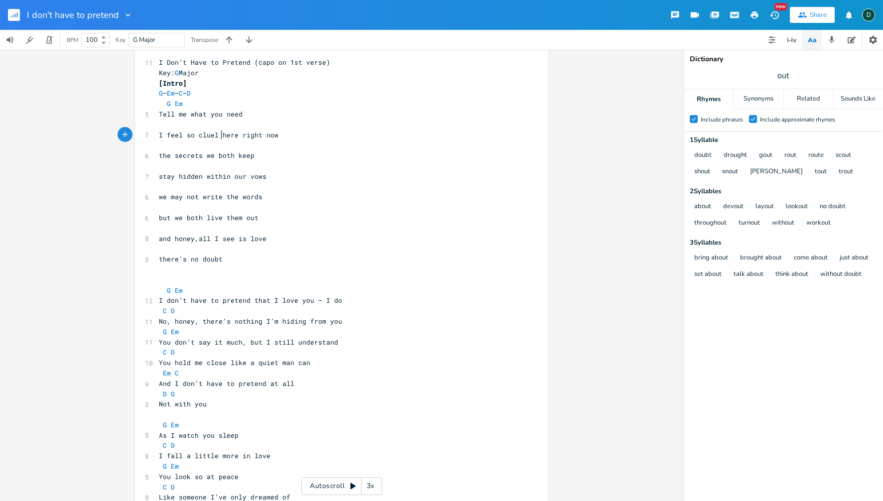
type textarea "[DEMOGRAPHIC_DATA]"
type textarea "ess"
click at [202, 199] on span "we may not write the words" at bounding box center [211, 196] width 104 height 9
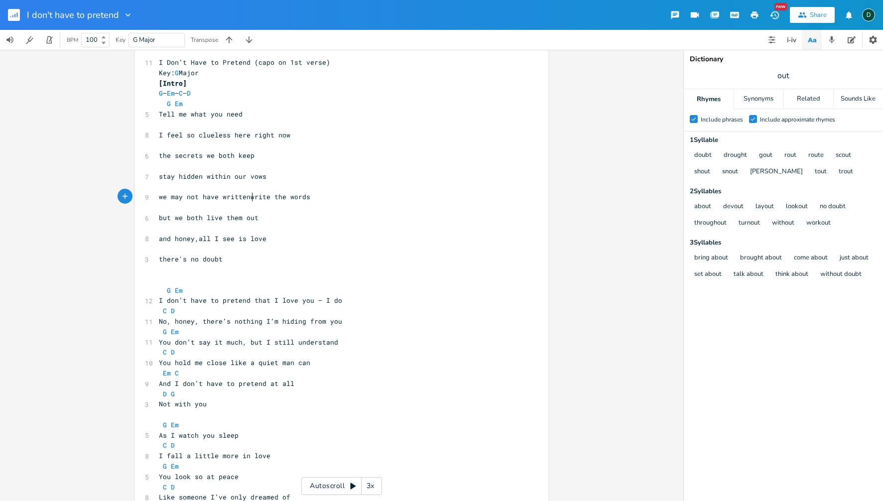
type textarea "have written"
type textarea "write"
drag, startPoint x: 252, startPoint y: 198, endPoint x: 276, endPoint y: 197, distance: 24.9
click at [276, 197] on span "we may not have written write the words" at bounding box center [236, 196] width 155 height 9
click at [159, 261] on span "there's no doubt" at bounding box center [191, 259] width 64 height 9
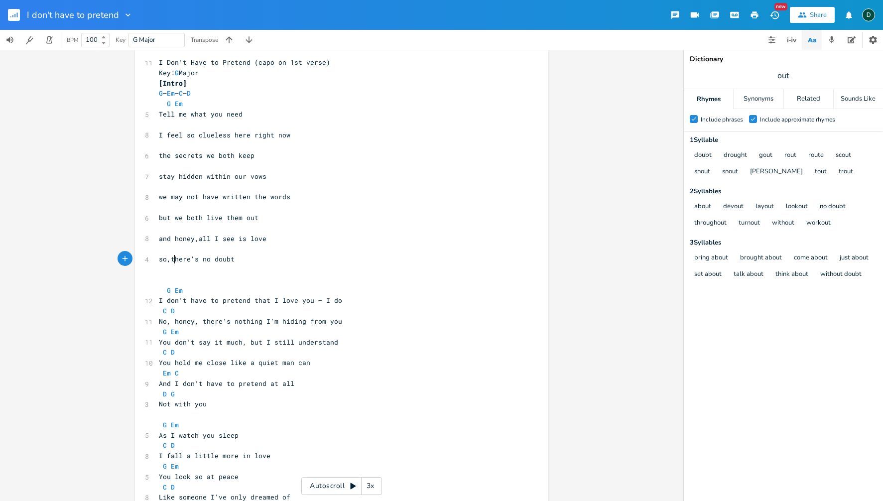
scroll to position [0, 9]
type textarea "so,"
click at [160, 138] on span "I feel so clueless here right now" at bounding box center [224, 134] width 131 height 9
type textarea "let's both be honest here w"
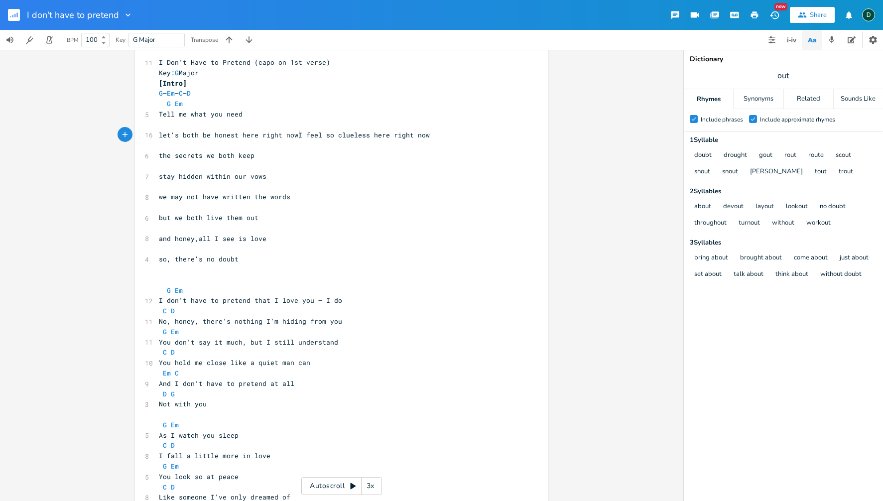
type textarea "right now"
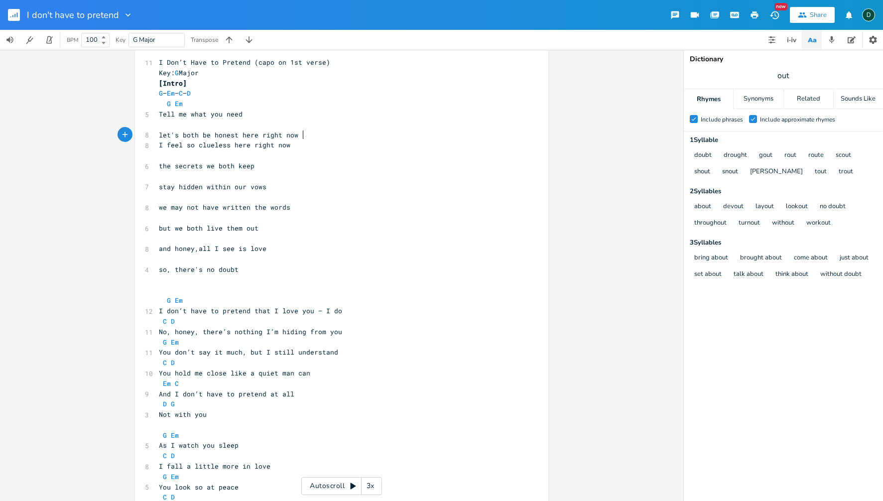
type textarea "I feel so clueless here right now"
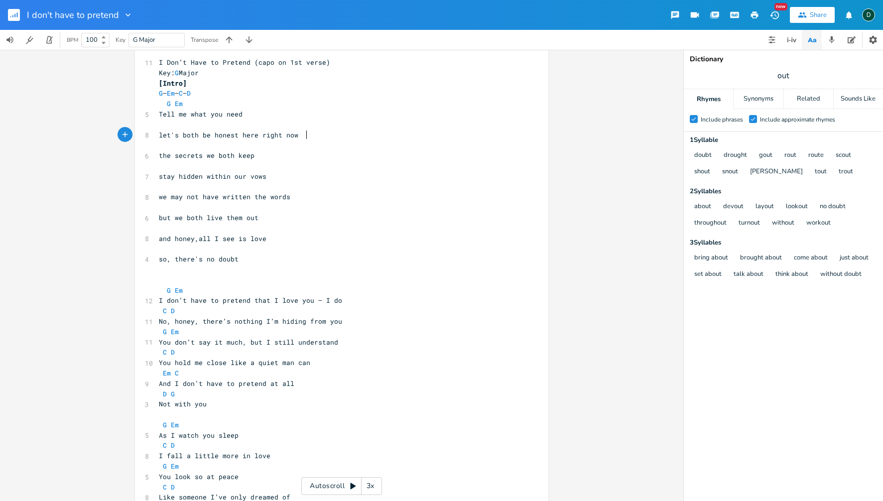
scroll to position [0, 1]
drag, startPoint x: 163, startPoint y: 178, endPoint x: 175, endPoint y: 177, distance: 12.0
click at [175, 177] on span "stay hidden within our vows" at bounding box center [213, 176] width 108 height 9
type textarea "are"
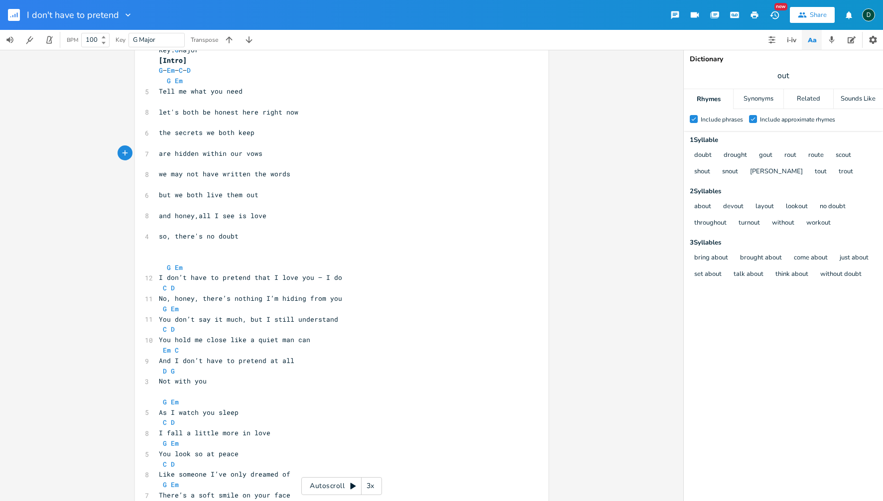
scroll to position [38, 0]
click at [178, 156] on span "are hidden within our vows" at bounding box center [211, 154] width 104 height 9
drag, startPoint x: 160, startPoint y: 156, endPoint x: 198, endPoint y: 154, distance: 38.4
click at [198, 154] on span "are hidden within our vows" at bounding box center [211, 154] width 104 height 9
type textarea "stay alive"
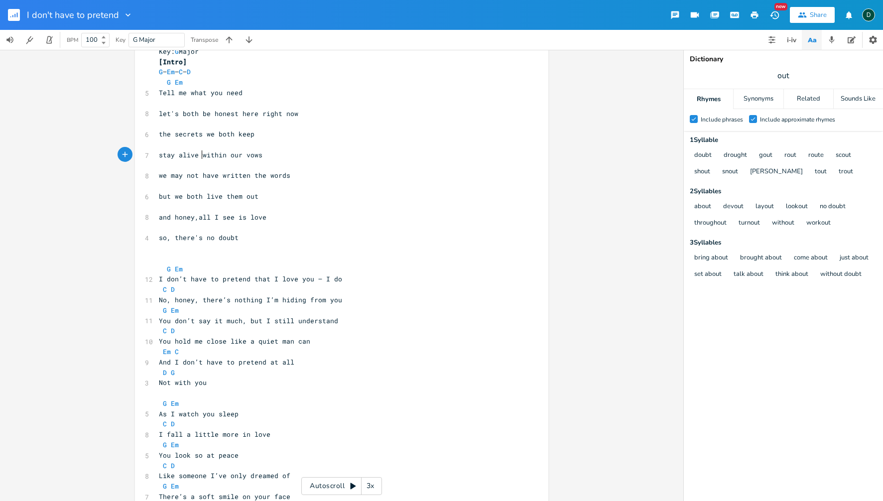
scroll to position [39, 0]
drag, startPoint x: 160, startPoint y: 156, endPoint x: 174, endPoint y: 155, distance: 14.0
click at [174, 155] on span "stay alive within our vows" at bounding box center [211, 153] width 104 height 9
type textarea "com,e"
type textarea "e"
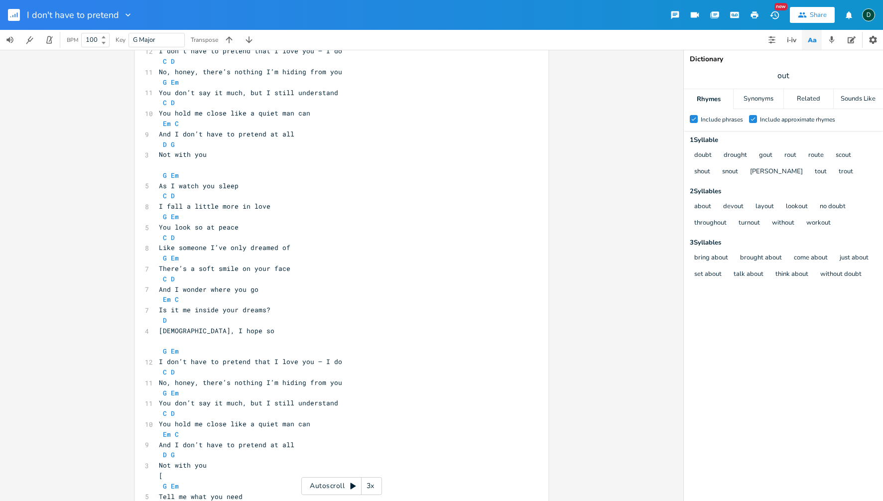
scroll to position [270, 0]
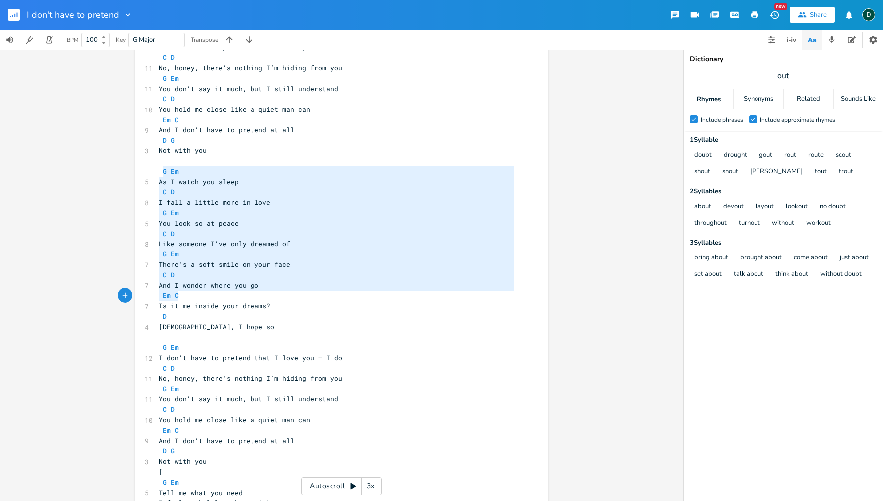
type textarea "G Em As I watch you sleep C D I fall a little more in love G Em You look so at …"
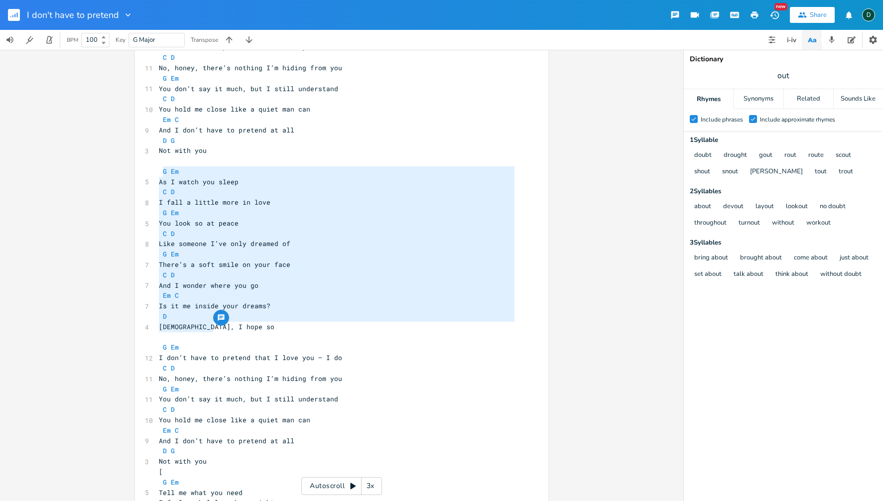
drag, startPoint x: 161, startPoint y: 173, endPoint x: 243, endPoint y: 327, distance: 173.8
click at [243, 327] on div "11 I Don’t Have to Pretend (capo on 1st verse) Key: G Major [Intro] G – Em – C …" at bounding box center [337, 399] width 360 height 1191
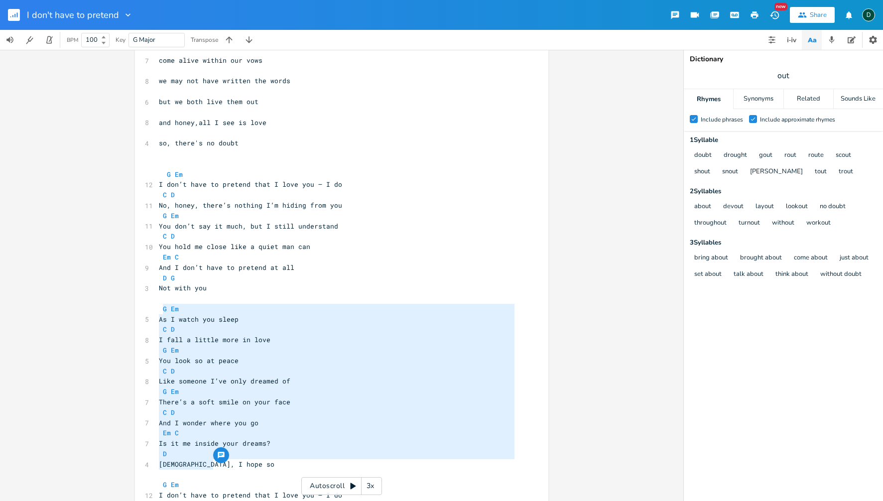
scroll to position [0, 0]
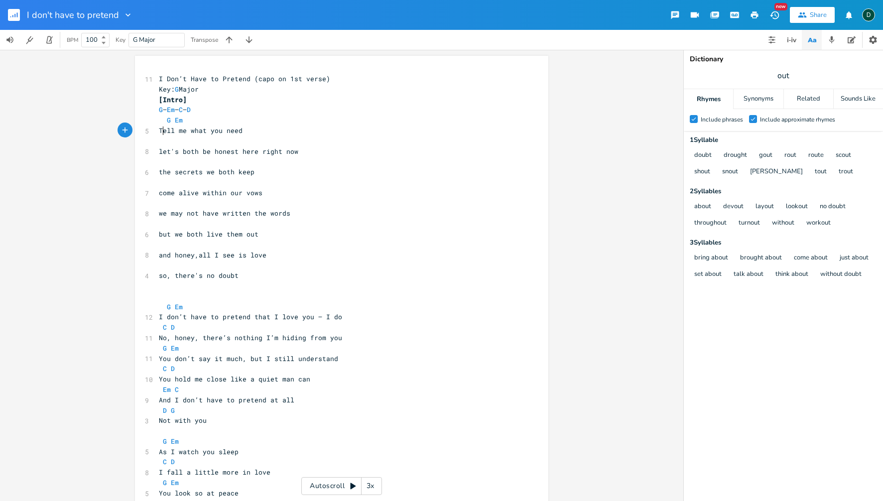
click at [159, 133] on span "Tell me what you need" at bounding box center [201, 130] width 84 height 9
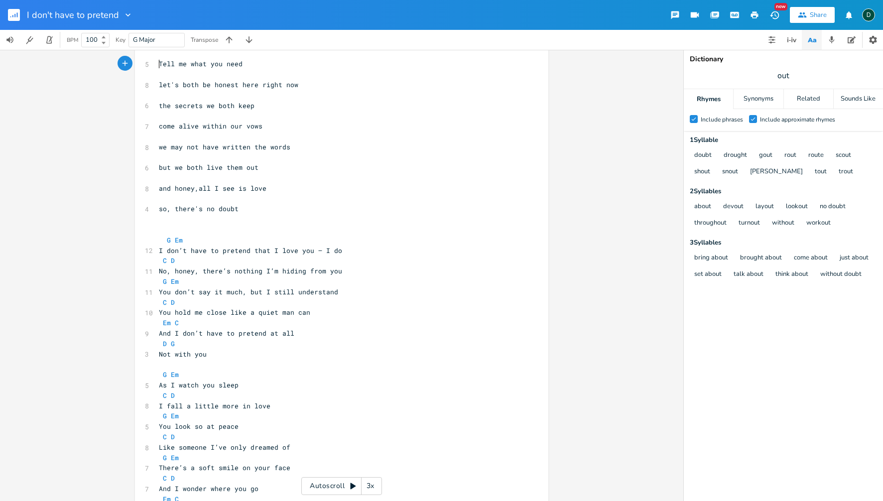
scroll to position [258, 0]
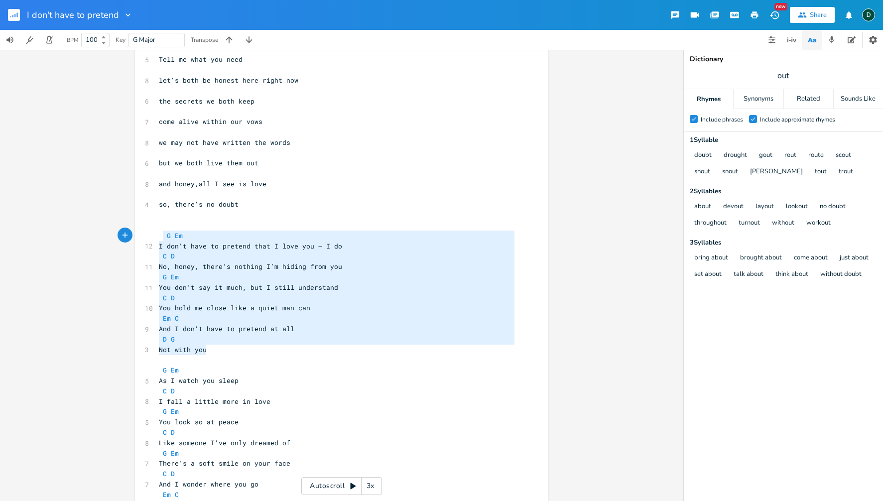
type textarea "G Em I don’t have to pretend that I love you — I do C D No, honey, there’s noth…"
drag, startPoint x: 215, startPoint y: 349, endPoint x: 157, endPoint y: 234, distance: 128.1
click at [157, 234] on div "11 I Don’t Have to Pretend (capo on 1st verse) Key: G Major [Intro] G – Em – C …" at bounding box center [337, 505] width 360 height 1378
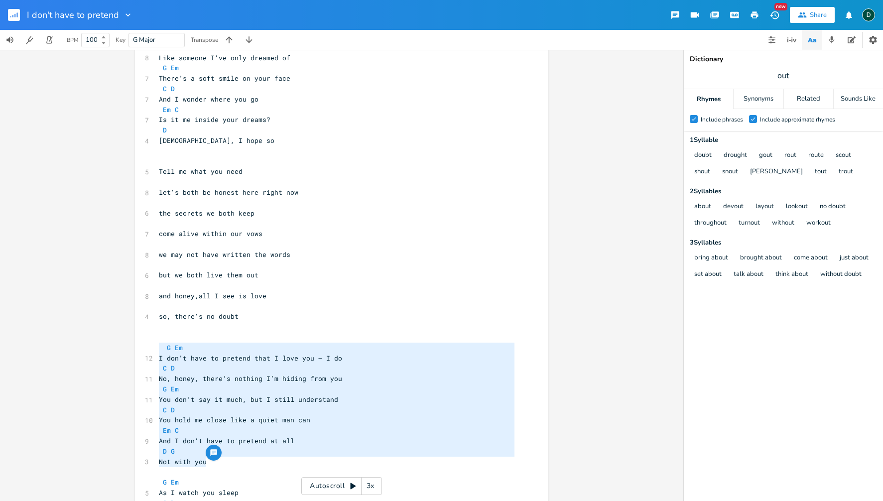
scroll to position [0, 0]
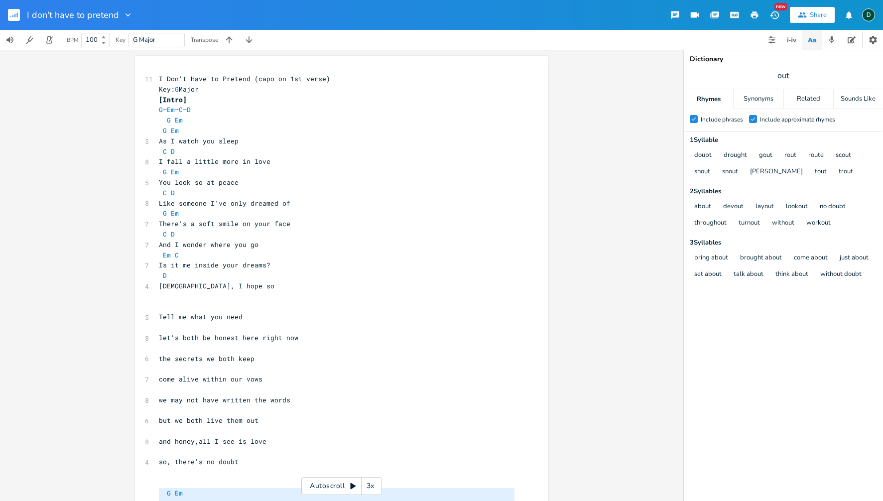
click at [195, 301] on pre "​" at bounding box center [337, 296] width 360 height 10
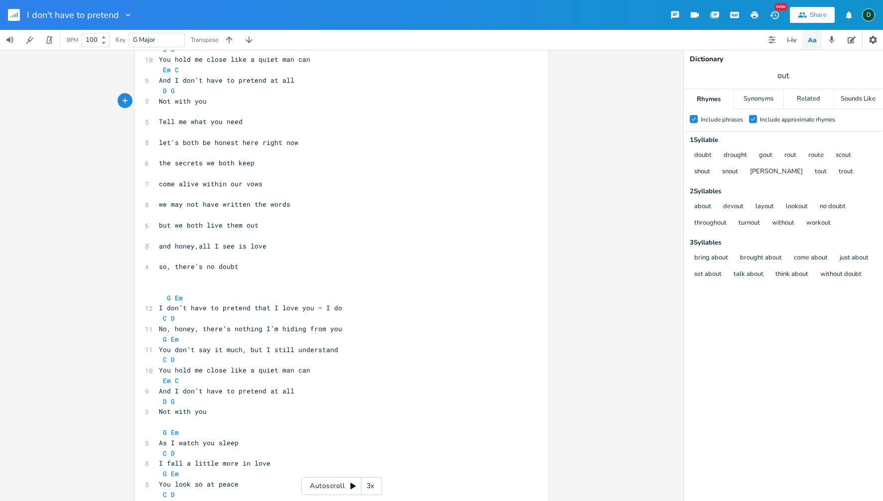
scroll to position [311, 0]
click at [213, 281] on pre "​" at bounding box center [337, 286] width 360 height 10
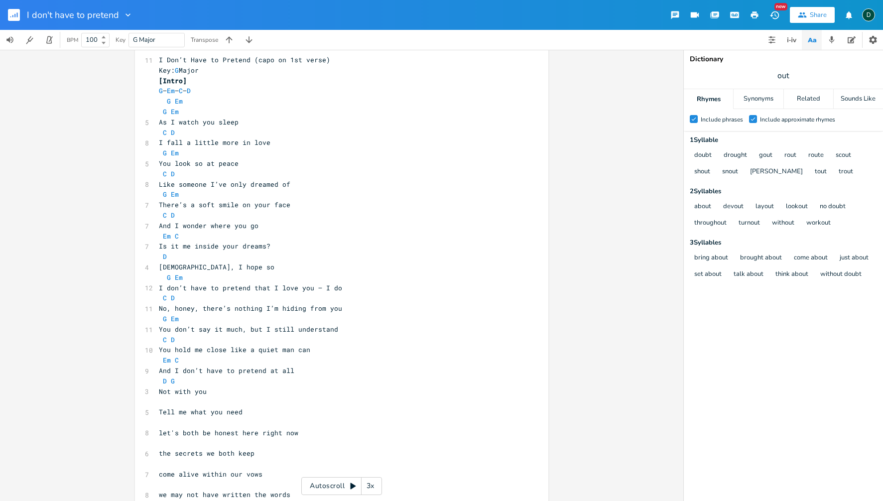
scroll to position [0, 0]
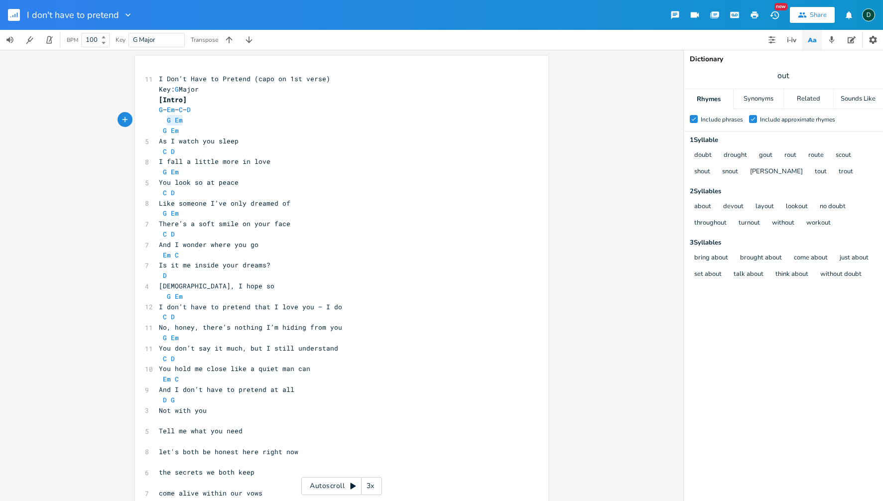
type textarea "G Em"
drag, startPoint x: 184, startPoint y: 125, endPoint x: 161, endPoint y: 120, distance: 22.9
click at [161, 120] on pre "G Em" at bounding box center [337, 120] width 360 height 10
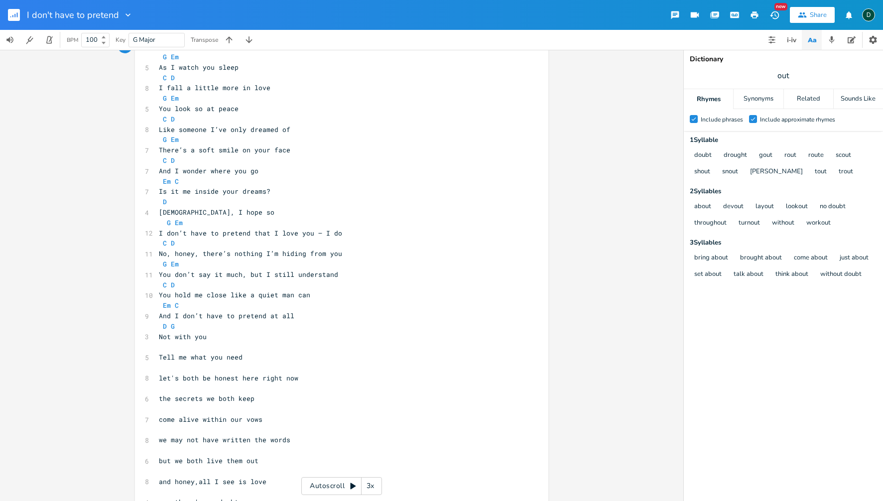
scroll to position [76, 0]
click at [267, 437] on span "we may not have written the words" at bounding box center [224, 437] width 131 height 9
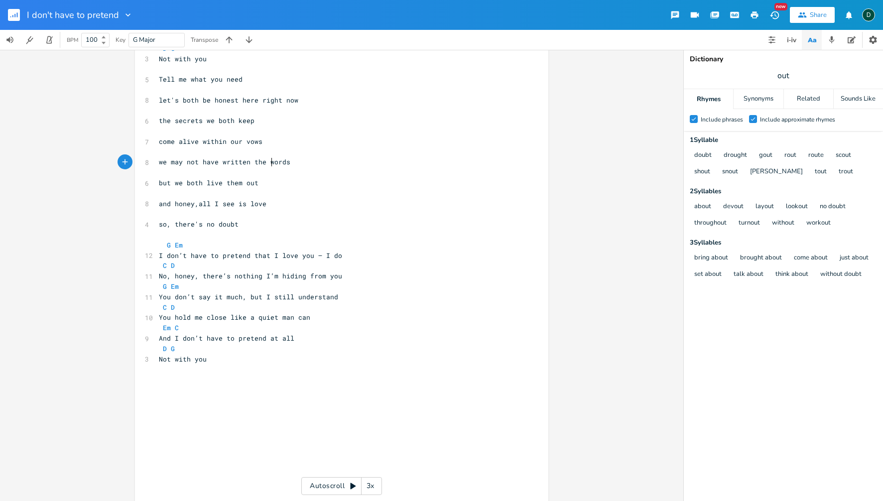
scroll to position [355, 0]
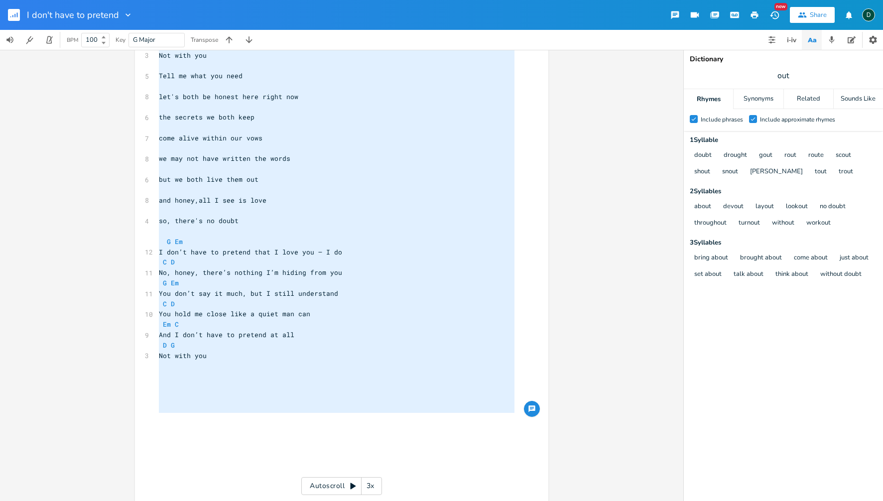
type textarea "I don’t have to pretend that I love you — I do C D No, honey, there’s nothing I…"
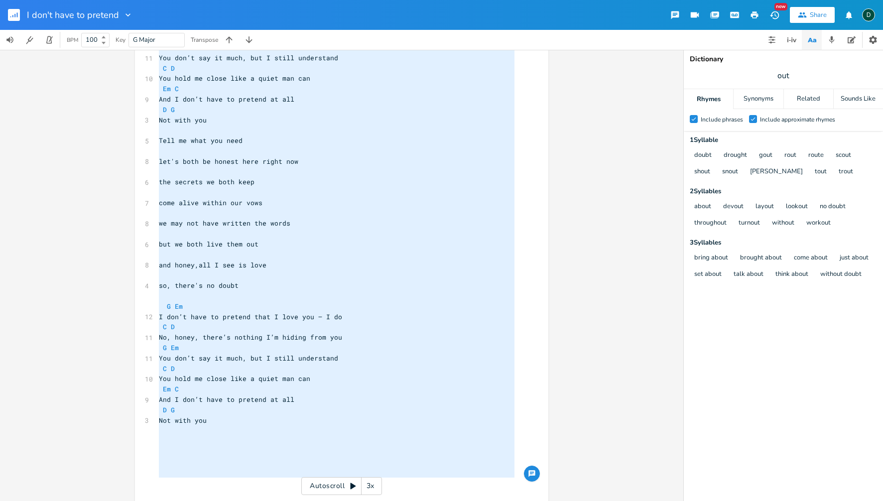
drag, startPoint x: 237, startPoint y: 414, endPoint x: 226, endPoint y: 9, distance: 405.1
click at [226, 7] on div "I don't have to pretend New Share D BPM 100 Key G Major Transpose I don’t have …" at bounding box center [441, 250] width 883 height 501
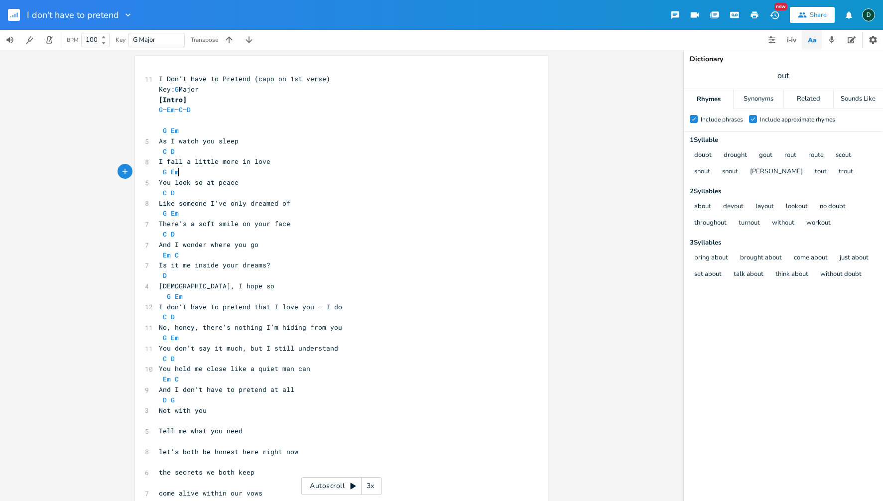
click at [276, 175] on pre "G Em" at bounding box center [337, 172] width 360 height 10
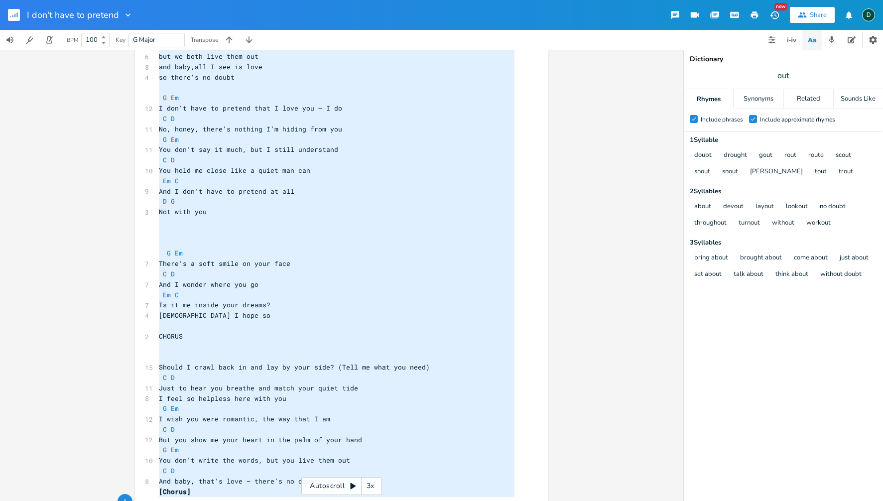
scroll to position [1358, 0]
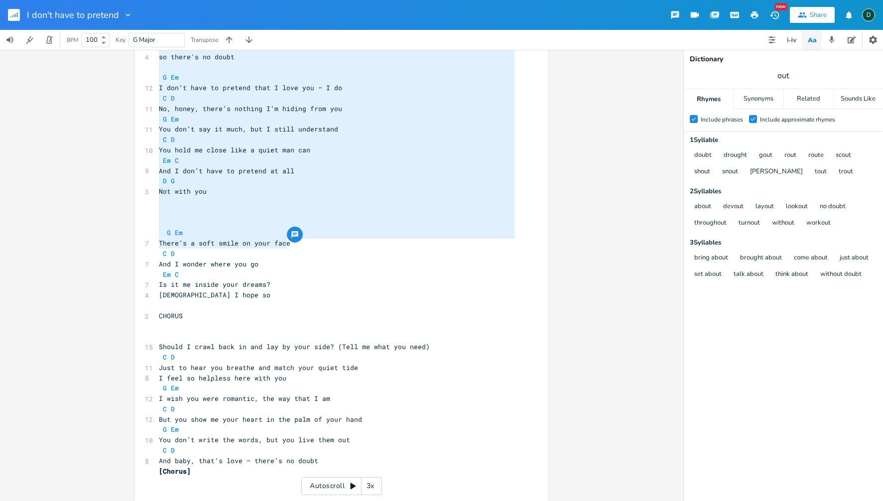
type textarea "L Ips’d Sita co Adipisc (elit se 5do eiusm) Tem: I Utlab [Etdol] M – Al – E – A…"
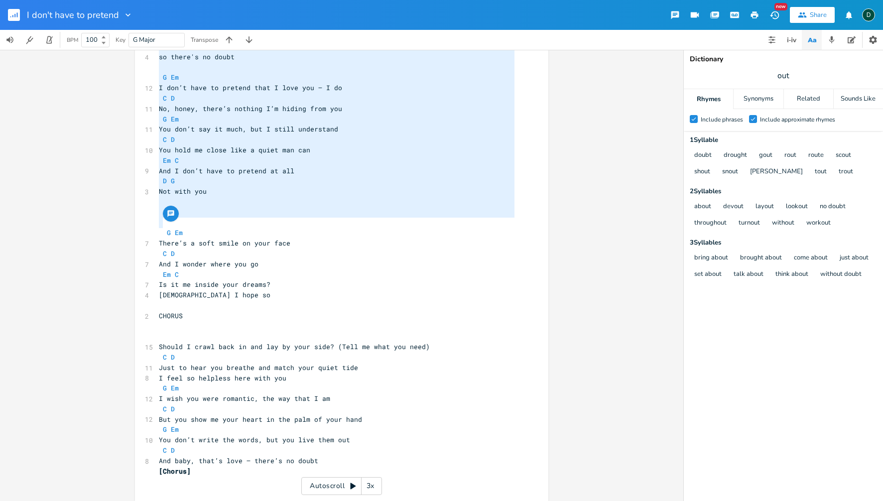
drag, startPoint x: 155, startPoint y: 79, endPoint x: 319, endPoint y: 220, distance: 216.1
